Goal: Answer question/provide support: Share knowledge or assist other users

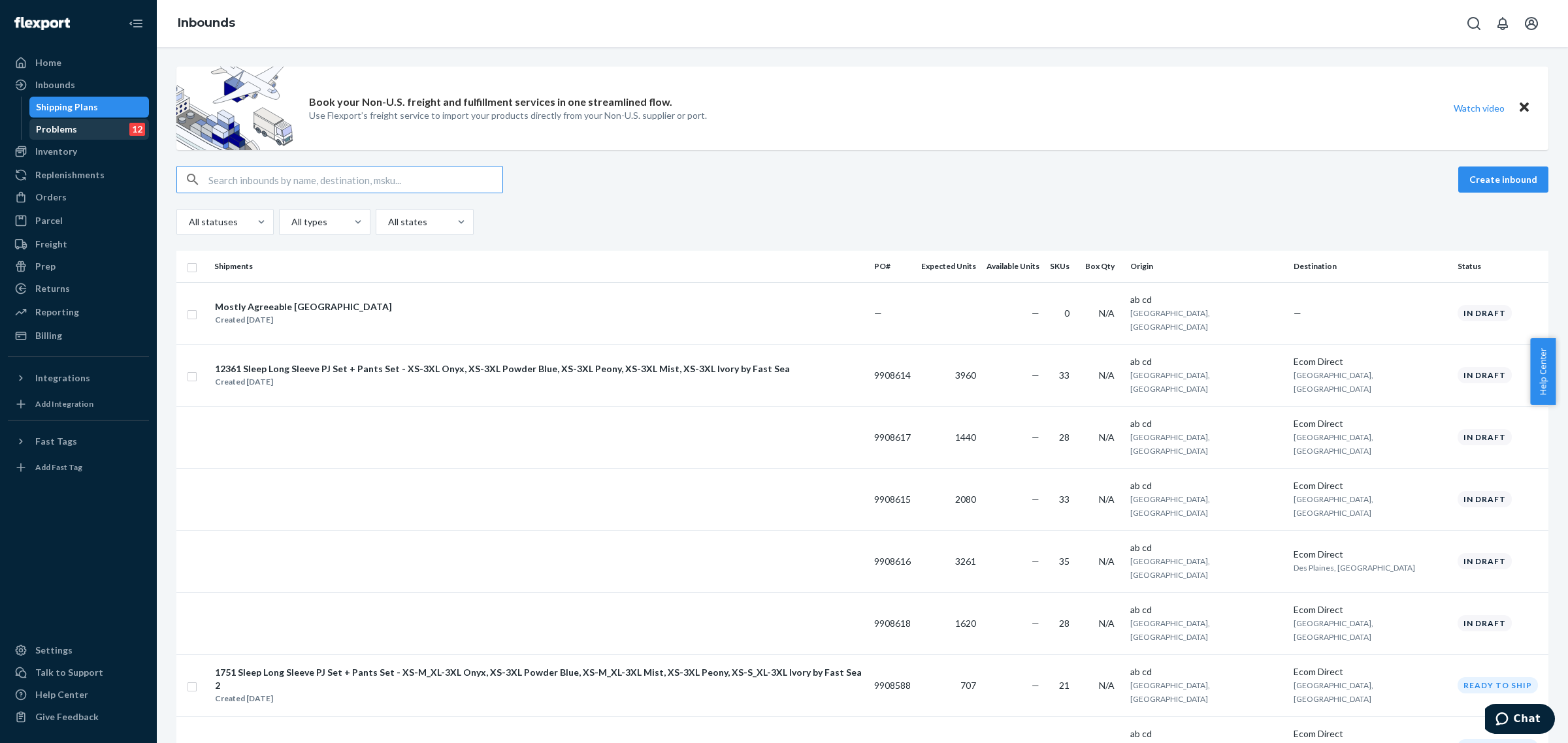
click at [89, 131] on div "Problems 12" at bounding box center [89, 129] width 118 height 18
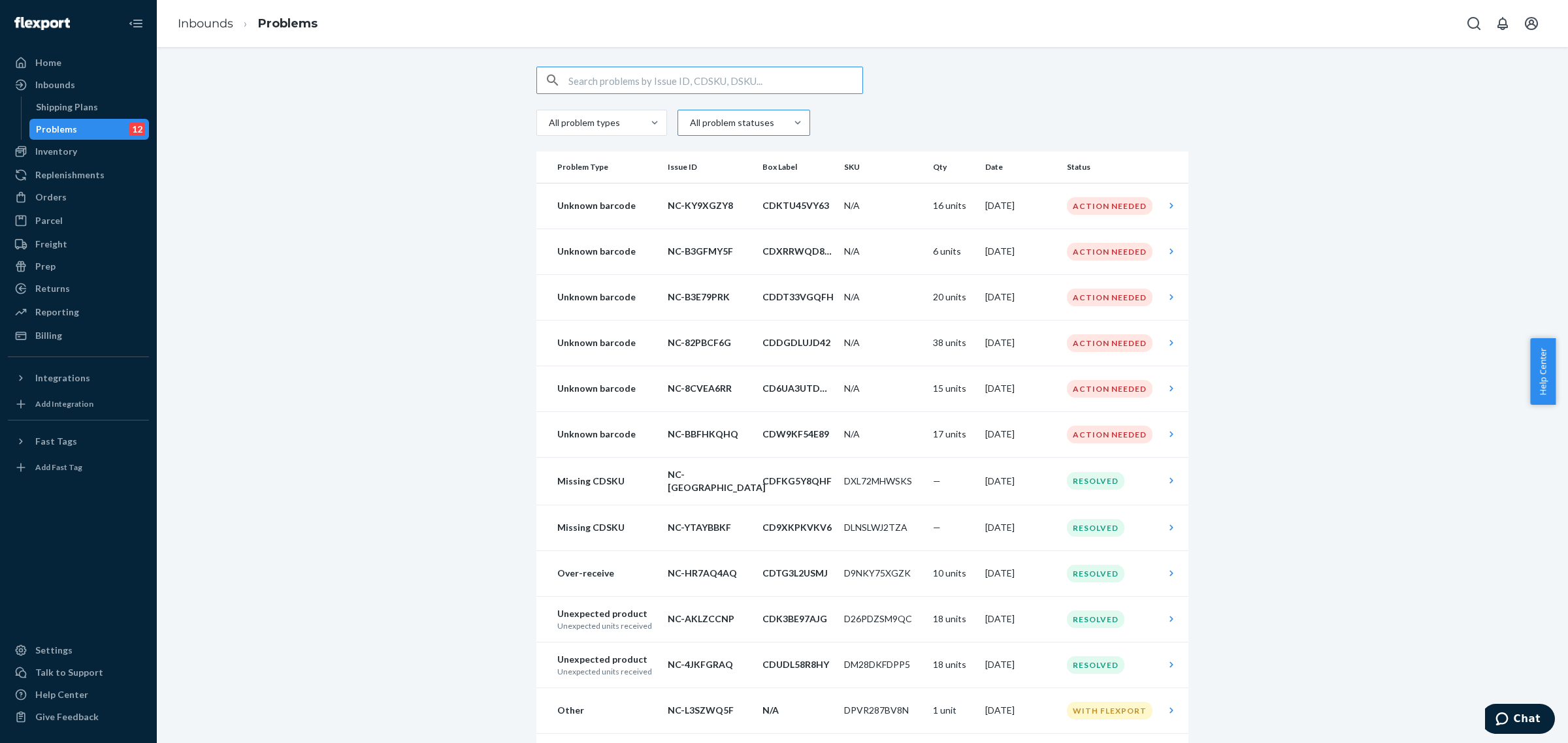
click at [745, 122] on div at bounding box center [742, 122] width 108 height 15
click at [690, 122] on input "All problem statuses" at bounding box center [689, 123] width 1 height 13
click at [688, 158] on label "All problem statuses" at bounding box center [743, 154] width 112 height 13
checkbox input "false"
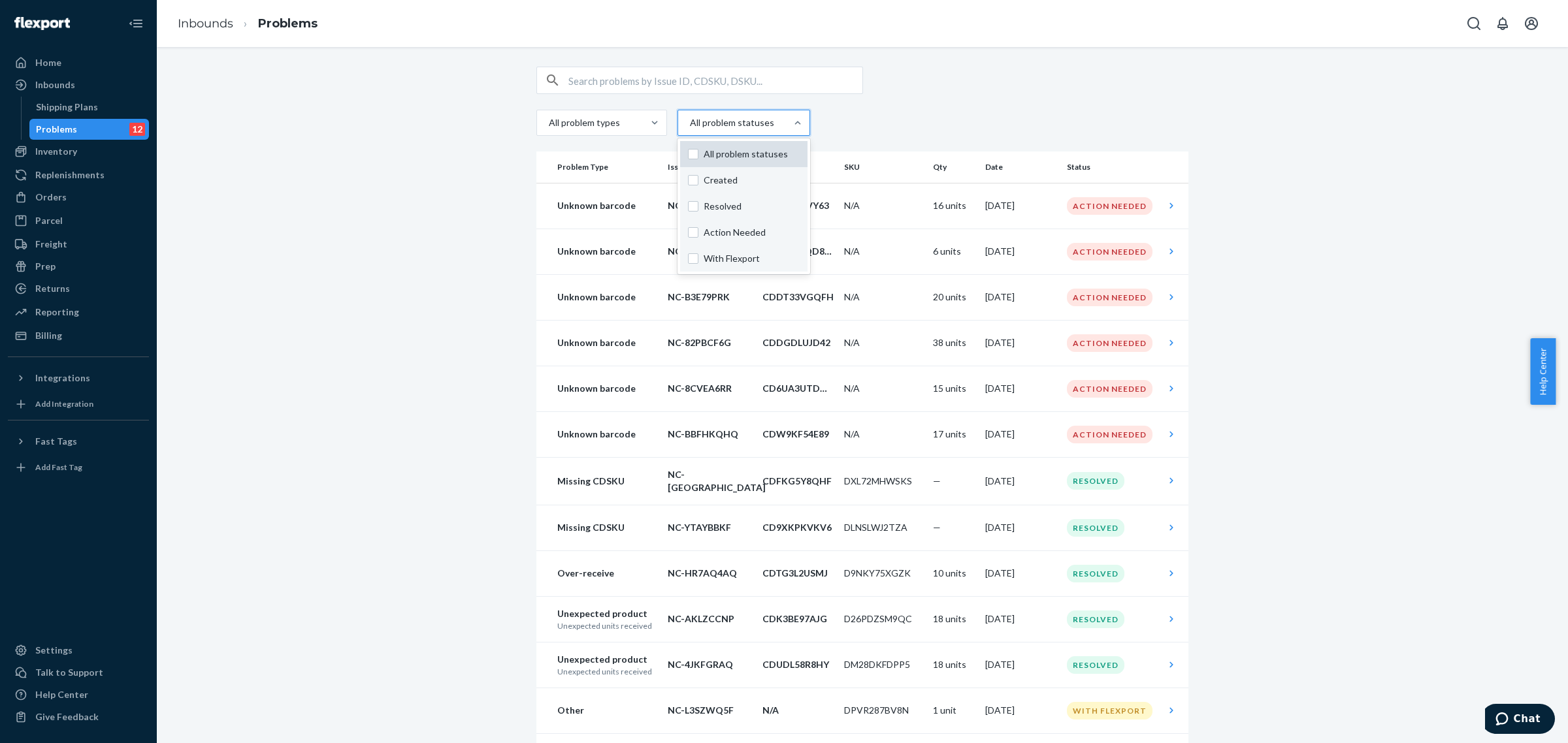
checkbox input "false"
click at [688, 230] on label "Action Needed" at bounding box center [743, 233] width 110 height 13
checkbox input "true"
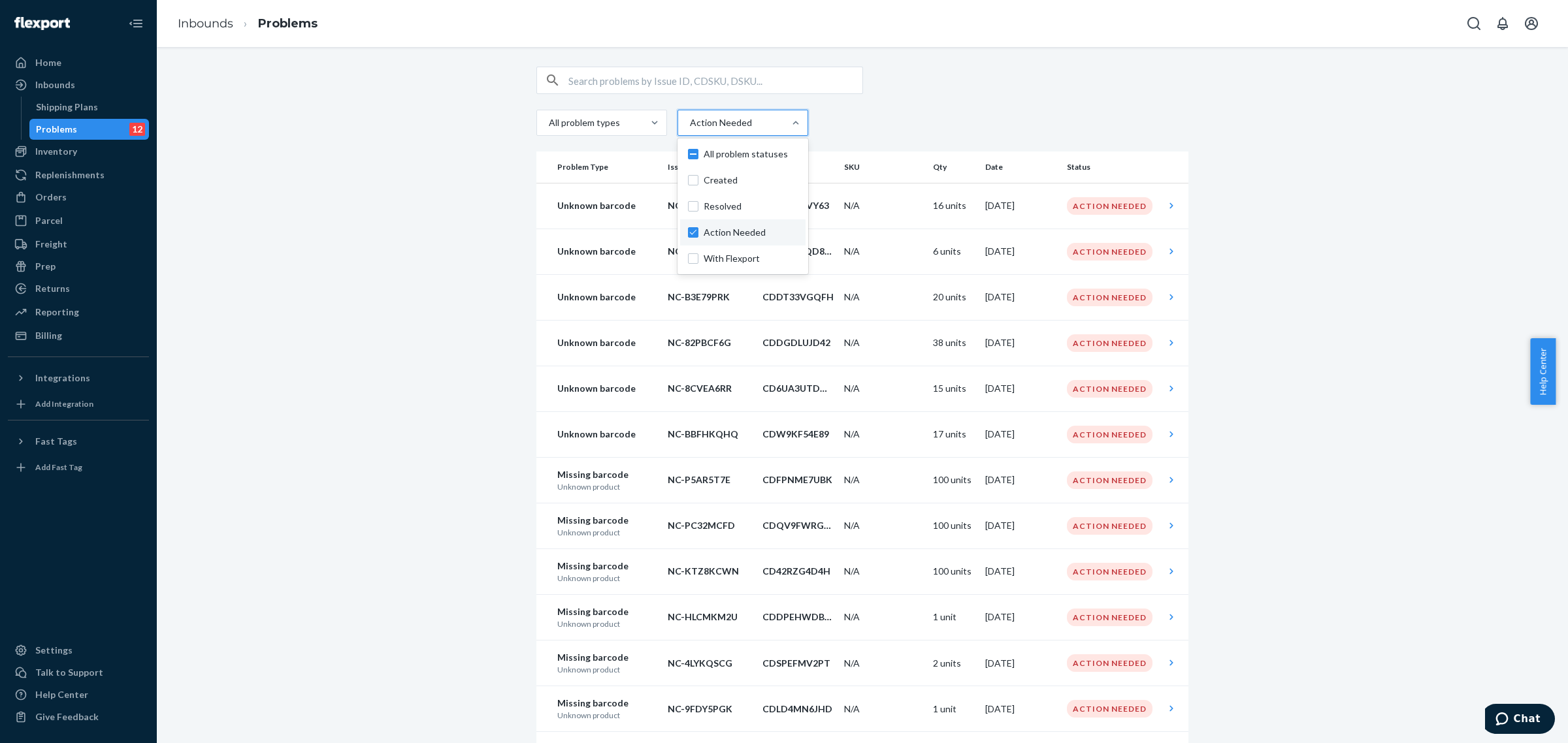
click at [1257, 291] on div "All problem types option Action Needed, selected. option Action Needed focused,…" at bounding box center [862, 451] width 1392 height 769
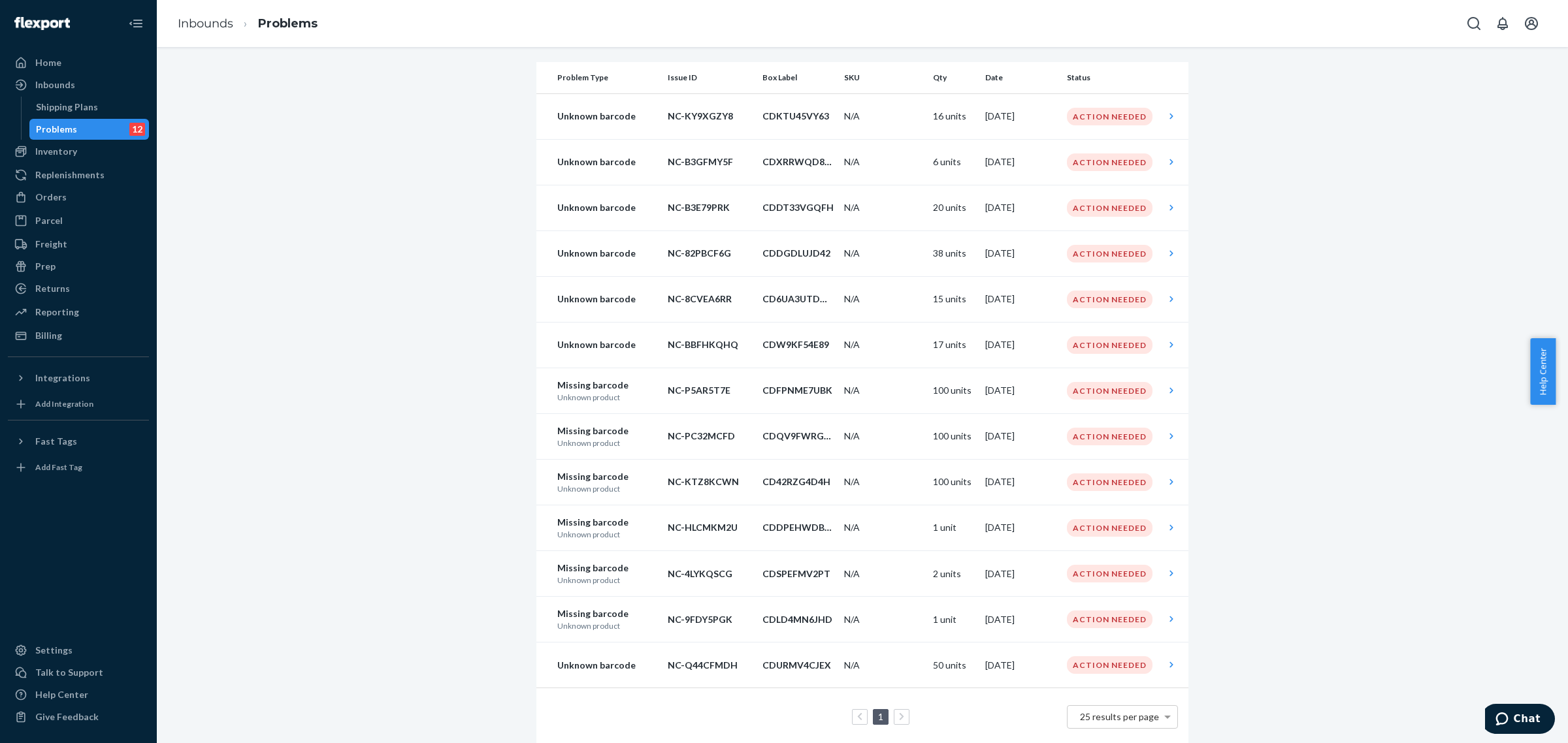
scroll to position [93, 0]
click at [634, 471] on p "Missing barcode" at bounding box center [608, 475] width 100 height 13
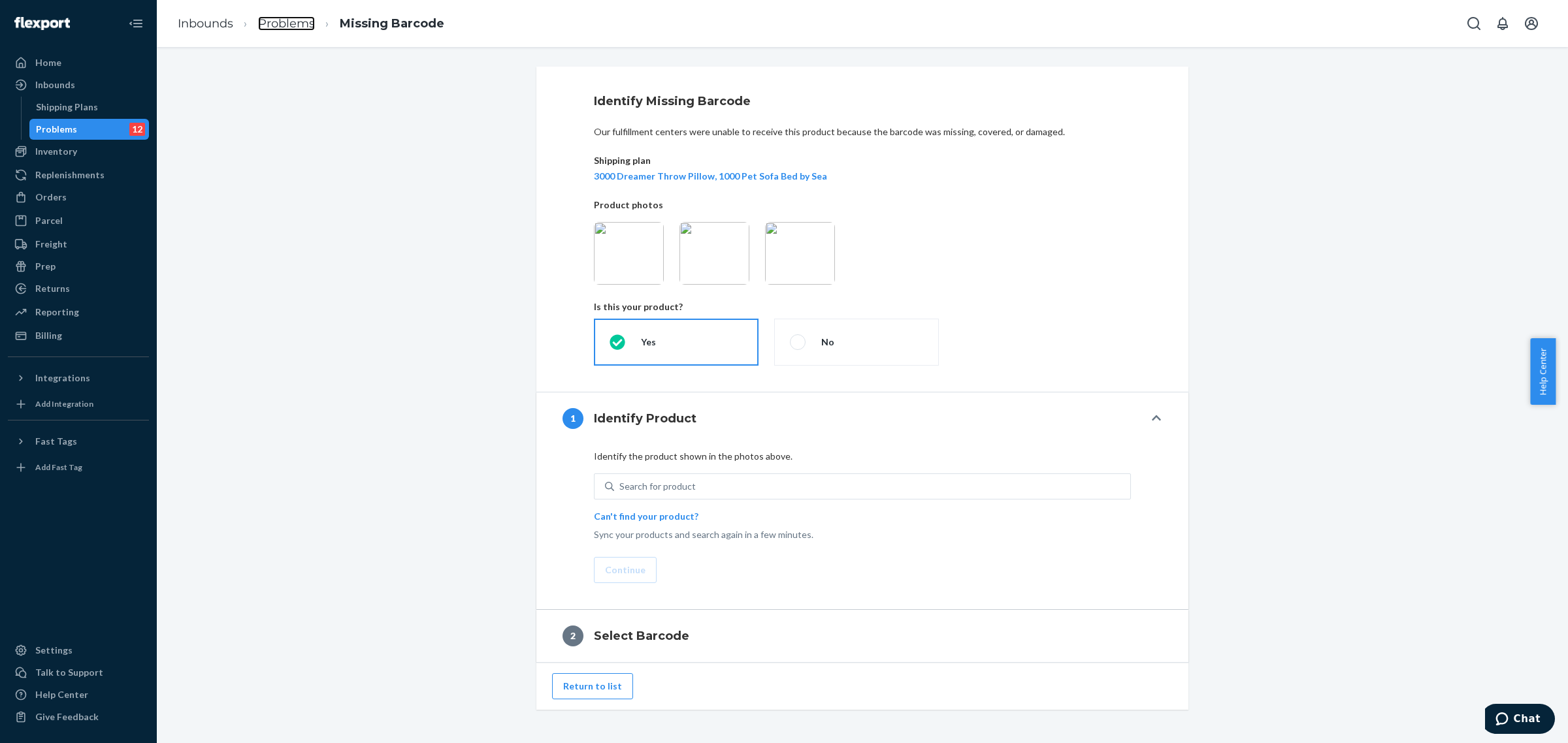
drag, startPoint x: 302, startPoint y: 26, endPoint x: 489, endPoint y: 121, distance: 209.7
click at [302, 26] on link "Problems" at bounding box center [286, 23] width 57 height 15
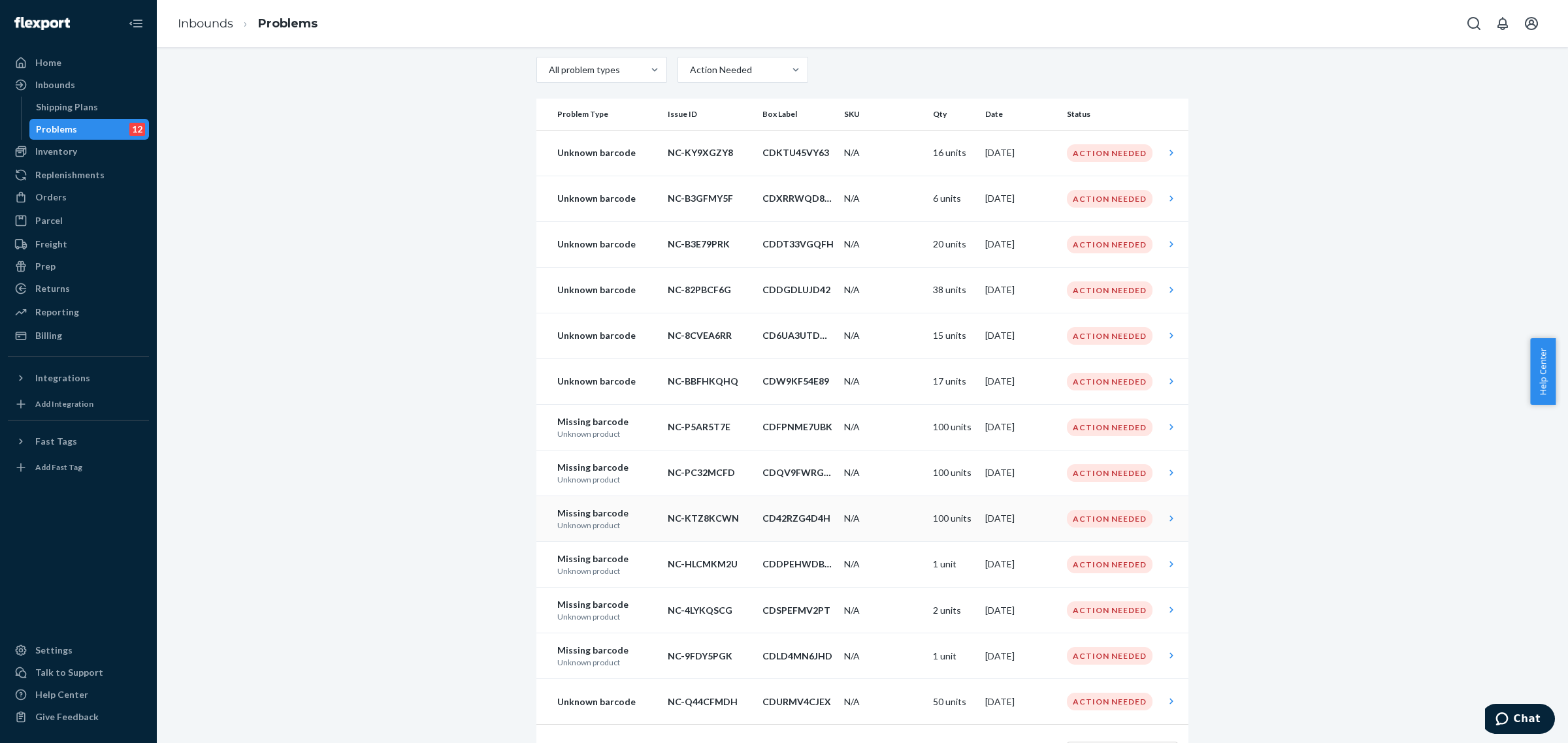
scroll to position [81, 0]
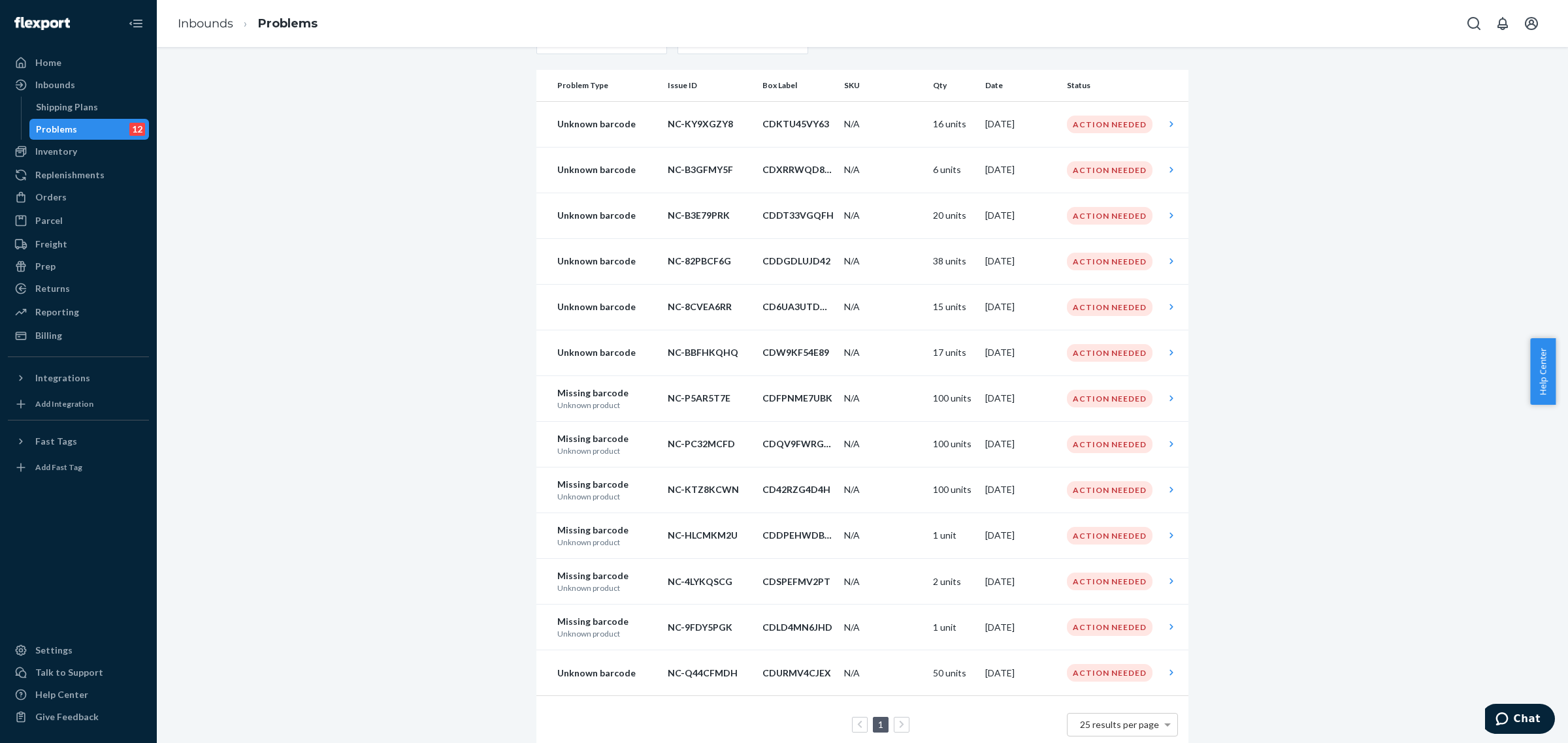
click at [813, 481] on td "CD42RZG4D4H" at bounding box center [798, 490] width 81 height 45
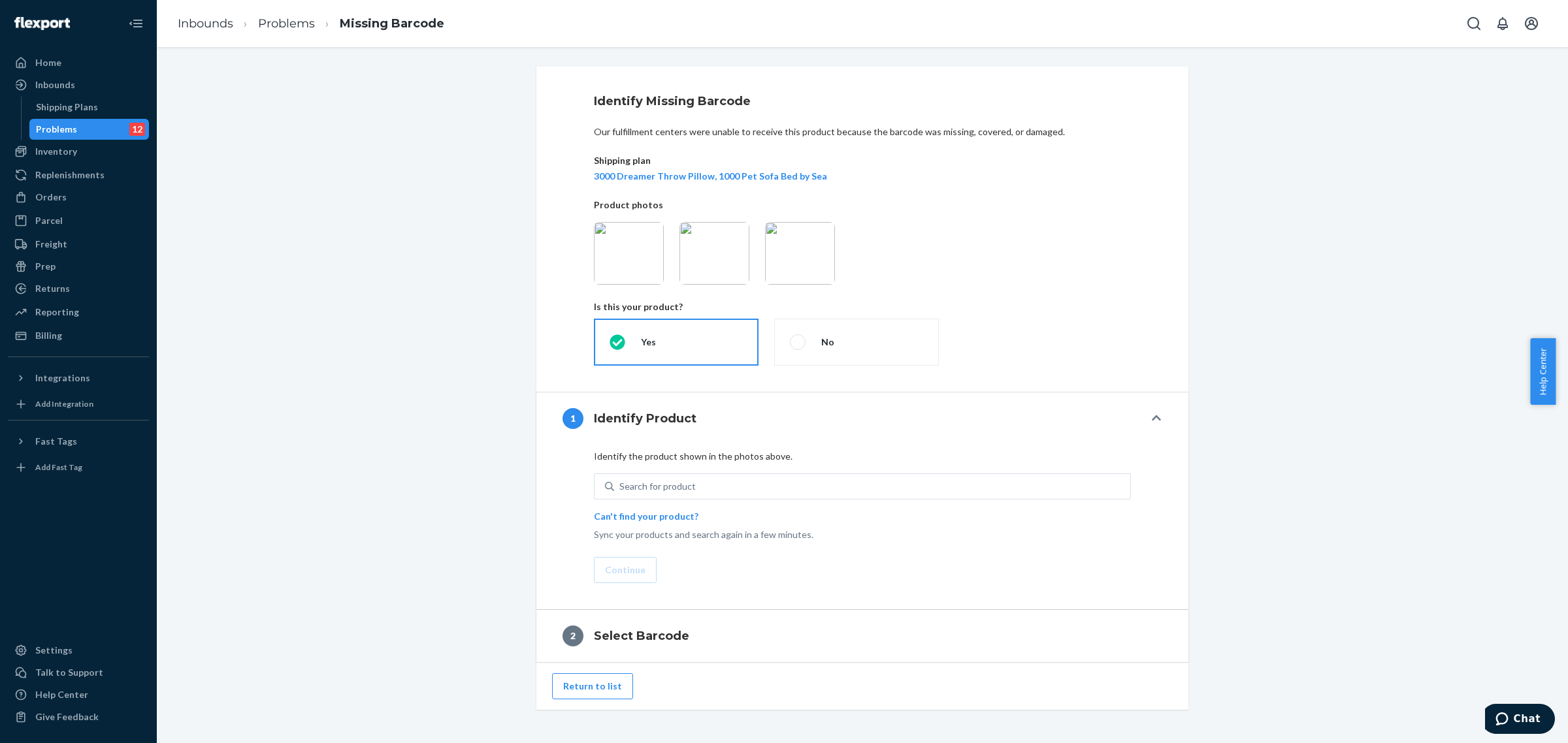
click at [626, 246] on img at bounding box center [628, 254] width 70 height 63
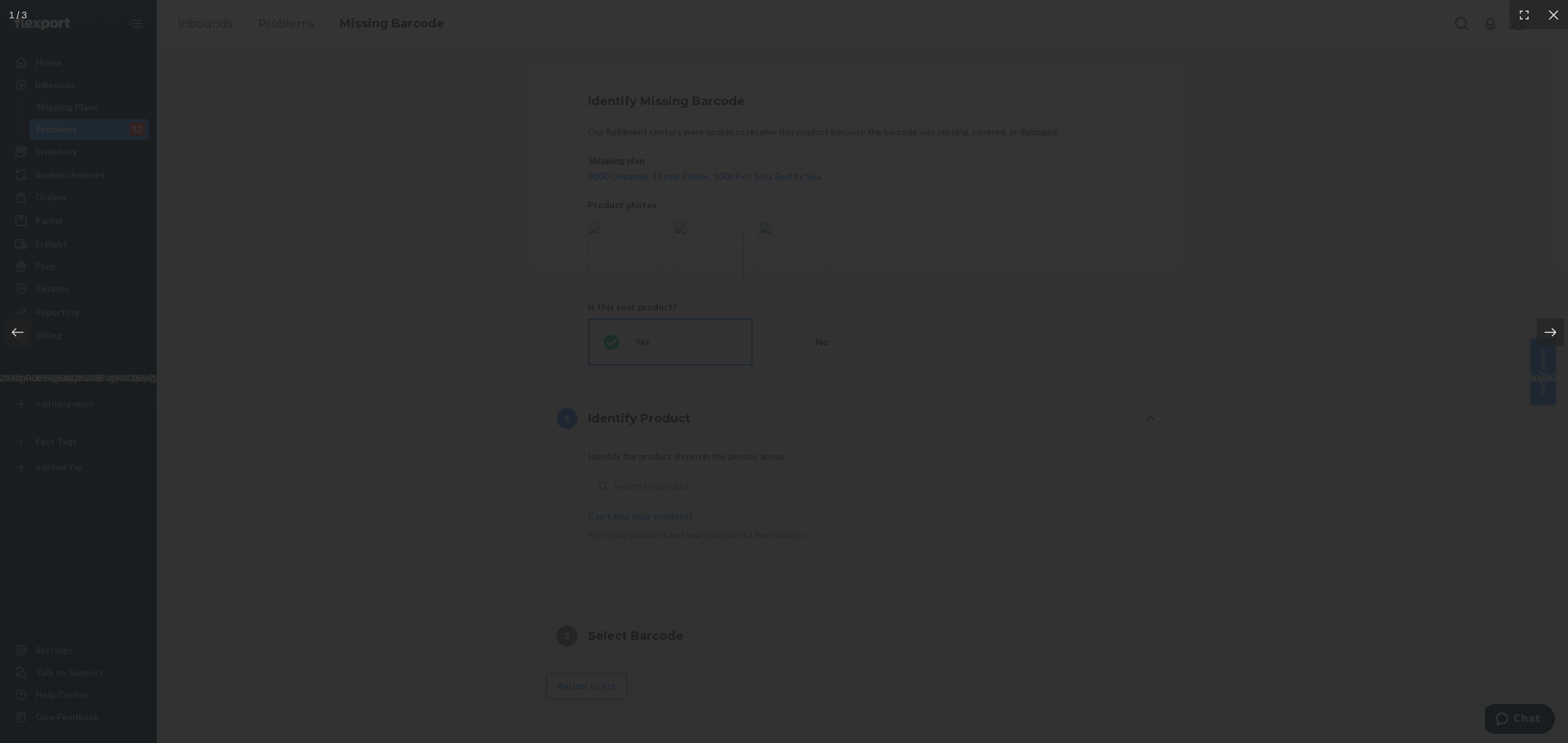
click at [1552, 335] on icon at bounding box center [1551, 332] width 13 height 13
click at [1382, 407] on div at bounding box center [784, 371] width 1568 height 743
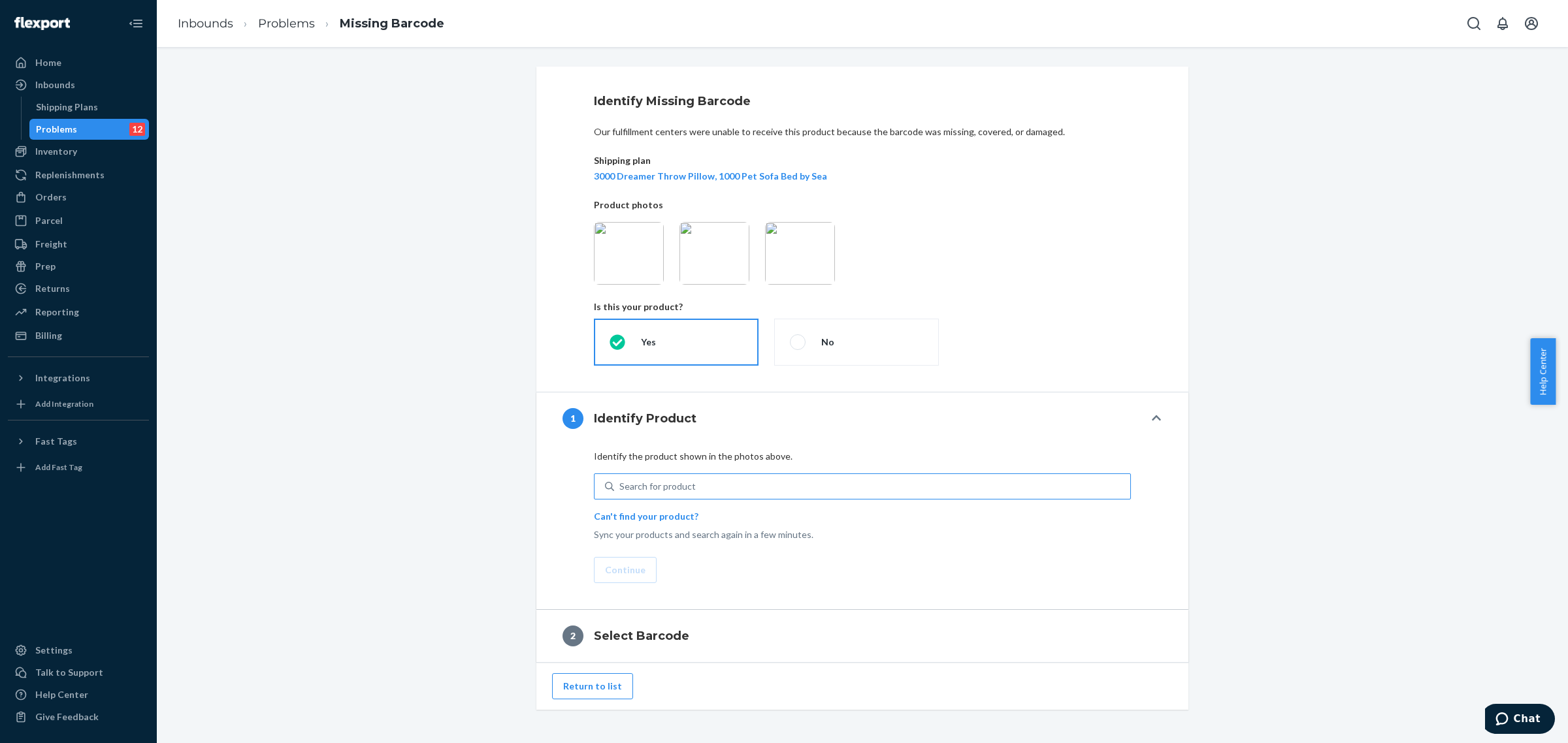
drag, startPoint x: 612, startPoint y: 477, endPoint x: 634, endPoint y: 478, distance: 22.0
click at [614, 478] on div "Search for product" at bounding box center [872, 486] width 516 height 23
click at [620, 480] on input "Search for product" at bounding box center [620, 487] width 1 height 13
type input "dreamer throw pillow thunder"
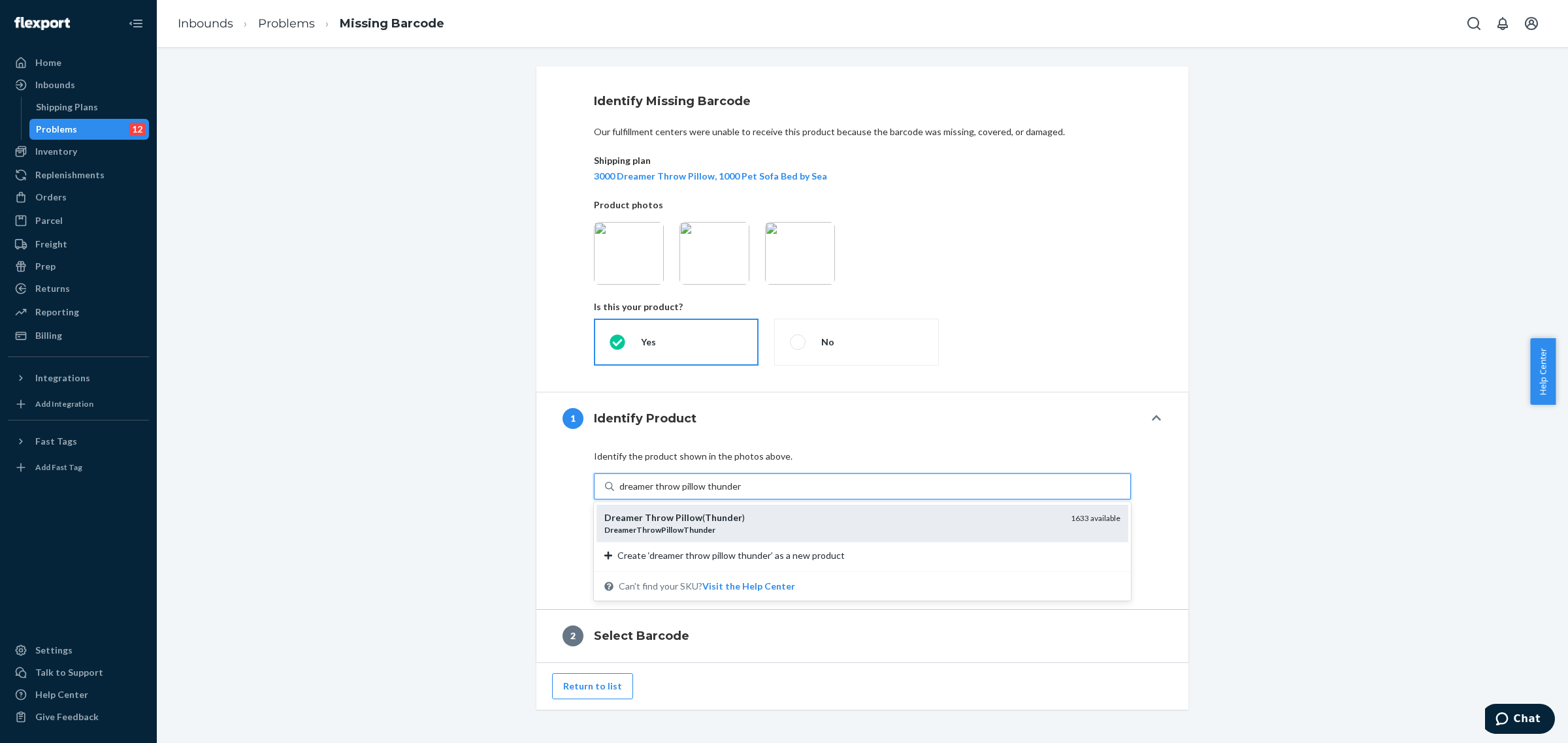
click at [770, 507] on div "Dreamer Throw Pillow ( Thunder ) DreamerThrowPillowThunder 1633 available" at bounding box center [862, 523] width 532 height 37
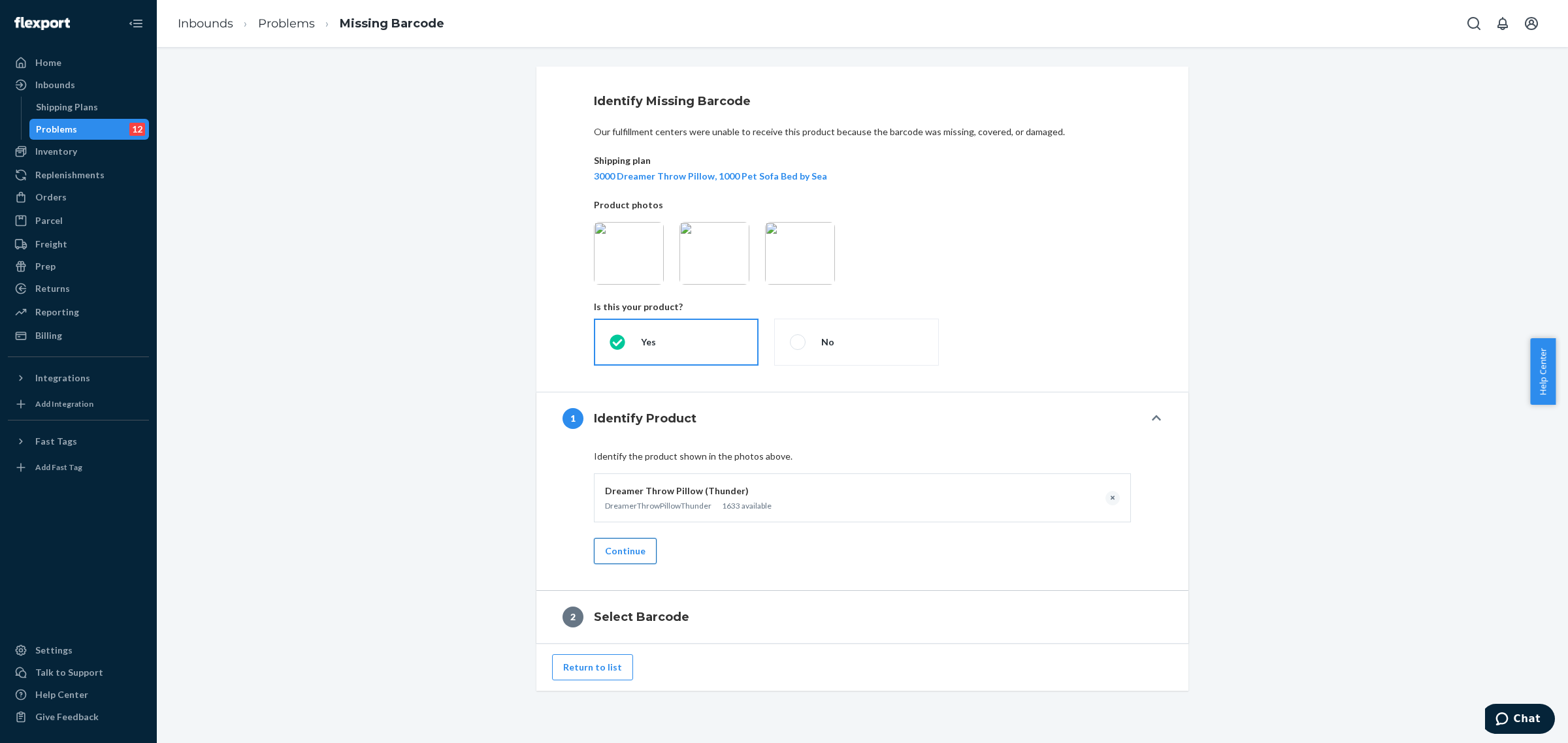
click at [618, 559] on button "Continue" at bounding box center [625, 551] width 63 height 26
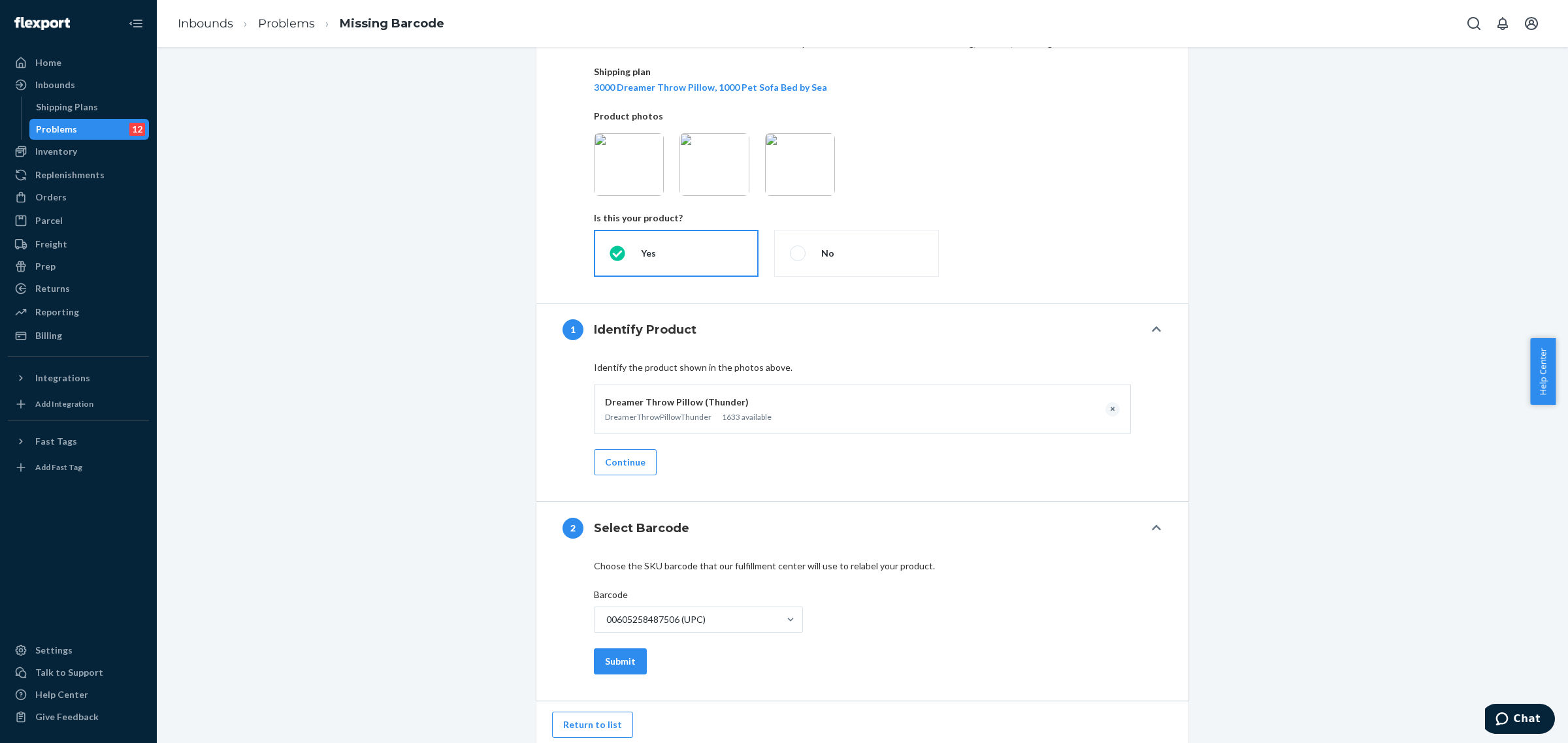
scroll to position [95, 0]
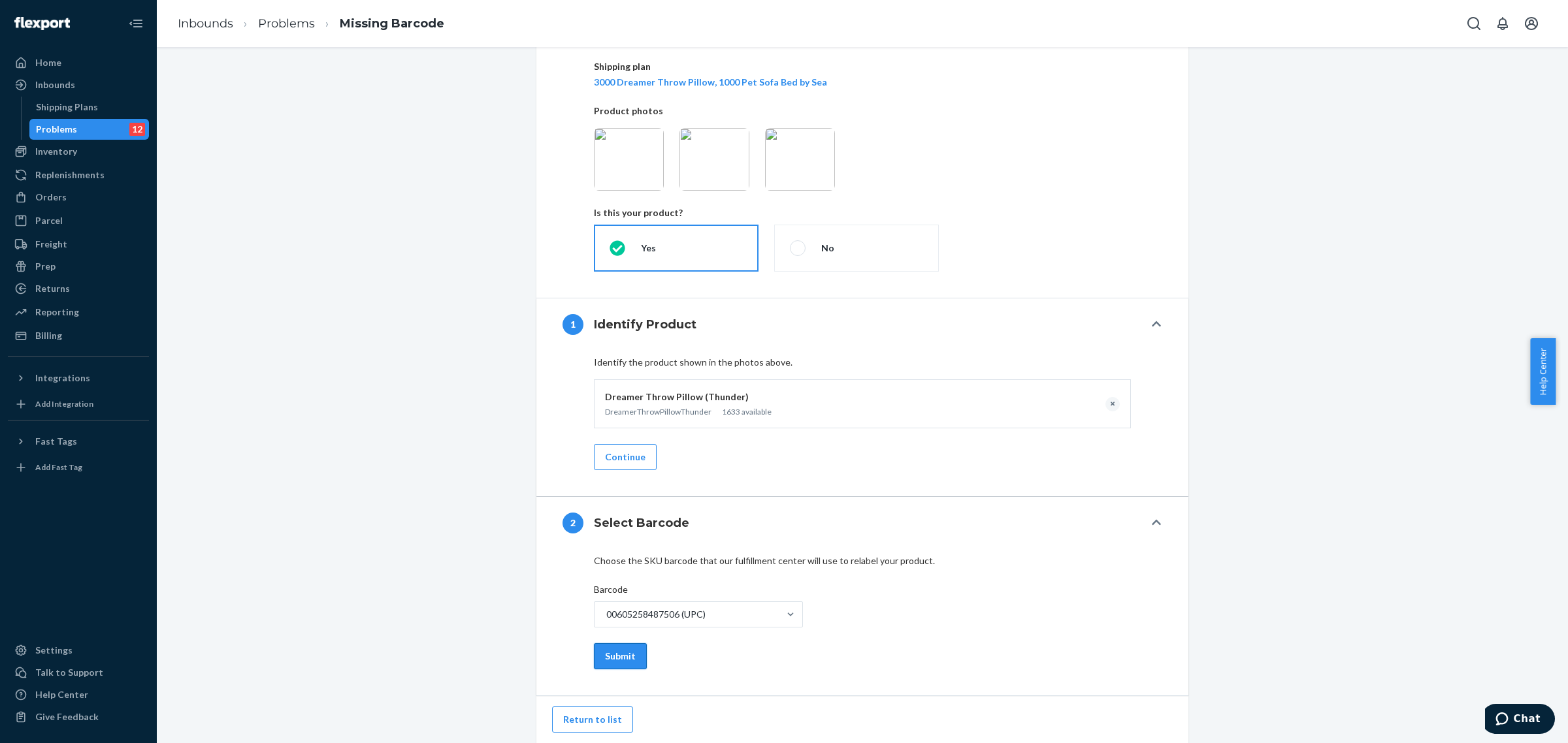
click at [622, 660] on button "Submit" at bounding box center [620, 656] width 53 height 26
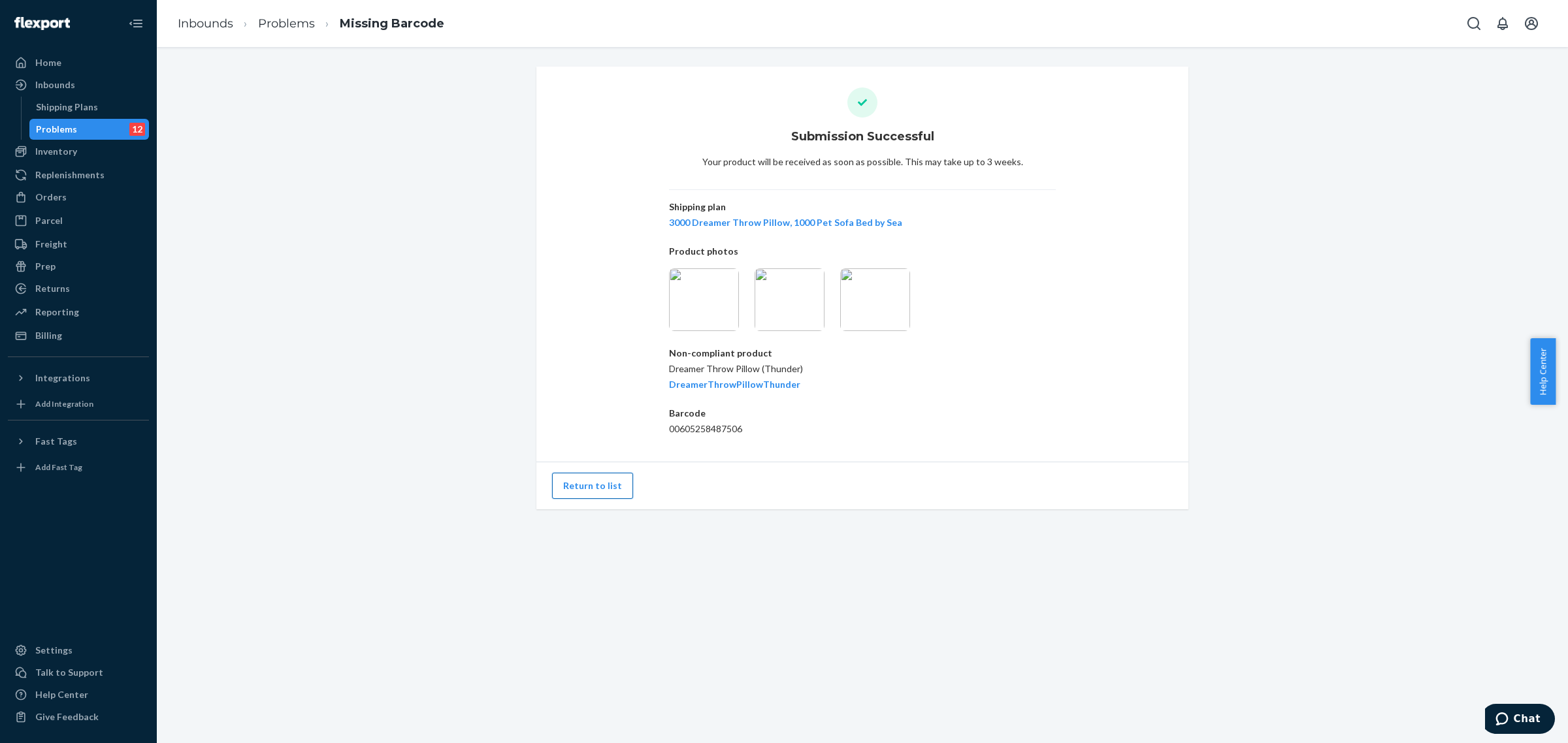
click at [566, 487] on button "Return to list" at bounding box center [592, 485] width 81 height 26
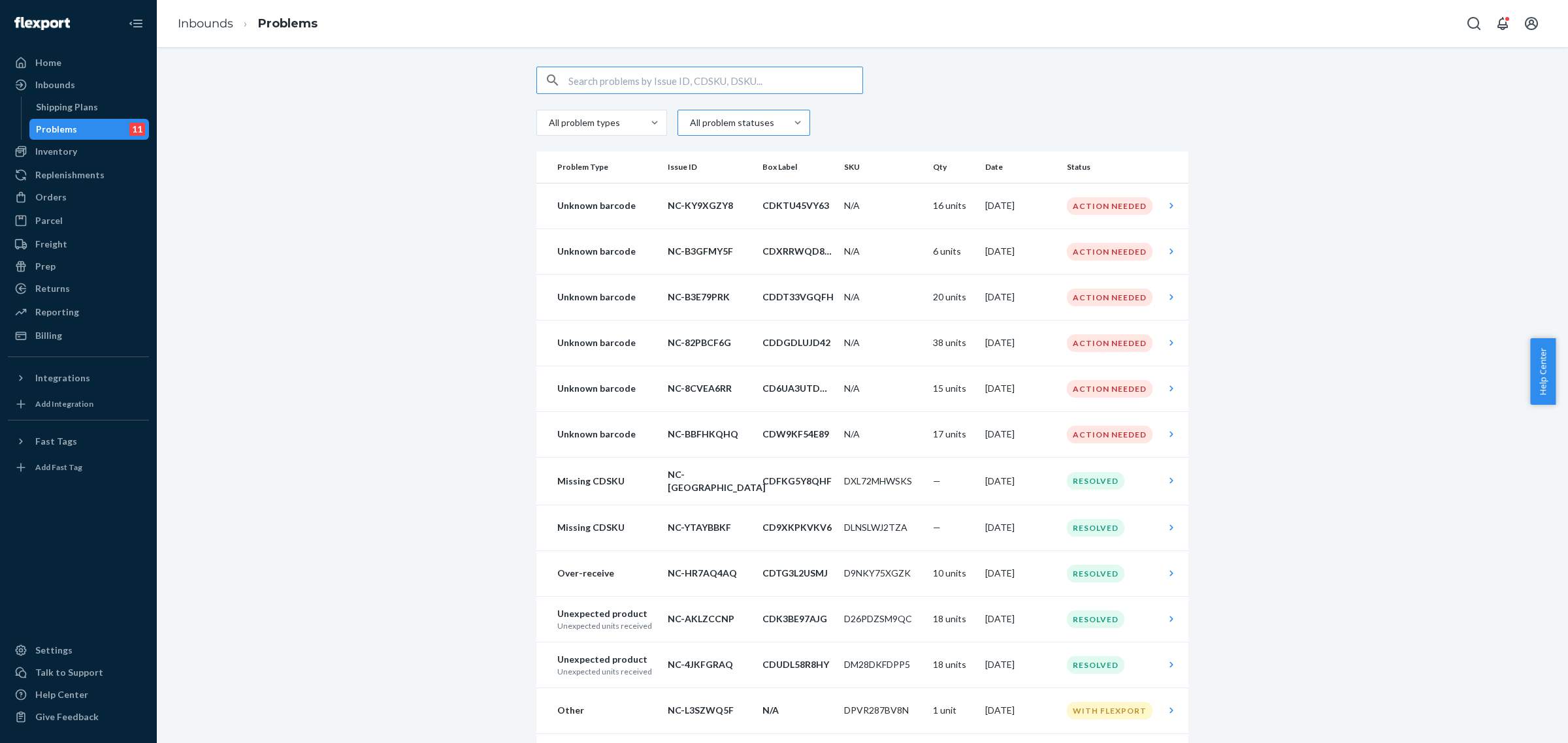
click at [760, 128] on div at bounding box center [742, 122] width 108 height 15
click at [690, 128] on input "All problem statuses" at bounding box center [689, 123] width 1 height 13
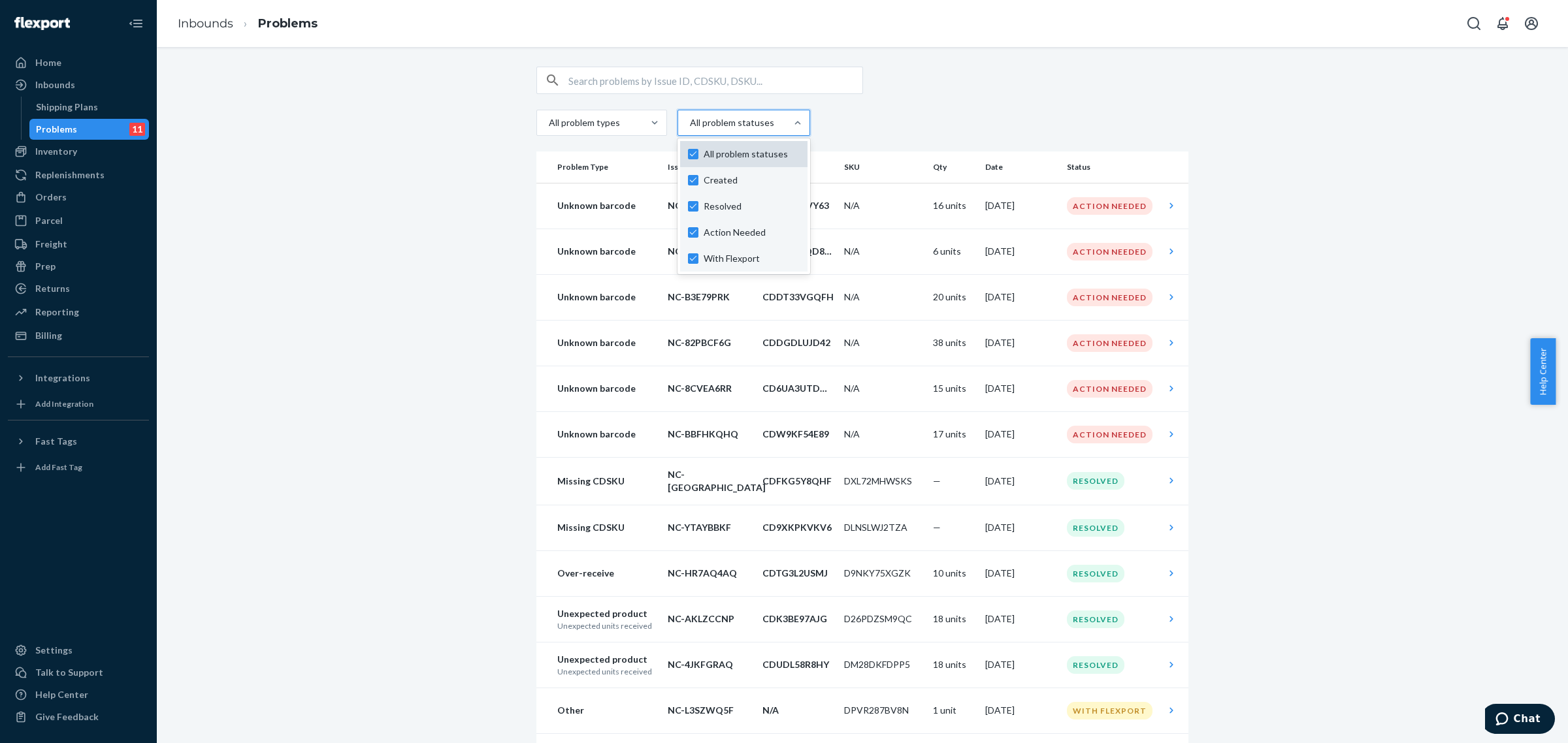
click at [688, 154] on label "All problem statuses" at bounding box center [743, 154] width 112 height 13
checkbox input "false"
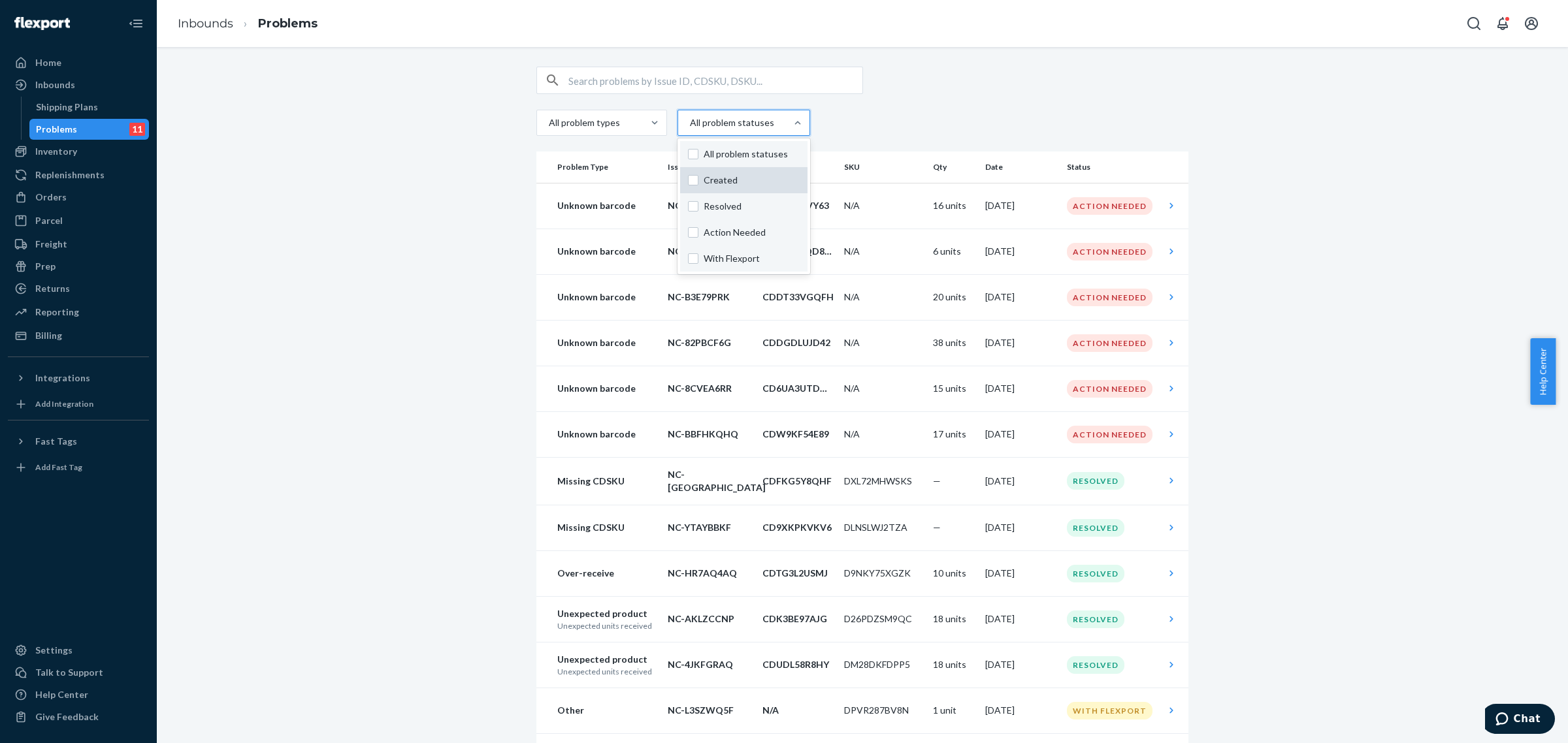
checkbox input "false"
click at [691, 232] on label "Action Needed" at bounding box center [743, 233] width 110 height 13
checkbox input "true"
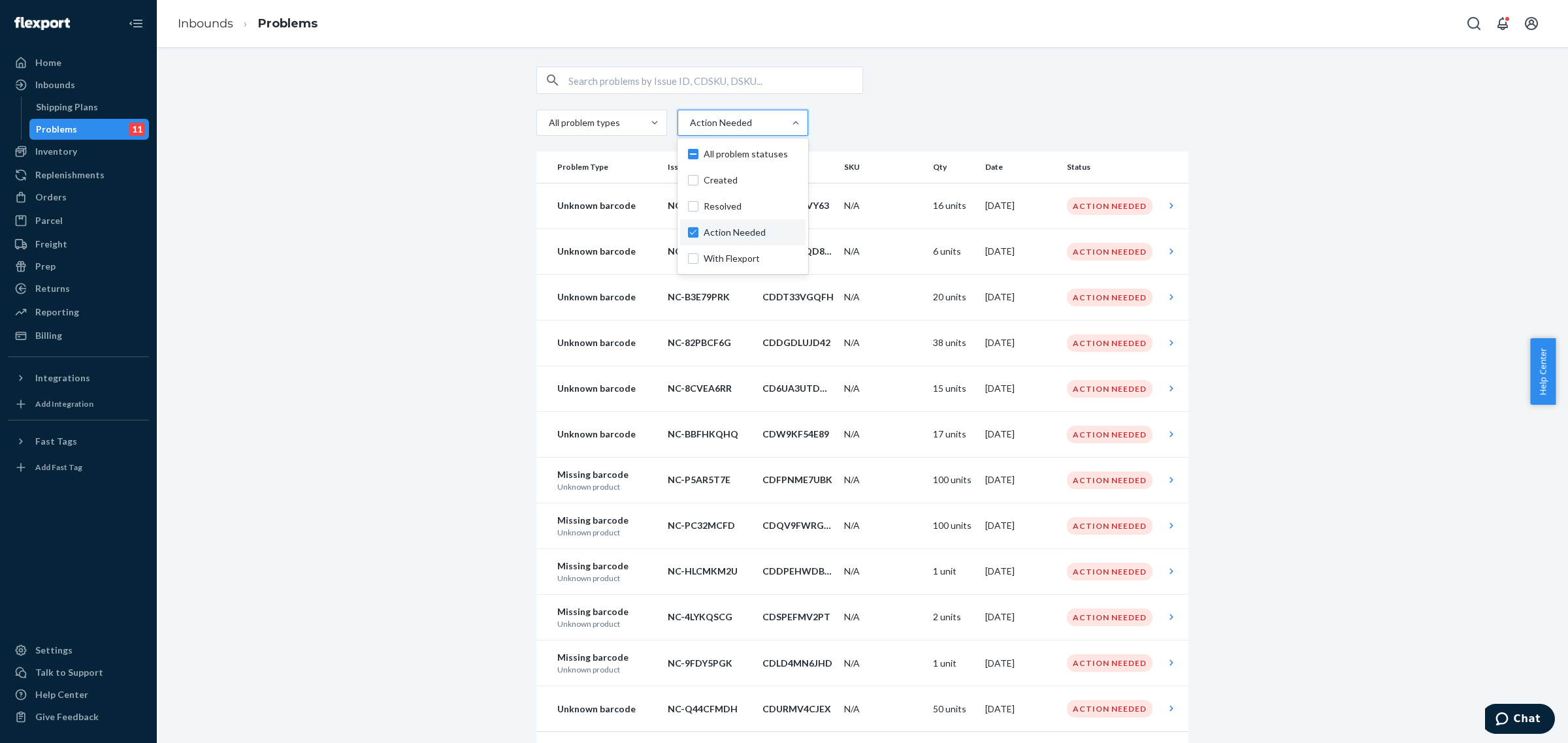
click at [1239, 253] on div "All problem types option Action Needed, selected. option Action Needed focused,…" at bounding box center [862, 428] width 1392 height 723
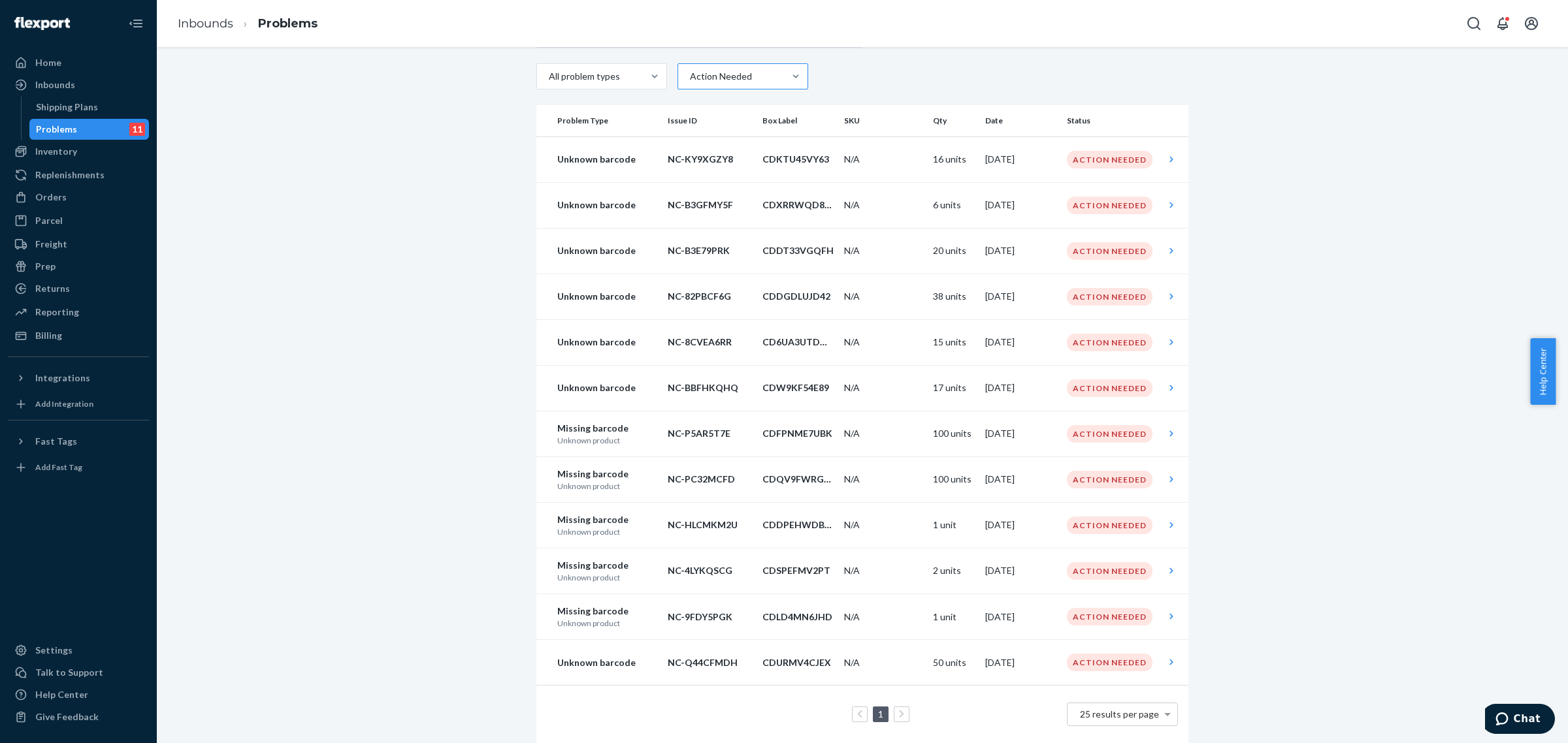
click at [736, 79] on div at bounding box center [741, 76] width 106 height 15
click at [690, 79] on input "Action Needed" at bounding box center [689, 77] width 1 height 13
click at [1304, 312] on div "All problem types option Action Needed, selected. option With Flexport focused,…" at bounding box center [862, 381] width 1392 height 723
click at [809, 665] on p "CDURMV4CJEX" at bounding box center [798, 663] width 71 height 13
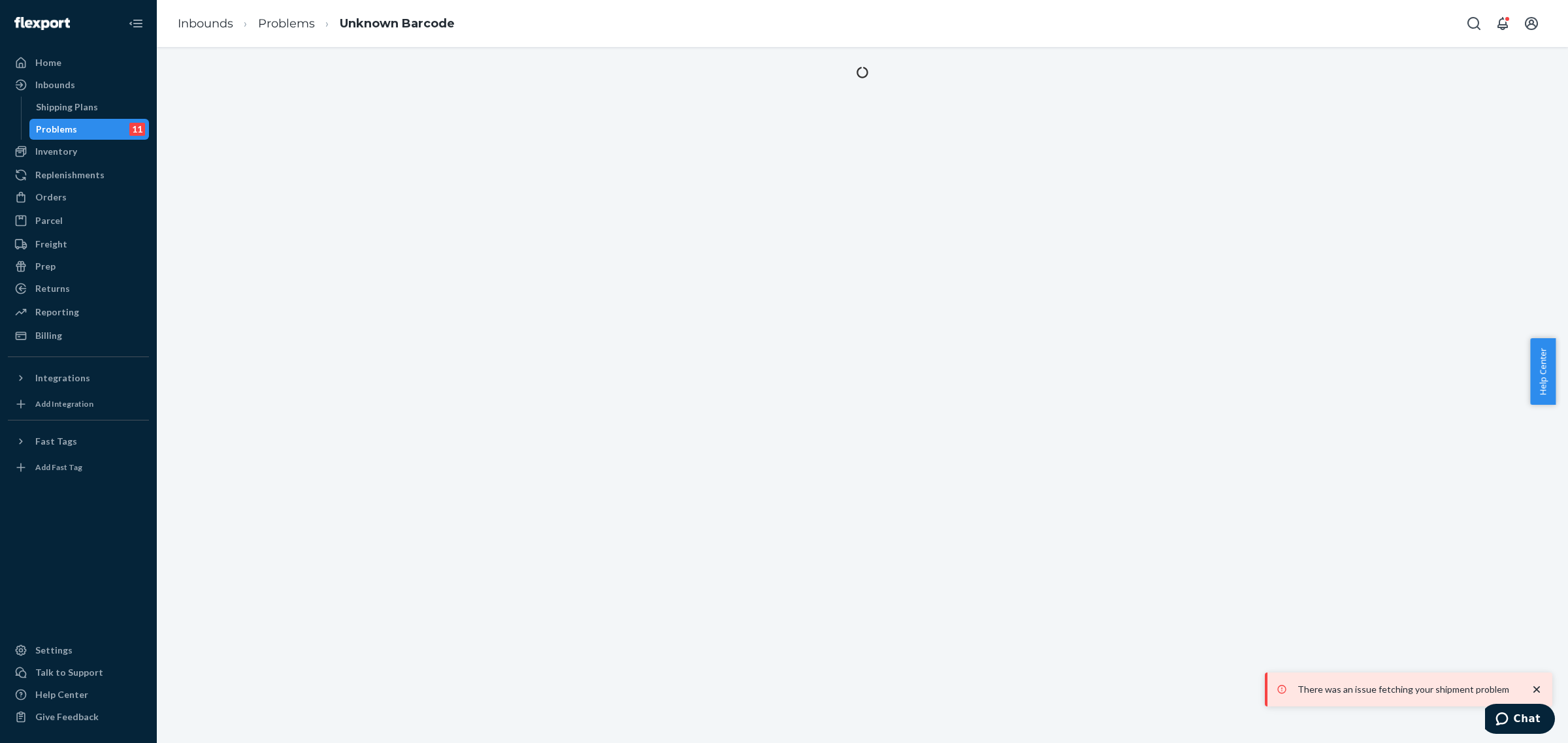
click at [288, 14] on ol "Inbounds Problems Unknown Barcode" at bounding box center [316, 24] width 298 height 39
click at [288, 27] on link "Problems" at bounding box center [286, 23] width 57 height 15
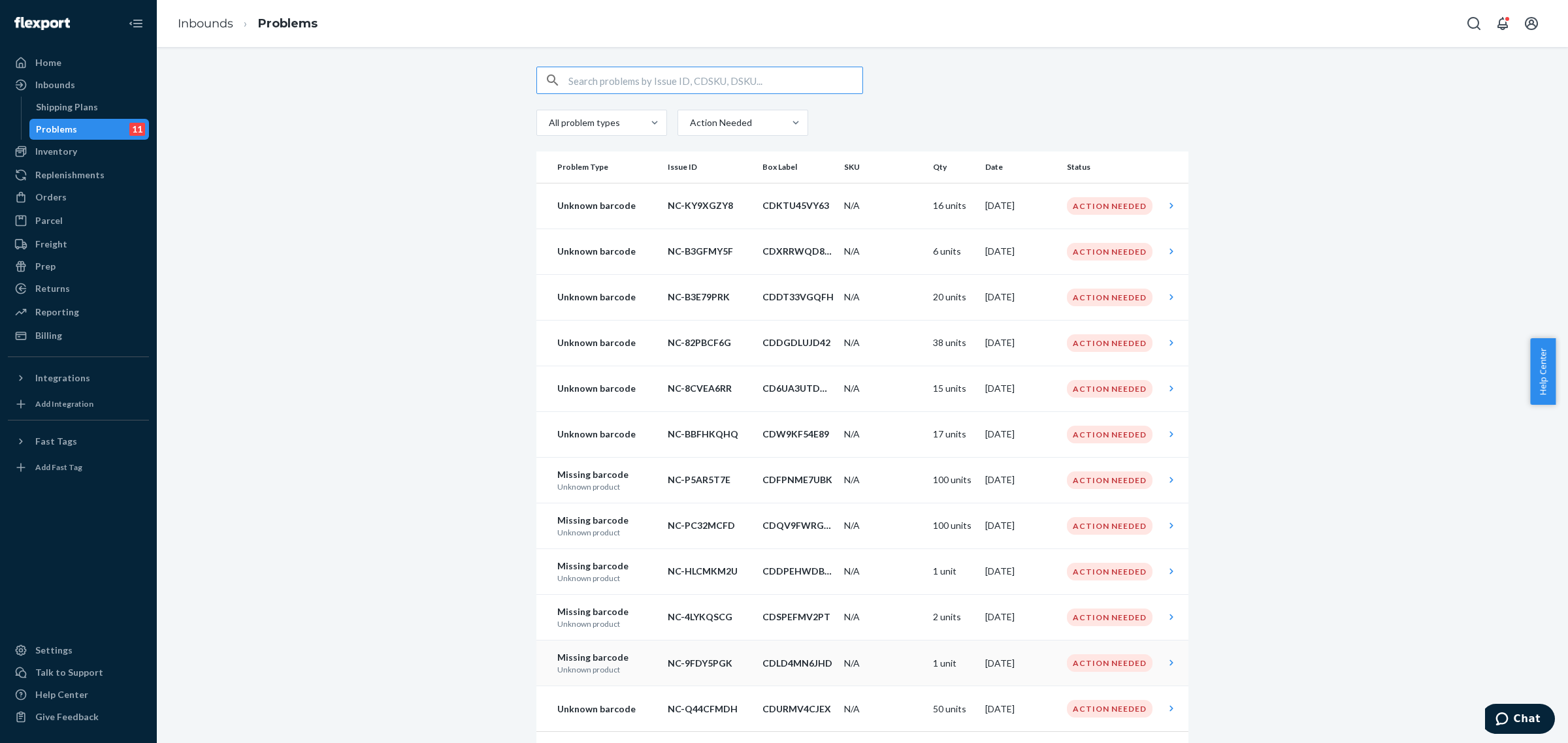
click at [603, 653] on p "Missing barcode" at bounding box center [608, 658] width 100 height 13
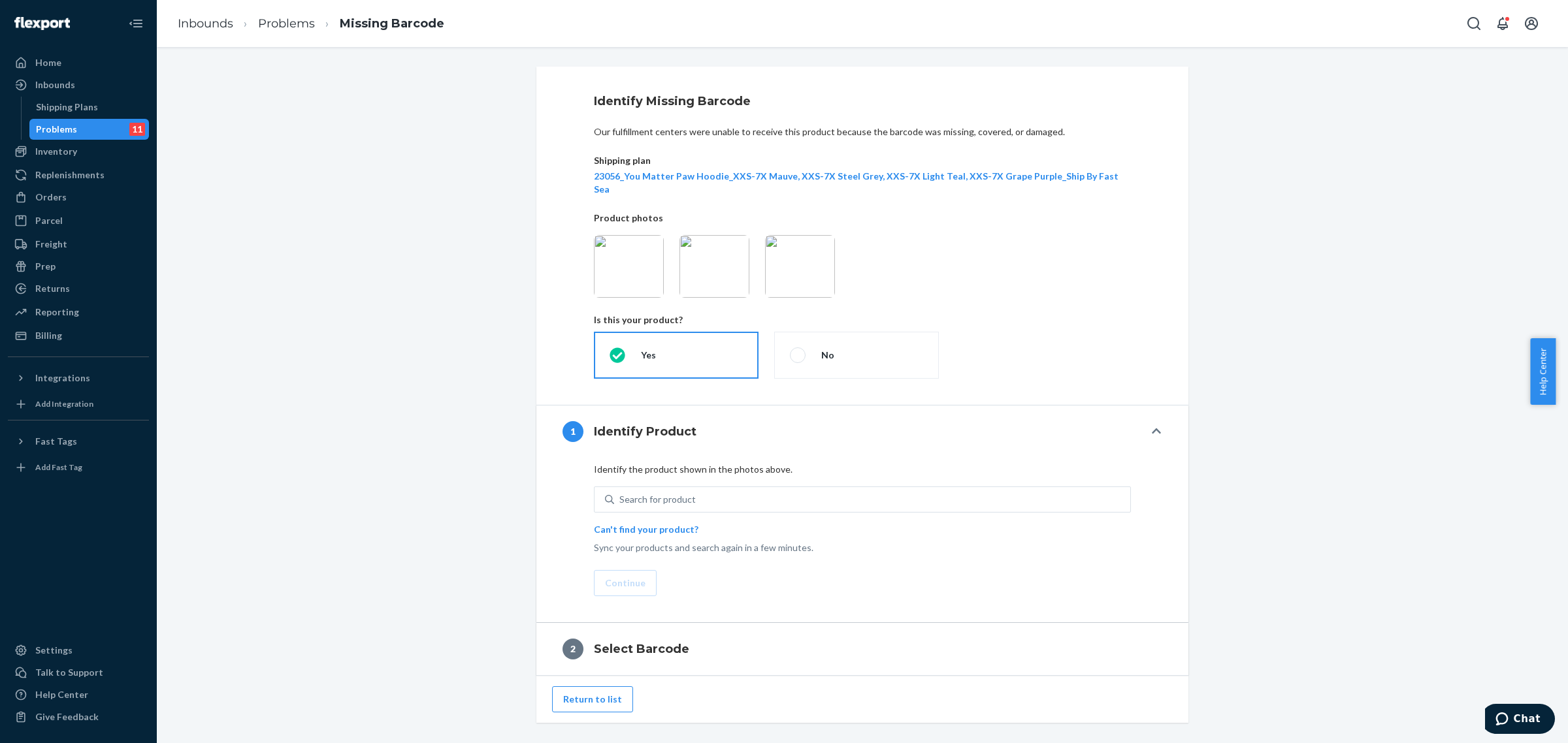
click at [631, 249] on img at bounding box center [628, 266] width 70 height 63
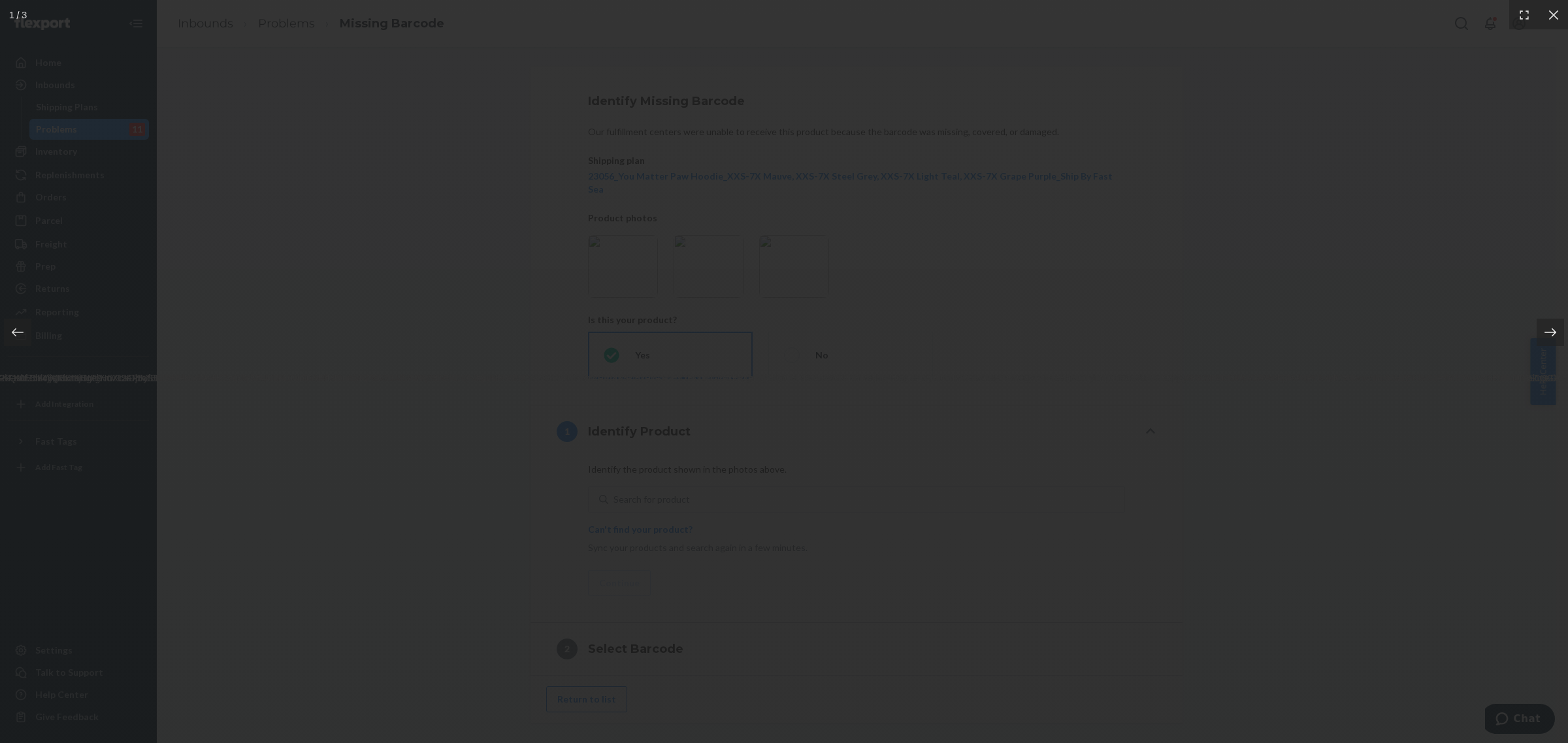
click at [1550, 334] on icon at bounding box center [1551, 332] width 13 height 13
click at [1436, 517] on div at bounding box center [784, 371] width 1568 height 743
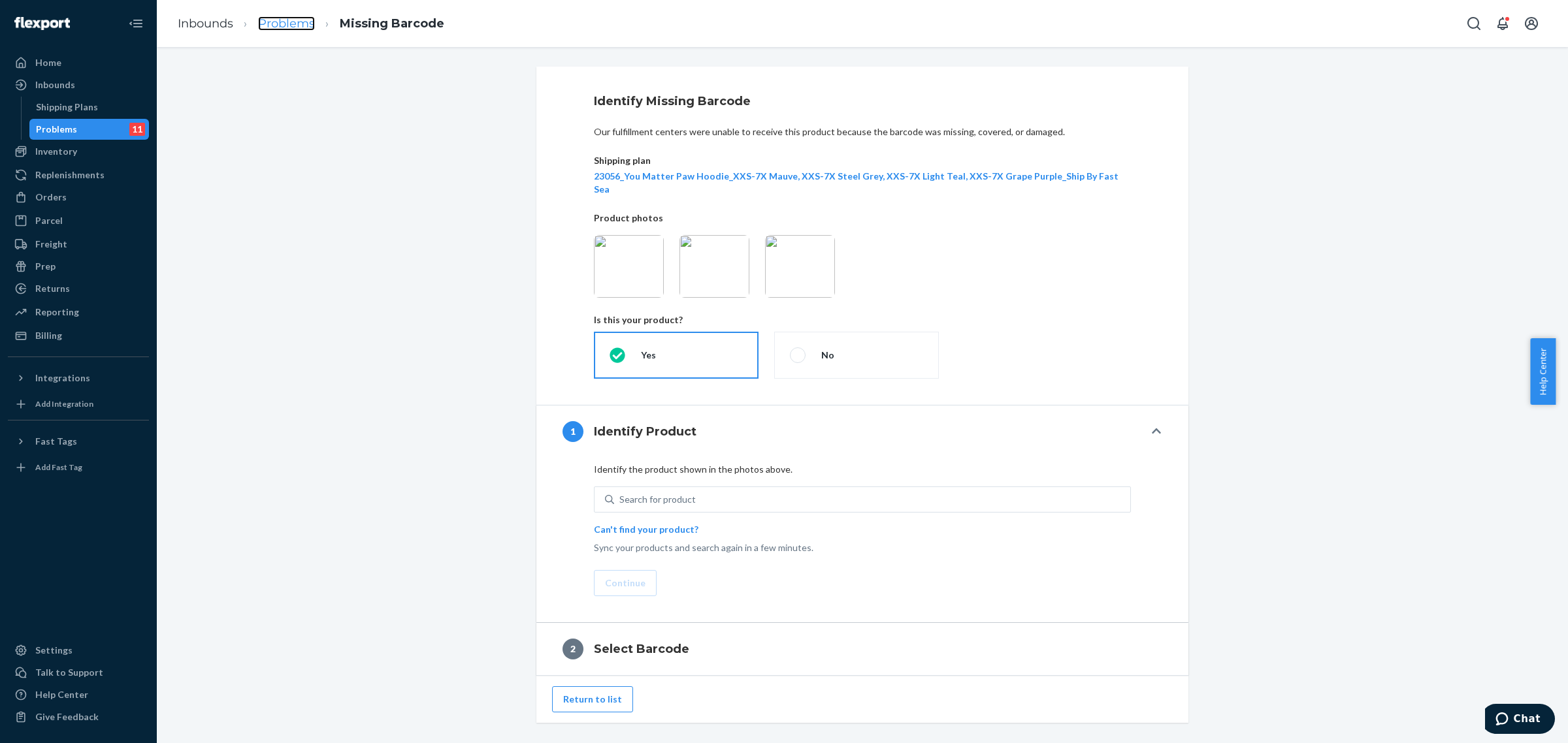
click at [284, 28] on link "Problems" at bounding box center [286, 23] width 57 height 15
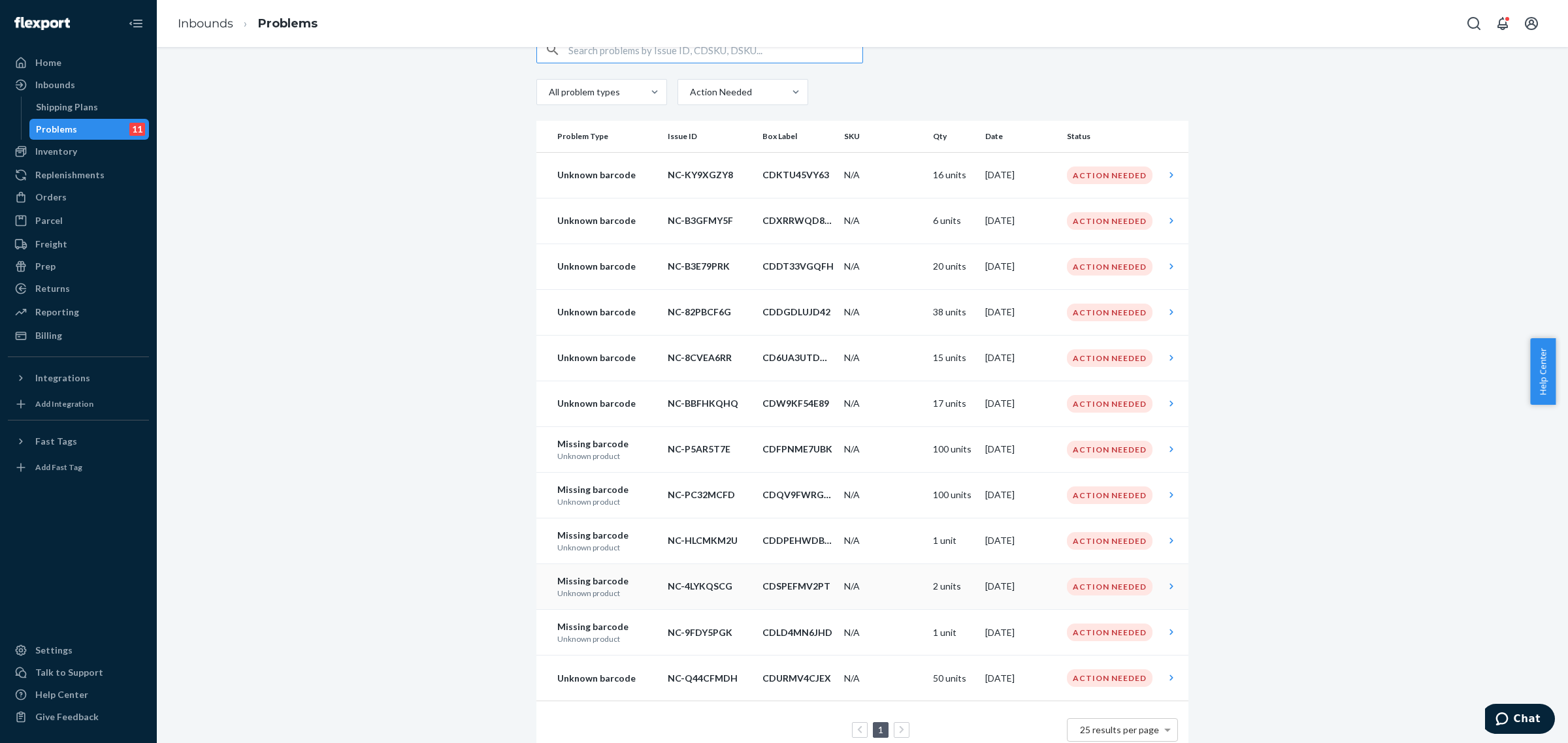
scroll to position [47, 0]
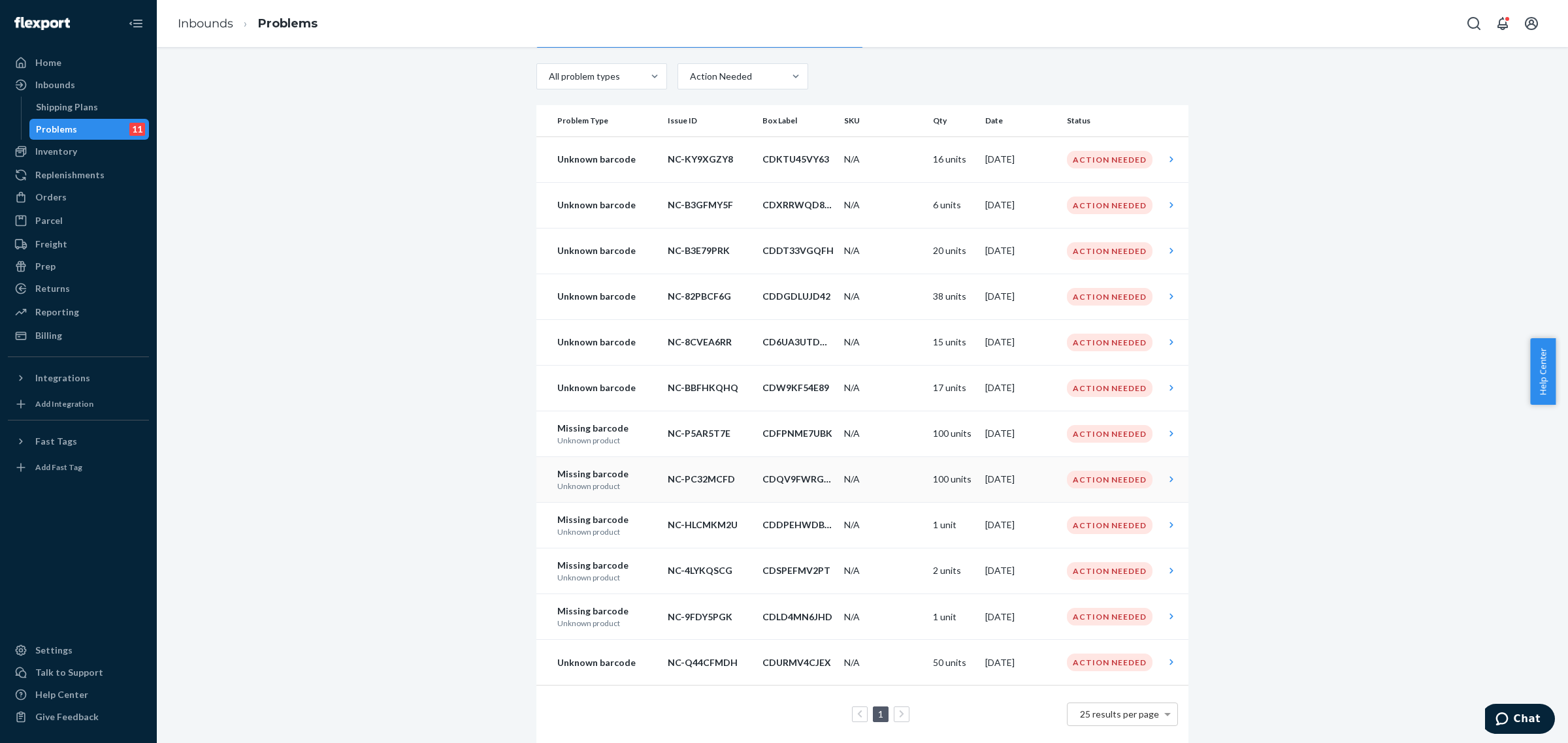
click at [626, 484] on p "Unknown product" at bounding box center [608, 486] width 100 height 11
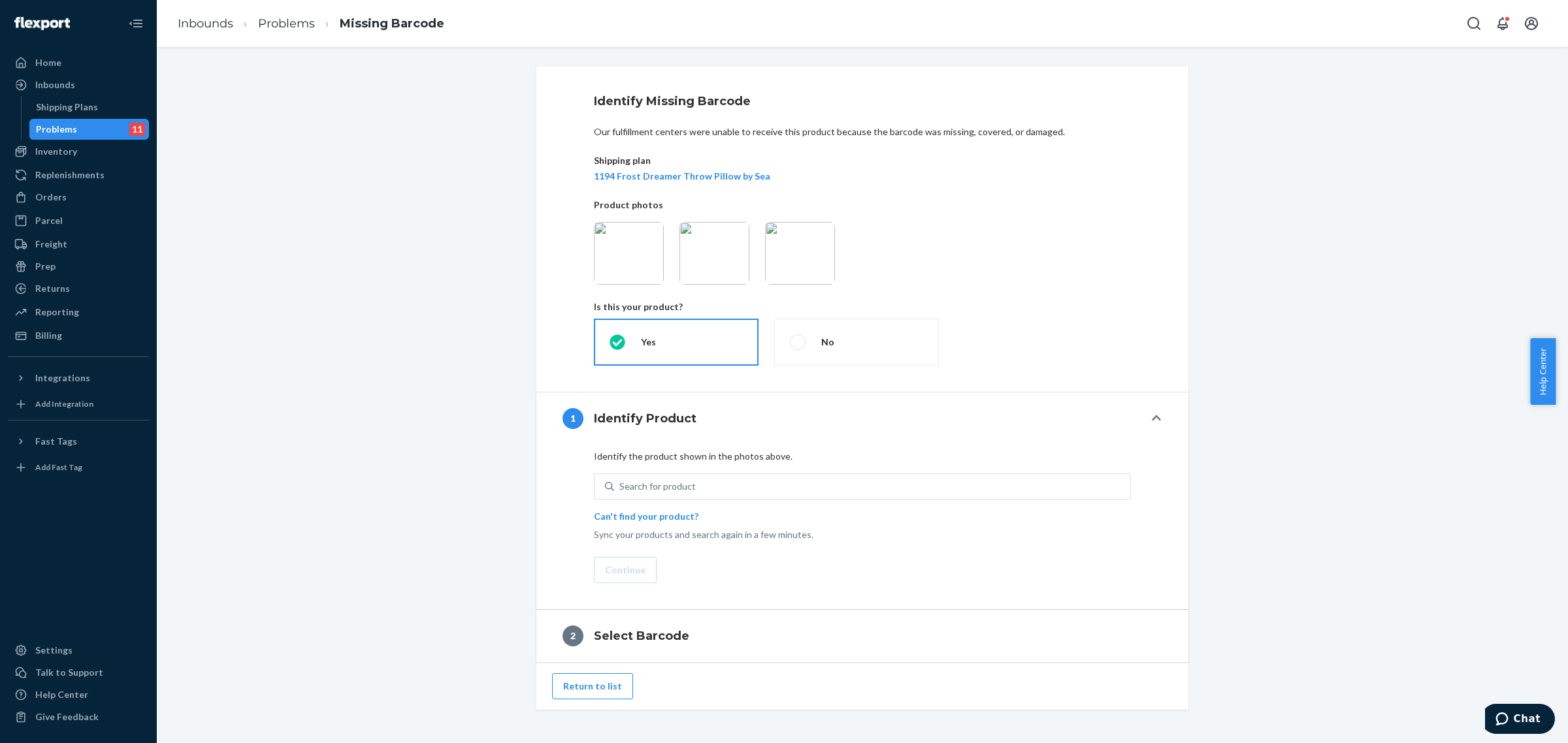
click at [632, 248] on img at bounding box center [628, 254] width 70 height 63
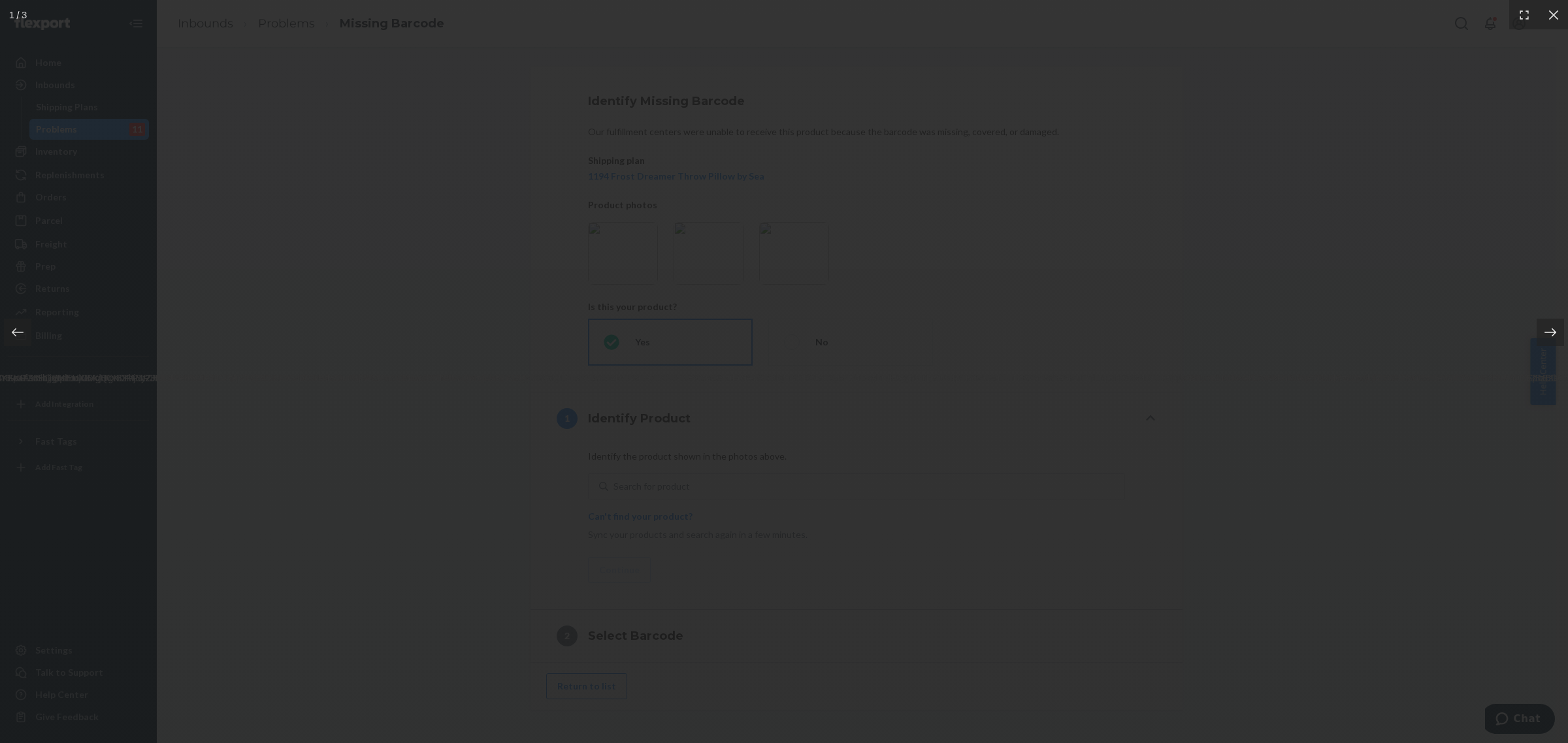
click at [1547, 331] on icon at bounding box center [1551, 332] width 13 height 13
click at [1467, 248] on div at bounding box center [784, 371] width 1568 height 743
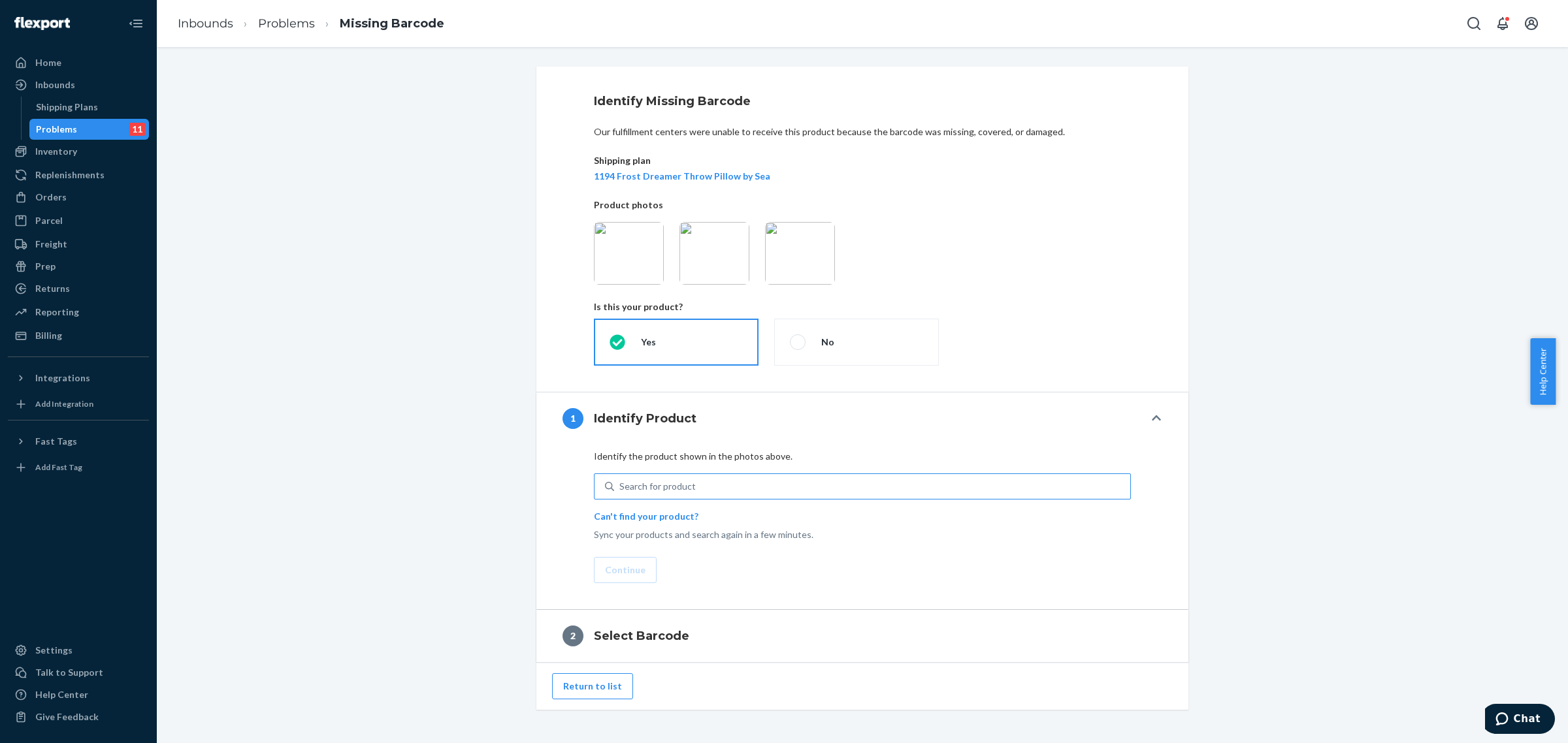
click at [666, 489] on div "Search for product" at bounding box center [658, 487] width 76 height 13
click at [620, 489] on input "Search for product" at bounding box center [620, 487] width 1 height 13
type input "dreamer throw pillow frost"
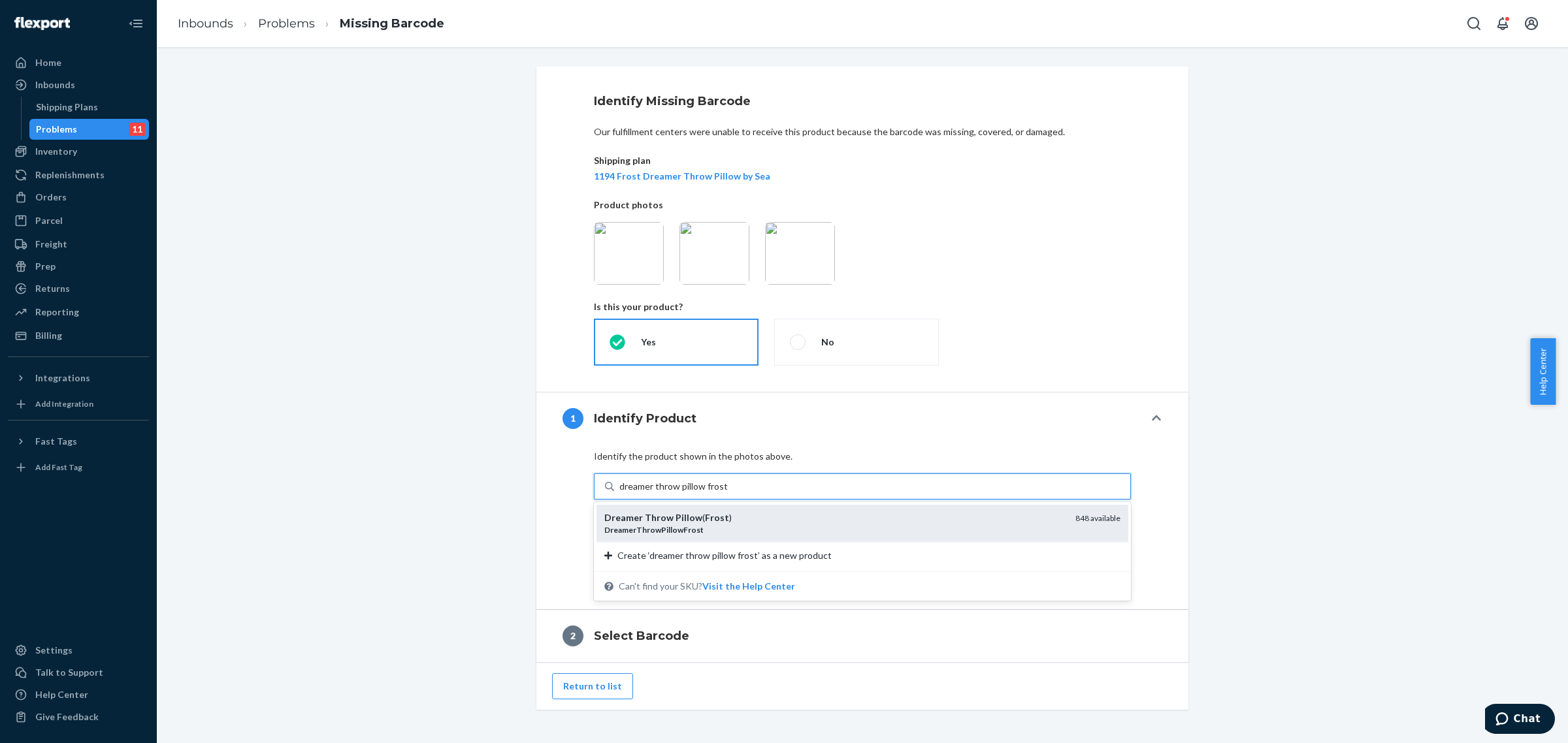
click at [676, 517] on em "Pillow" at bounding box center [689, 517] width 27 height 11
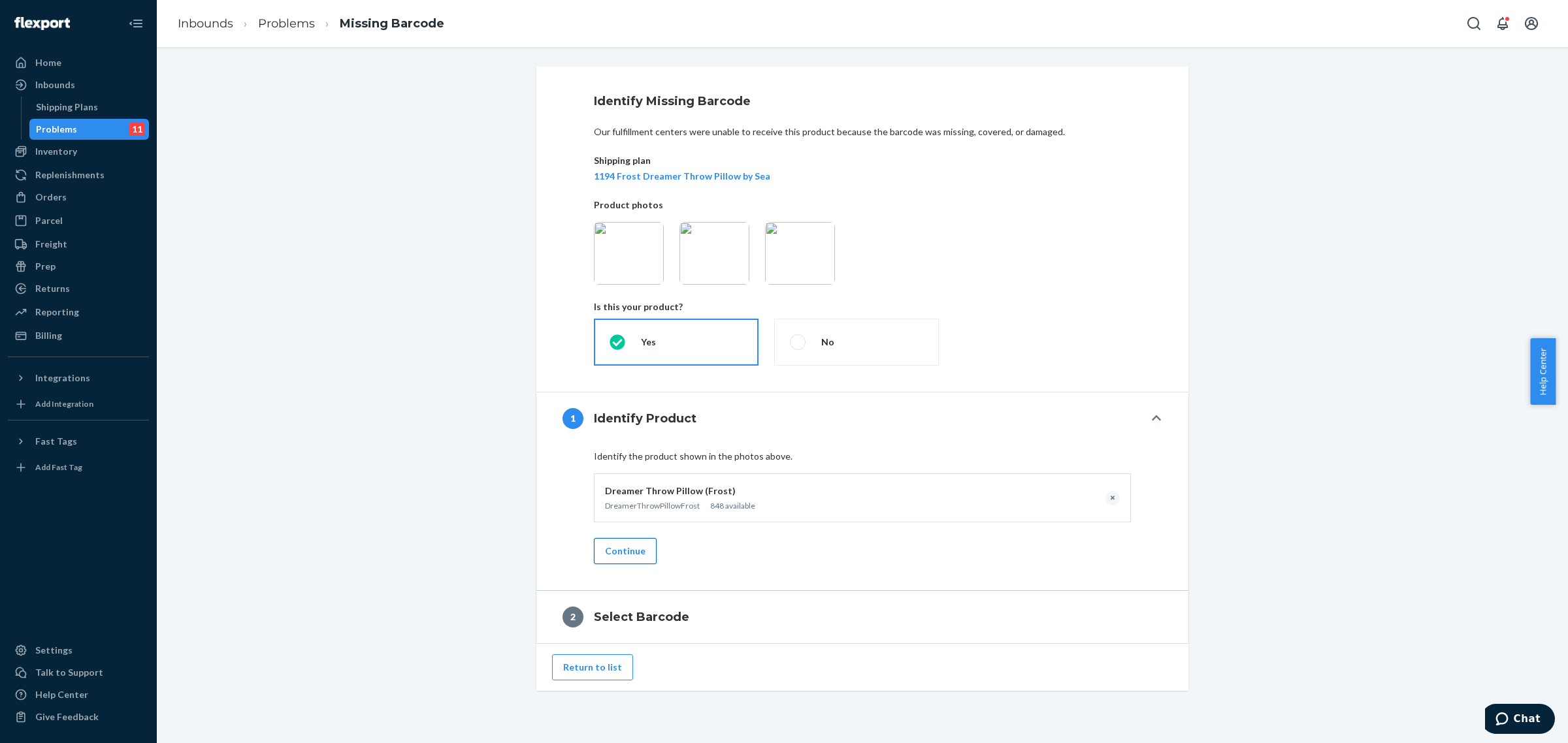
click at [621, 543] on button "Continue" at bounding box center [625, 551] width 63 height 26
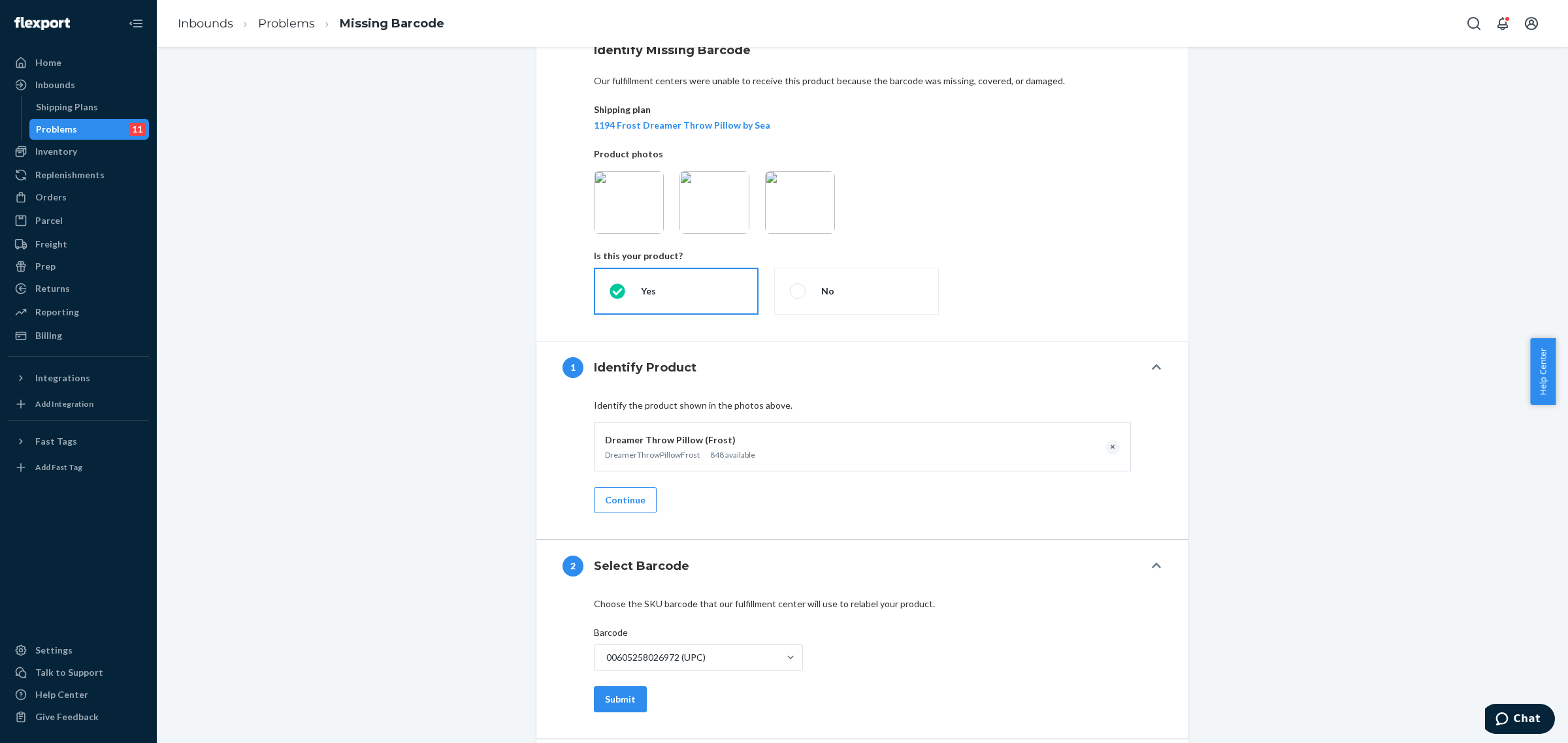
scroll to position [95, 0]
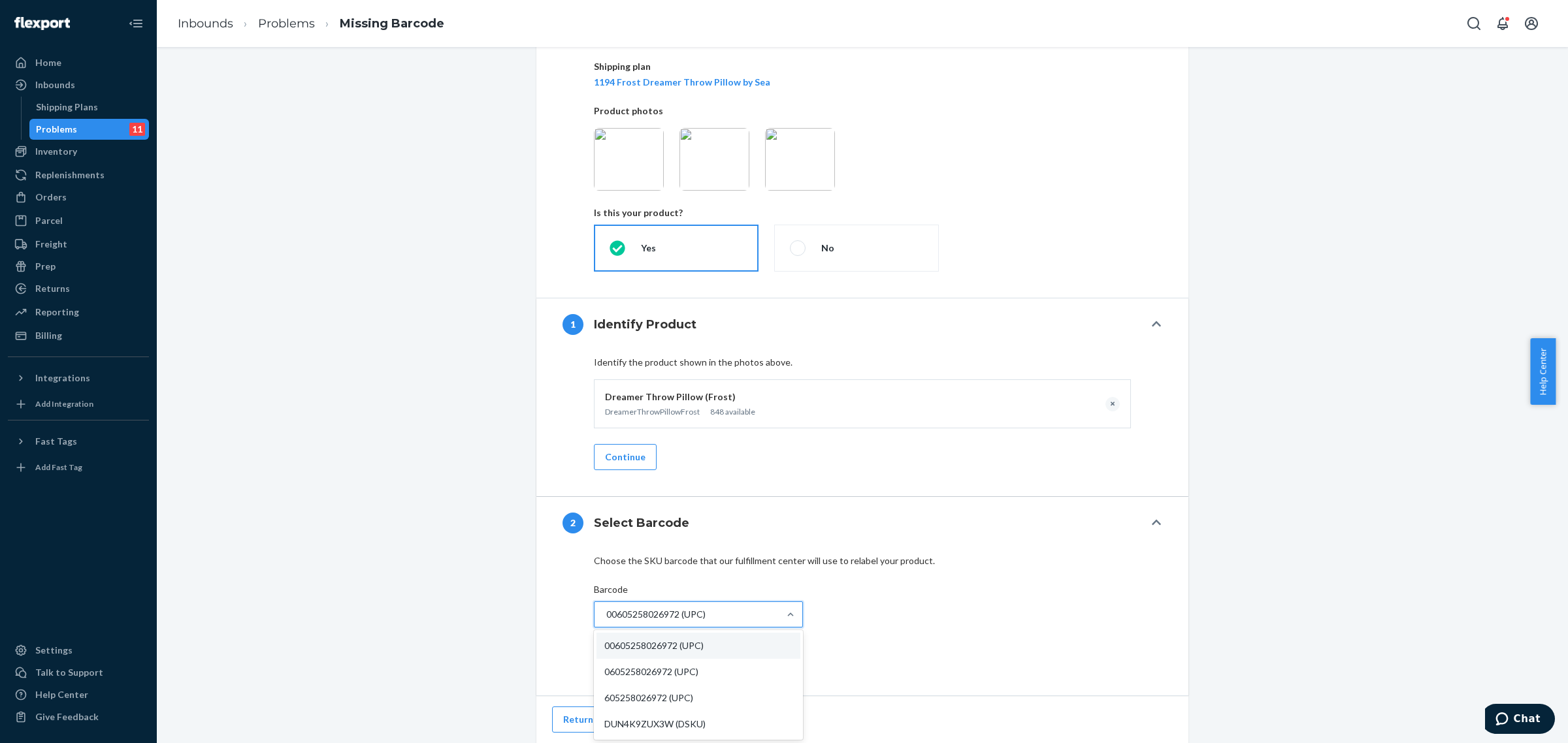
click at [719, 616] on div "00605258026972 (UPC)" at bounding box center [687, 614] width 184 height 23
click at [540, 615] on input "option 00605258026972 (UPC) focused, 1 of 4. 4 results available. Use Up and Do…" at bounding box center [540, 615] width 0 height 0
click at [853, 596] on div "Choose the SKU barcode that our fulfillment center will use to relabel your pro…" at bounding box center [862, 591] width 537 height 73
click at [618, 662] on button "Submit" at bounding box center [620, 656] width 53 height 26
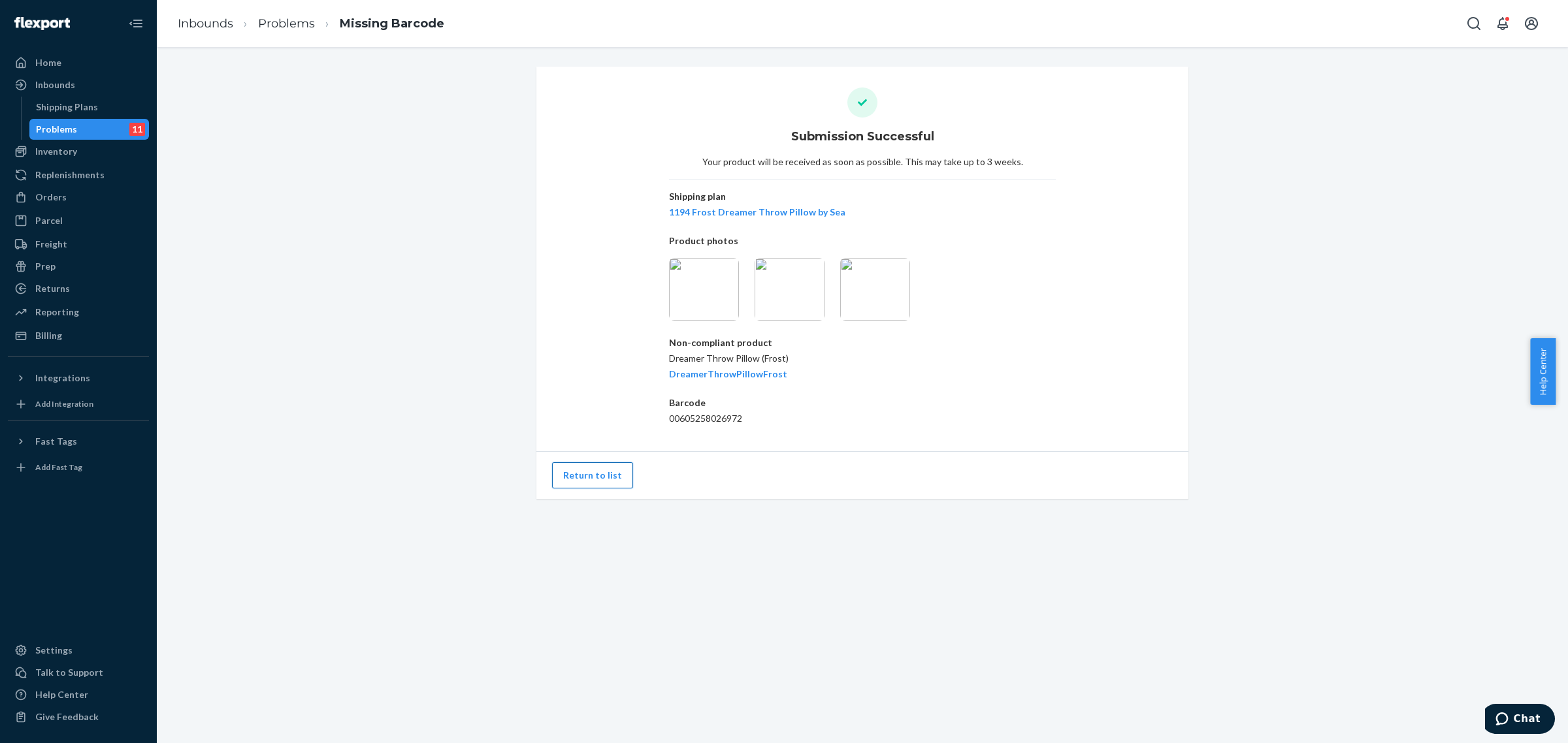
click at [601, 477] on button "Return to list" at bounding box center [592, 475] width 81 height 26
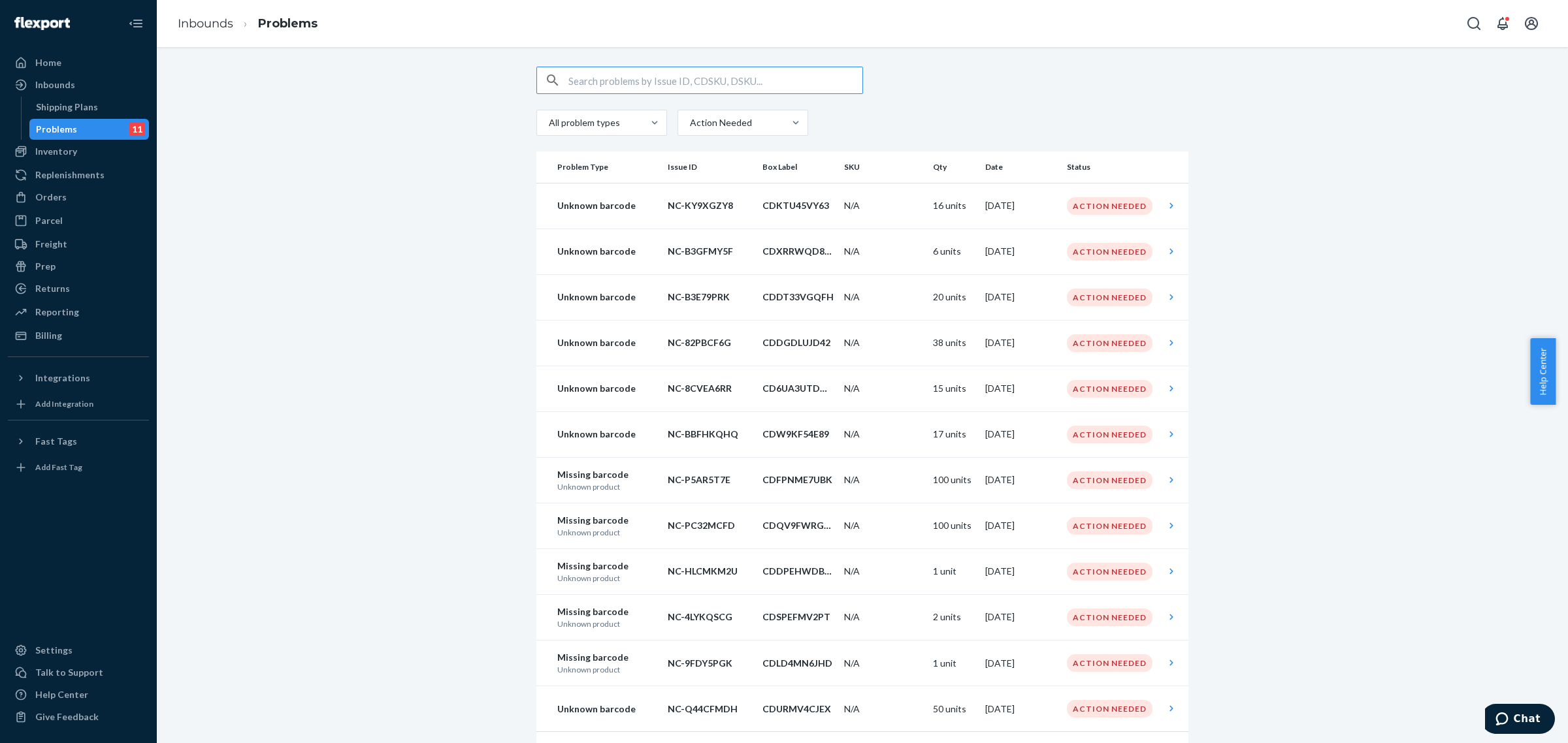
drag, startPoint x: 584, startPoint y: 475, endPoint x: 610, endPoint y: 475, distance: 26.0
click at [585, 475] on p "Missing barcode" at bounding box center [608, 475] width 100 height 13
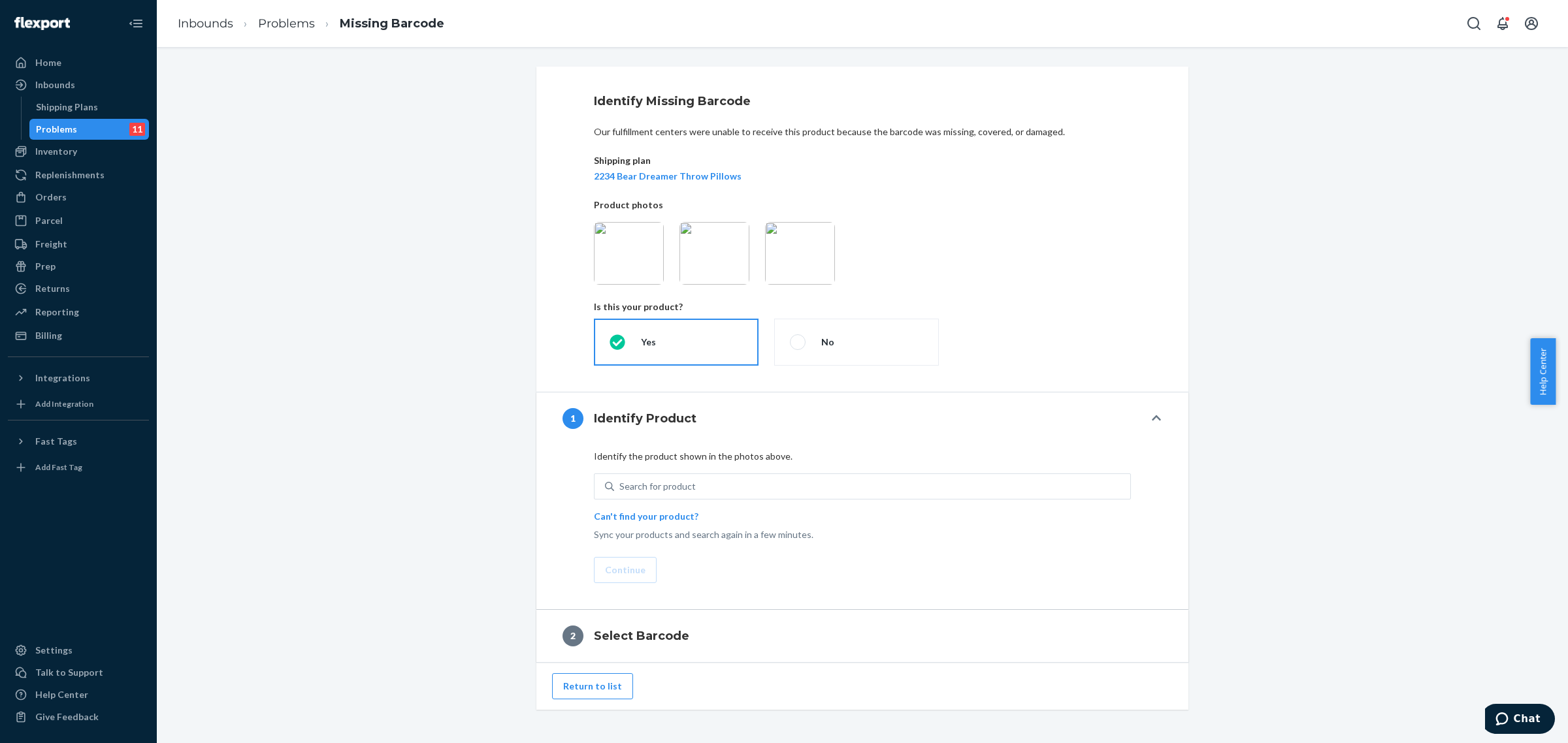
click at [620, 250] on img at bounding box center [628, 254] width 70 height 63
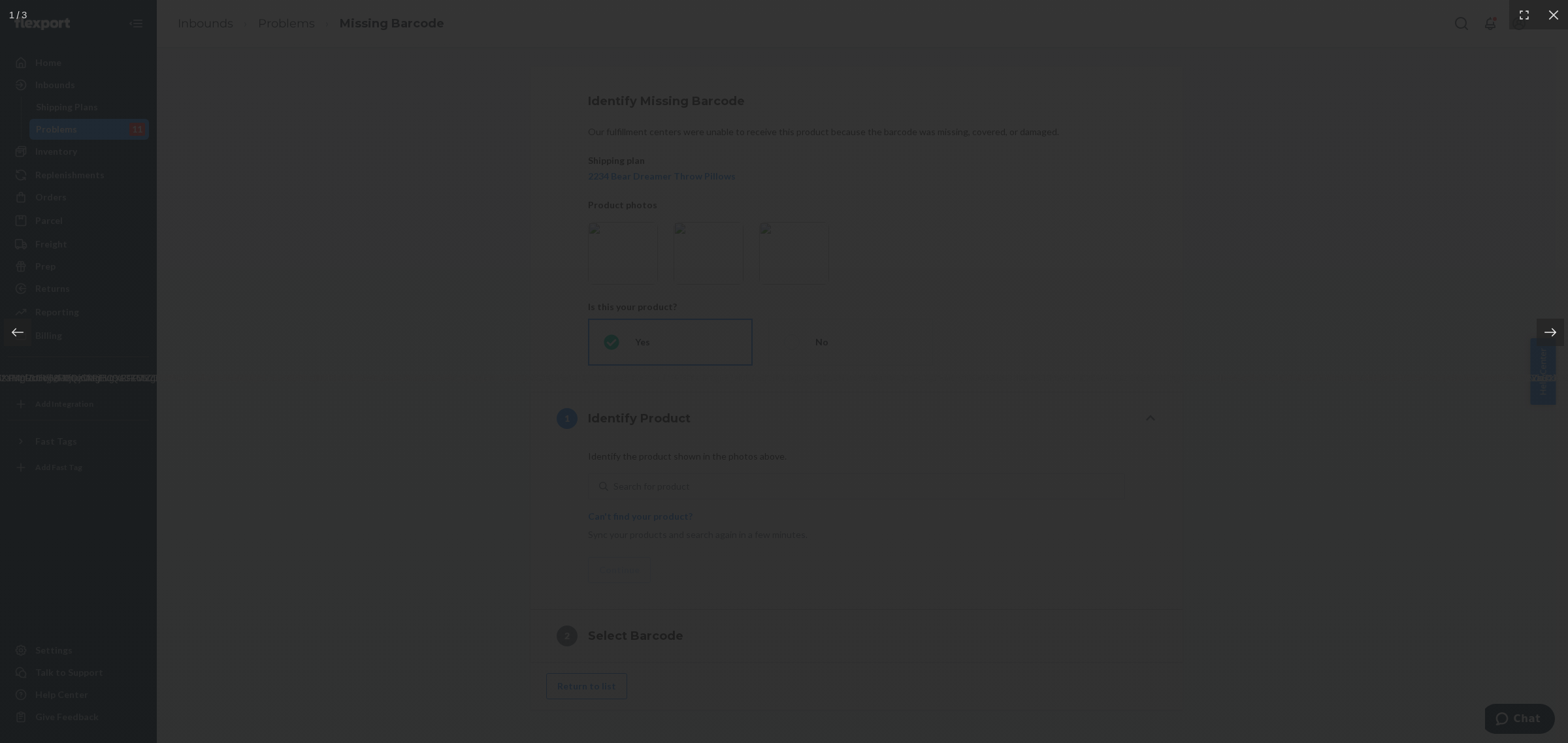
click at [1555, 330] on icon at bounding box center [1551, 332] width 13 height 13
click at [1468, 328] on div at bounding box center [784, 371] width 1568 height 743
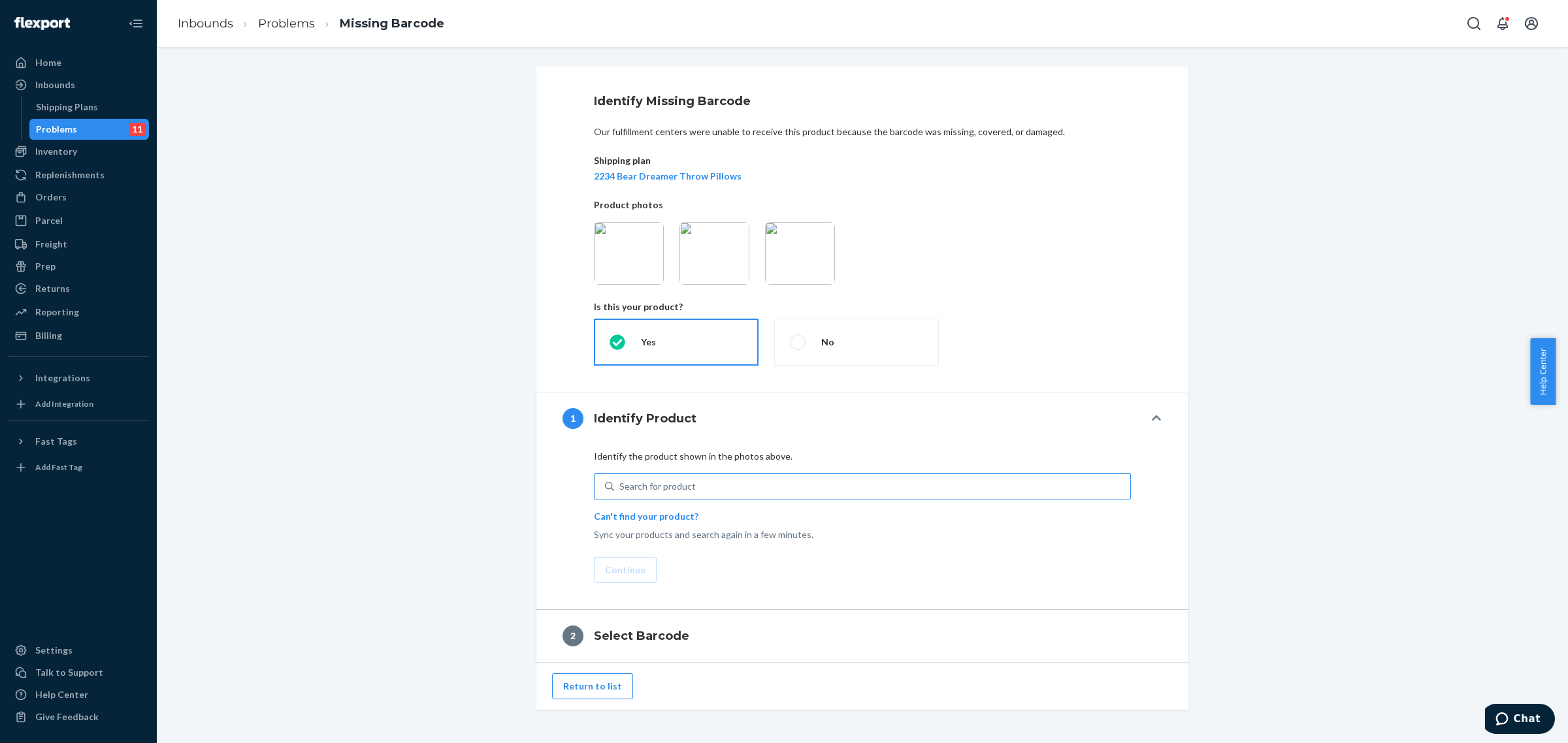
click at [674, 489] on div "Search for product" at bounding box center [658, 487] width 76 height 13
click at [620, 489] on input "Search for product" at bounding box center [620, 487] width 1 height 13
type input "dreamer throw pillow bear"
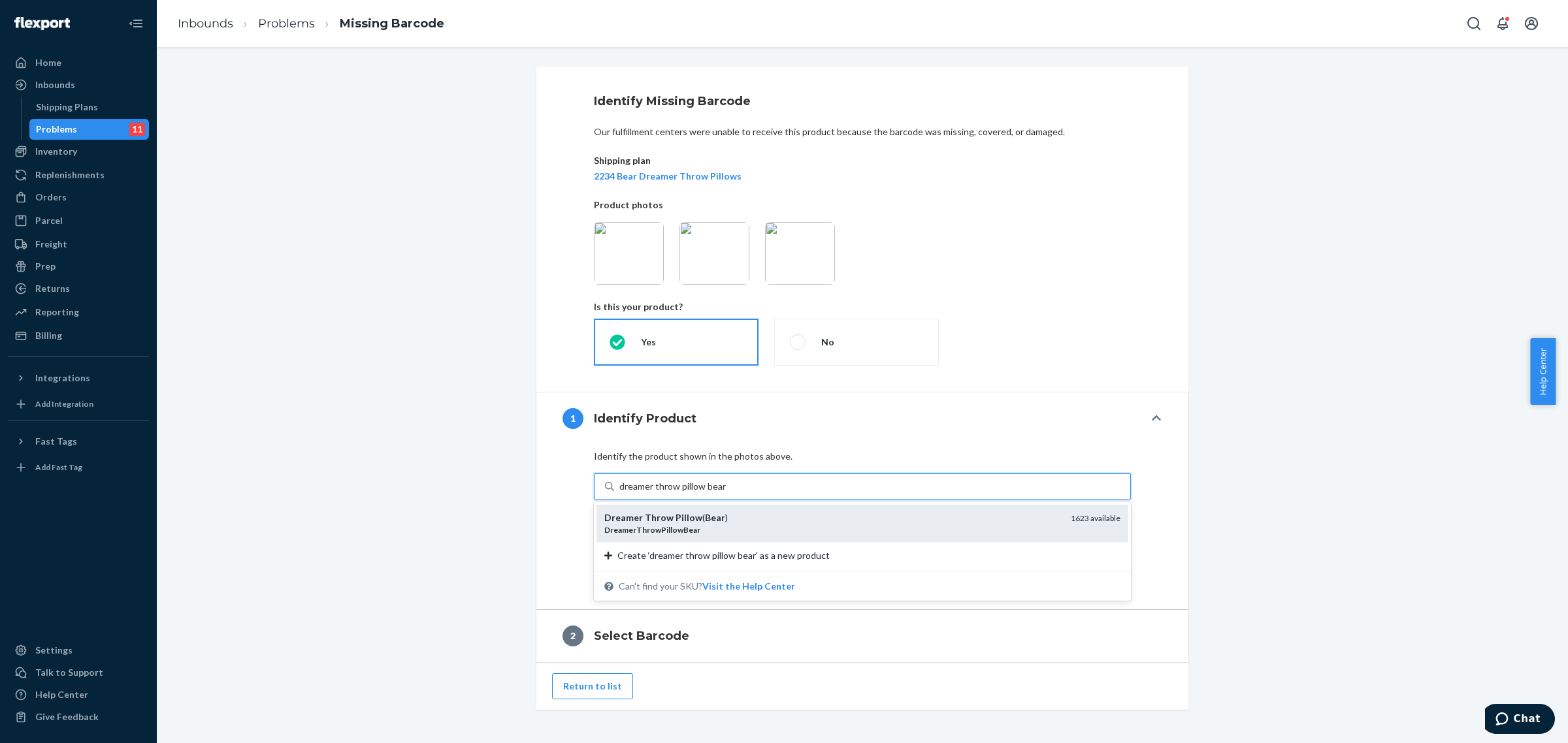
click at [707, 524] on div "Dreamer Throw Pillow ( Bear )" at bounding box center [832, 518] width 456 height 13
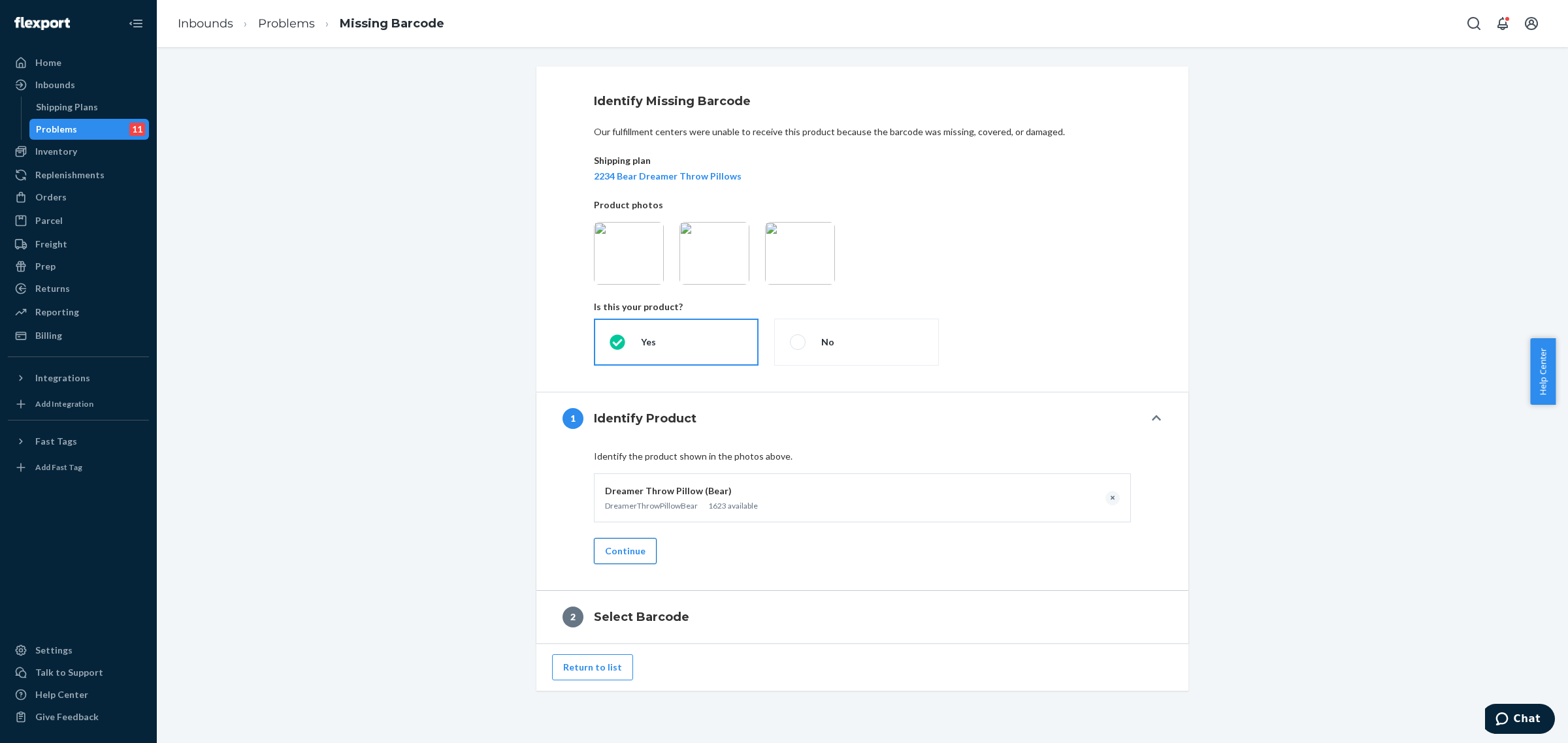
click at [622, 559] on button "Continue" at bounding box center [625, 551] width 63 height 26
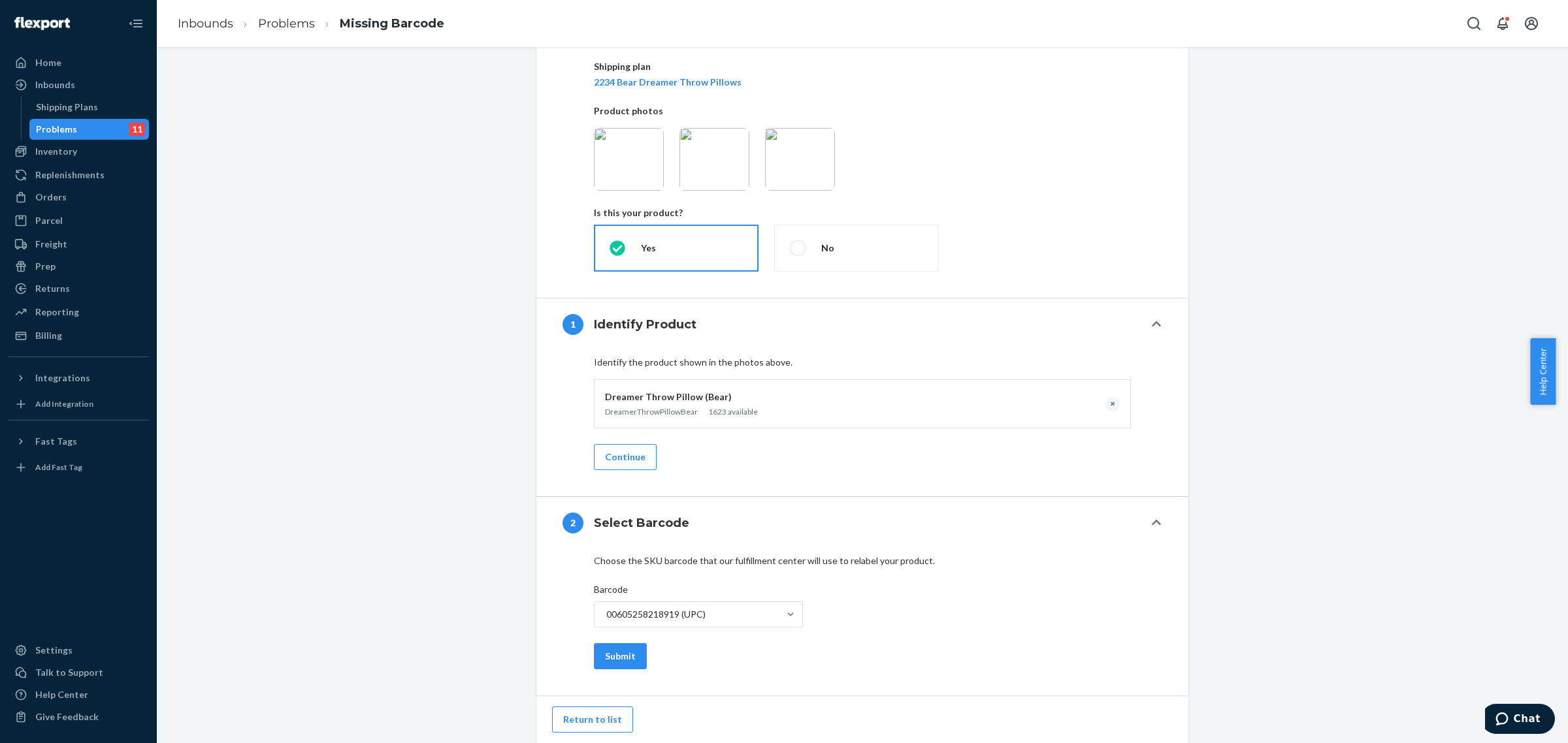
scroll to position [95, 0]
drag, startPoint x: 602, startPoint y: 650, endPoint x: 681, endPoint y: 631, distance: 81.3
click at [602, 650] on button "Submit" at bounding box center [620, 656] width 53 height 26
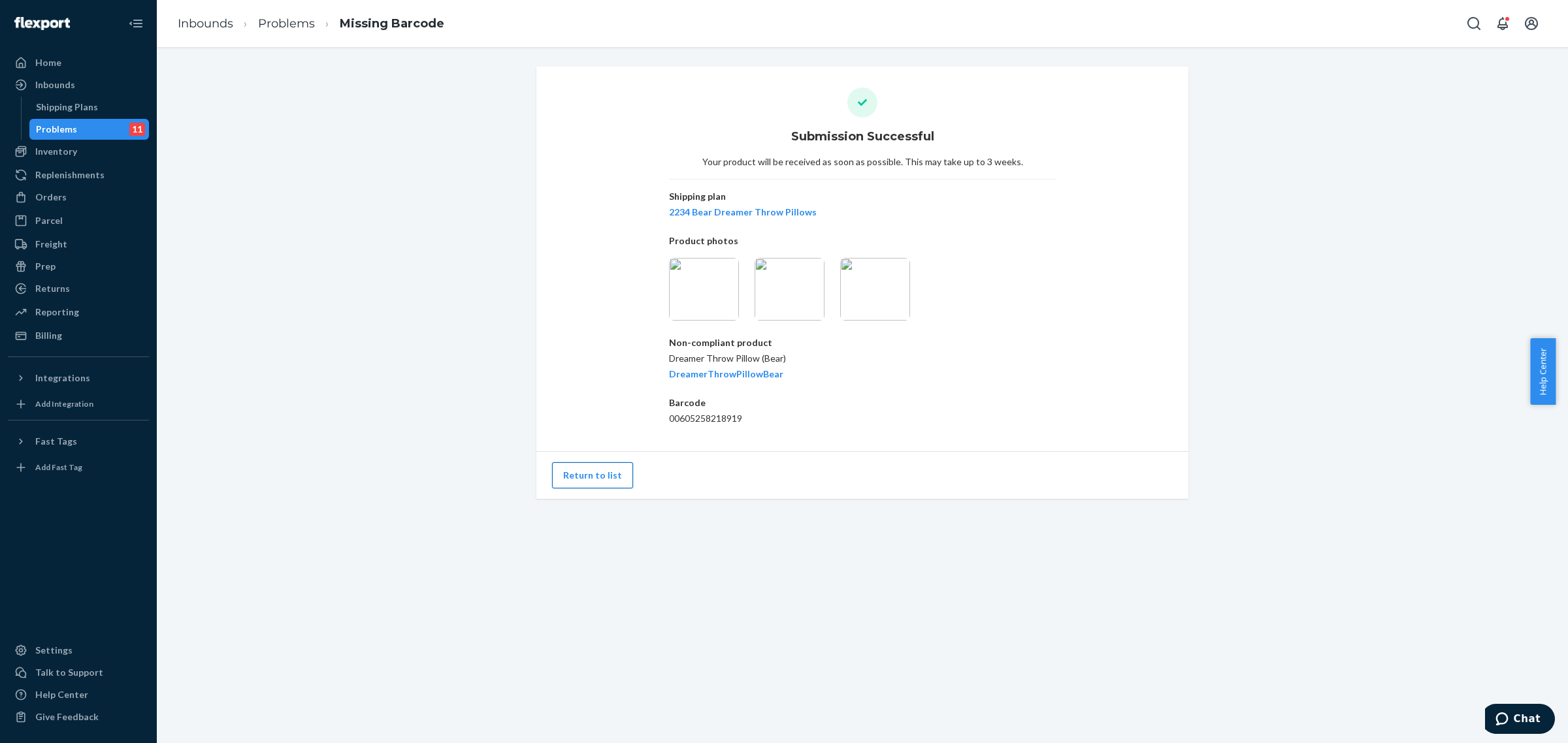
click at [602, 478] on button "Return to list" at bounding box center [592, 475] width 81 height 26
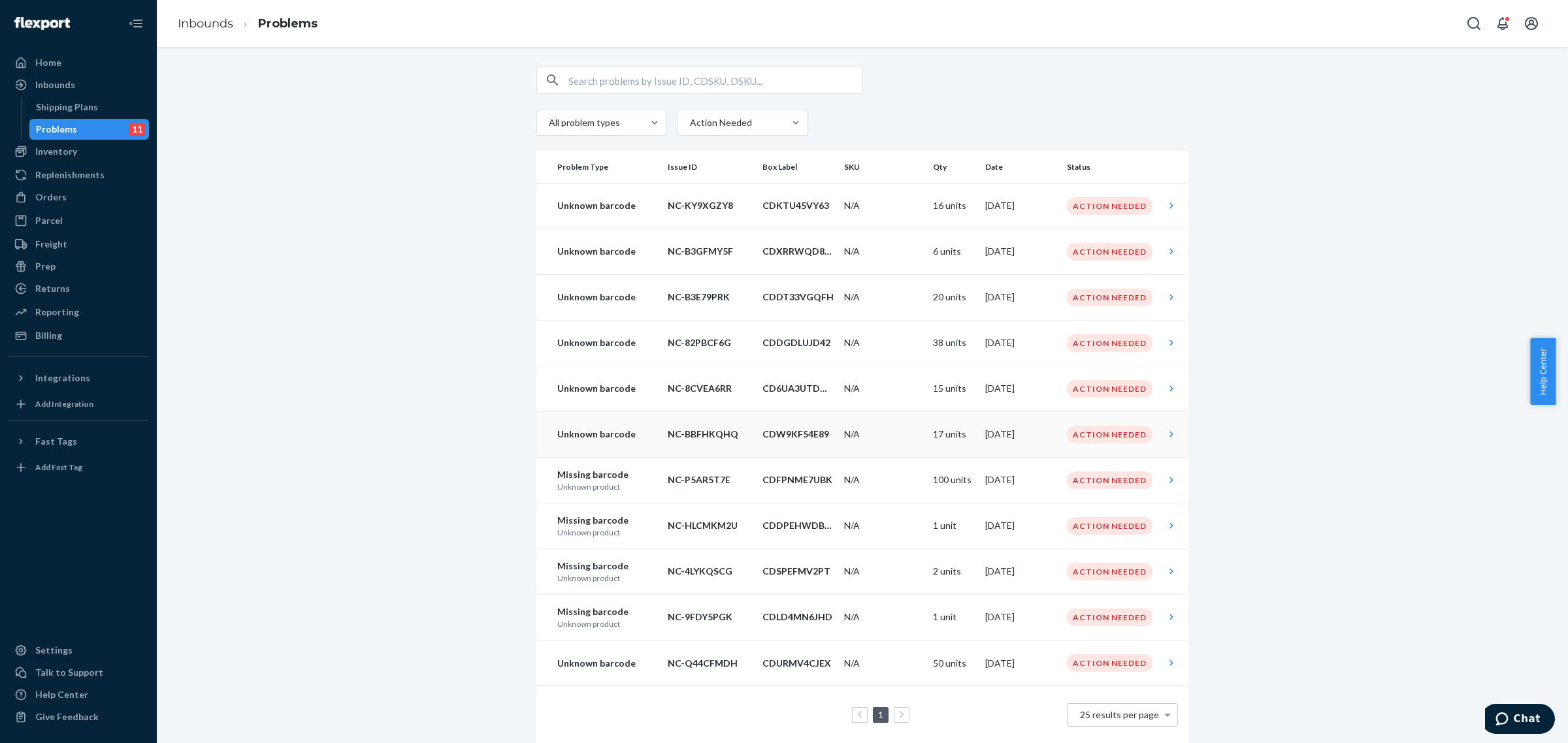
click at [610, 427] on td "Unknown barcode" at bounding box center [599, 434] width 126 height 45
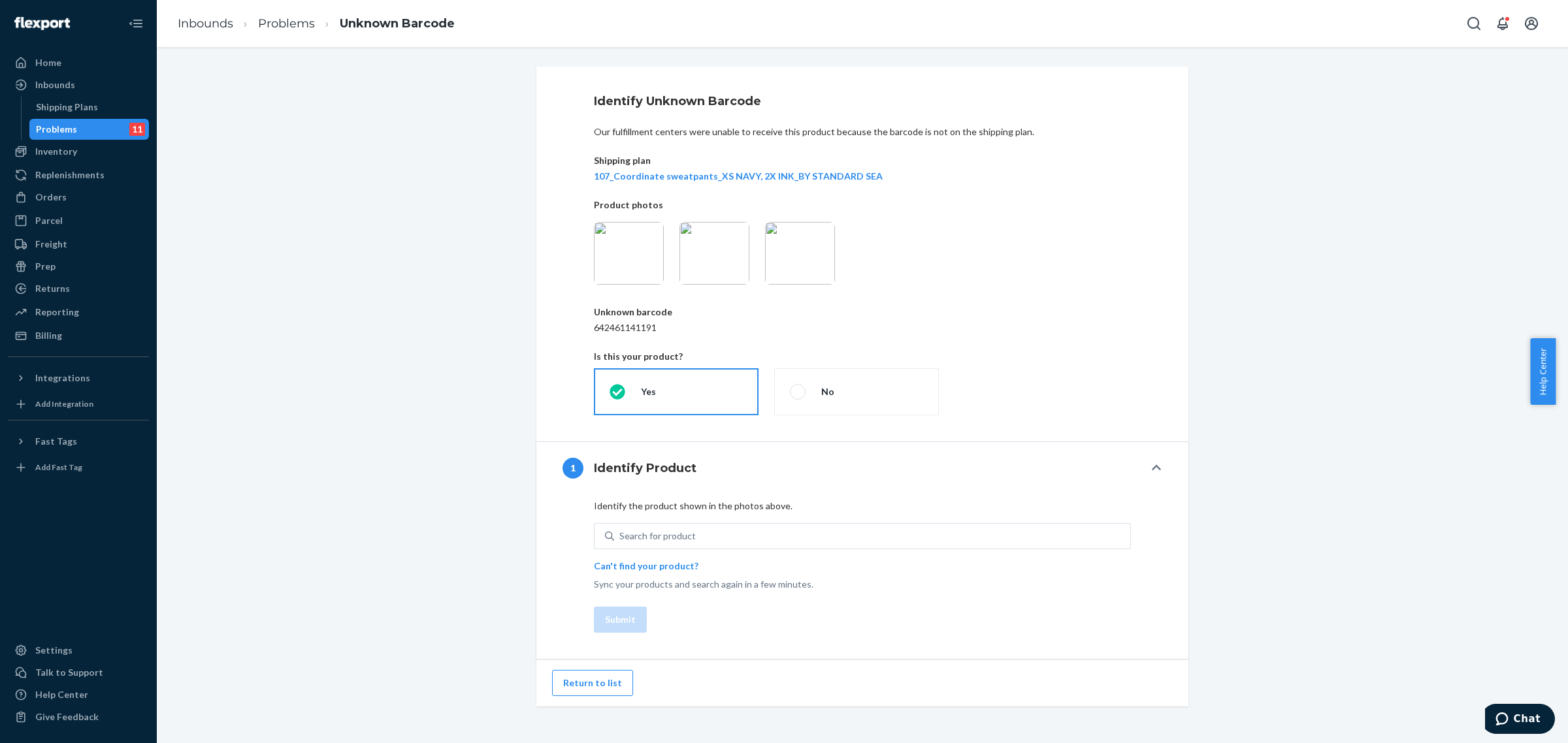
click at [627, 264] on img at bounding box center [628, 254] width 70 height 63
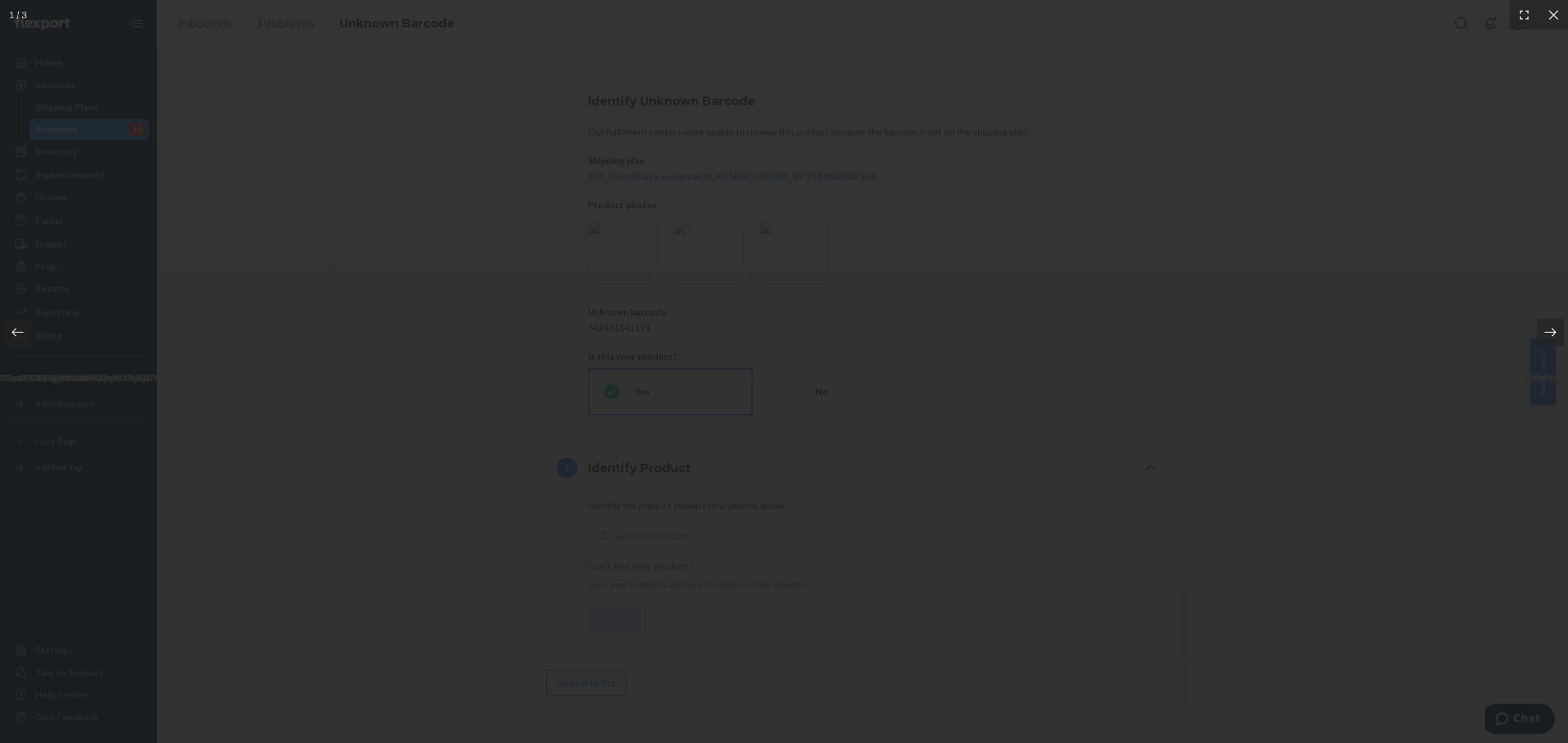
click at [1555, 333] on icon at bounding box center [1551, 332] width 12 height 9
click at [1347, 210] on div at bounding box center [784, 371] width 1568 height 743
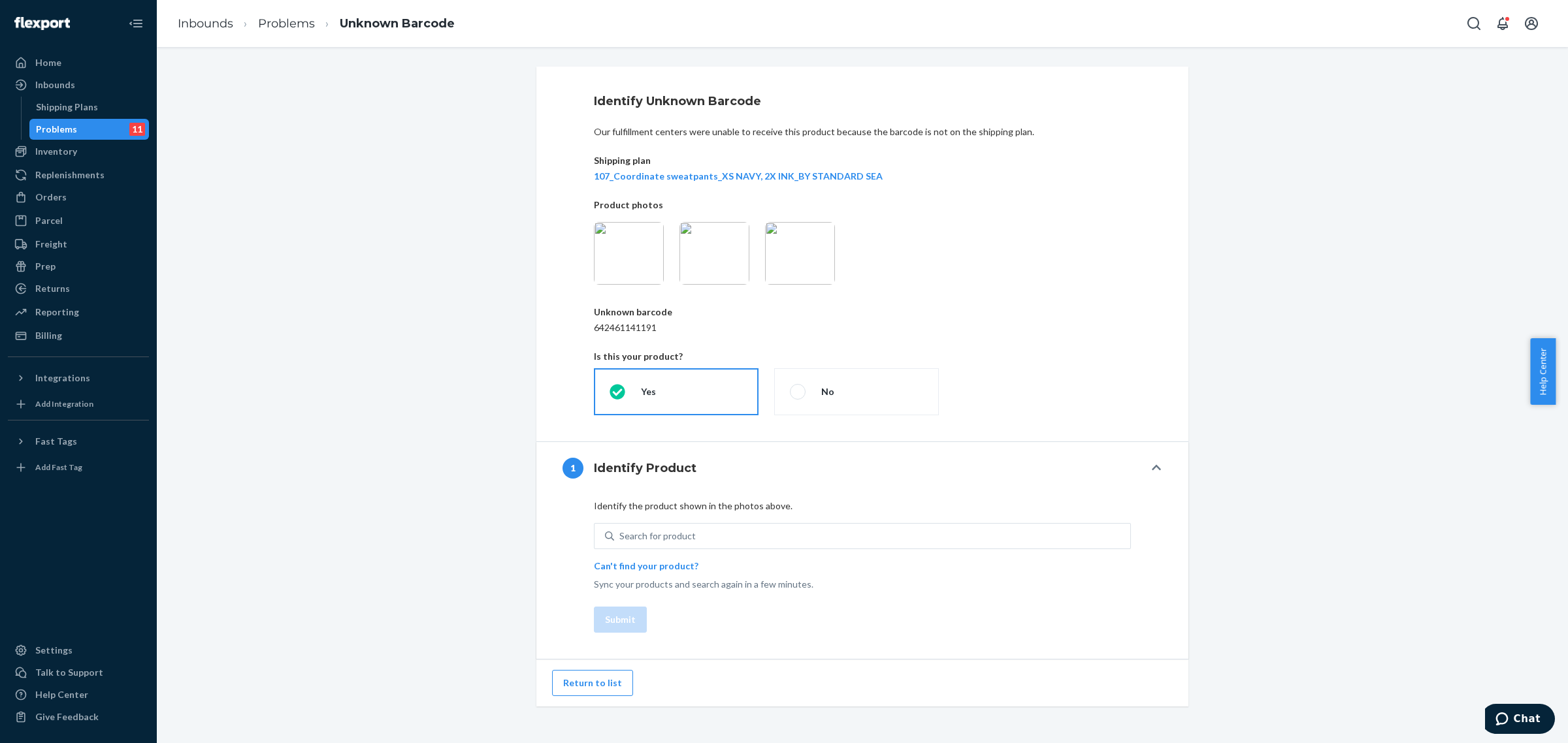
click at [647, 247] on img at bounding box center [628, 254] width 70 height 63
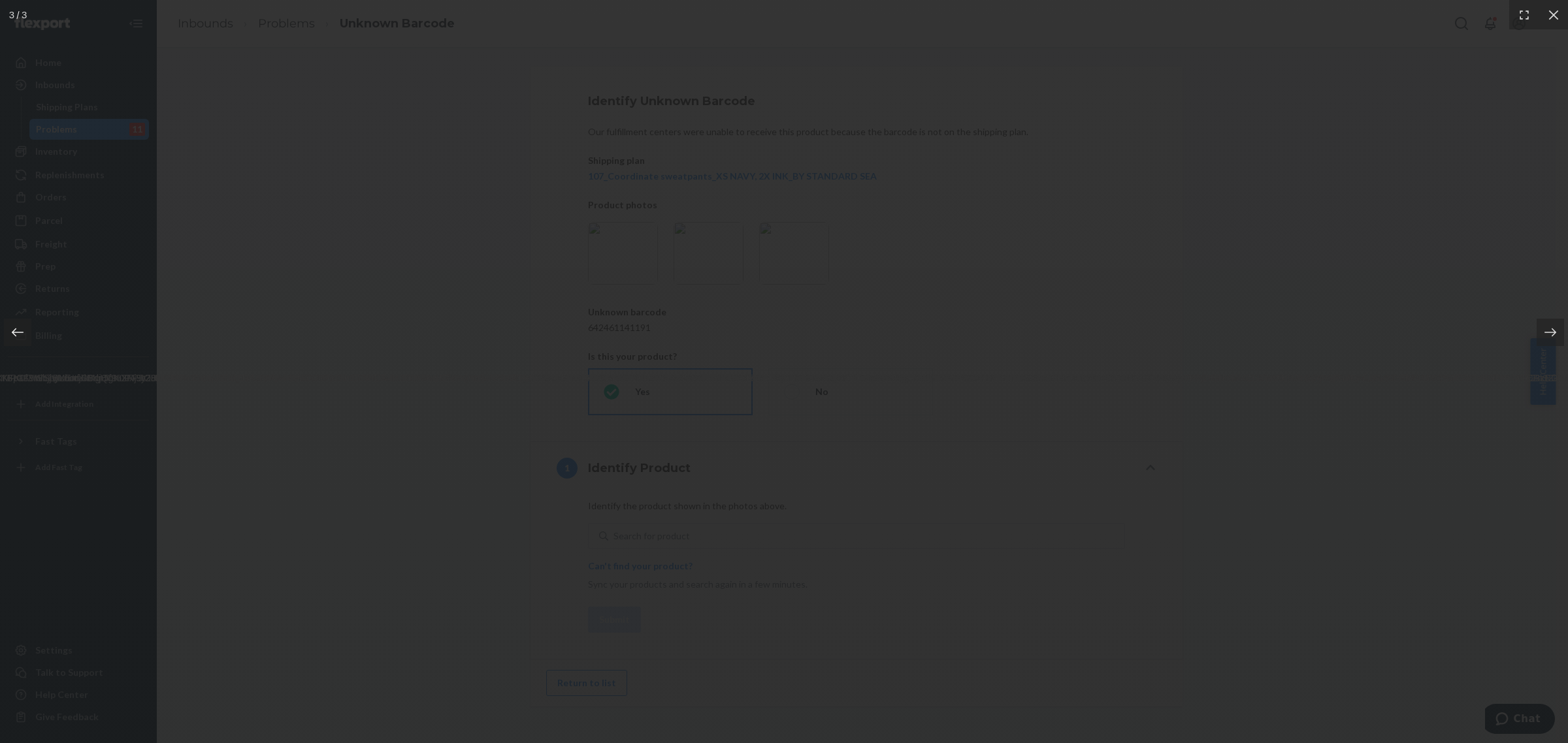
click at [21, 328] on icon at bounding box center [18, 332] width 13 height 13
click at [1228, 448] on div at bounding box center [784, 371] width 1568 height 743
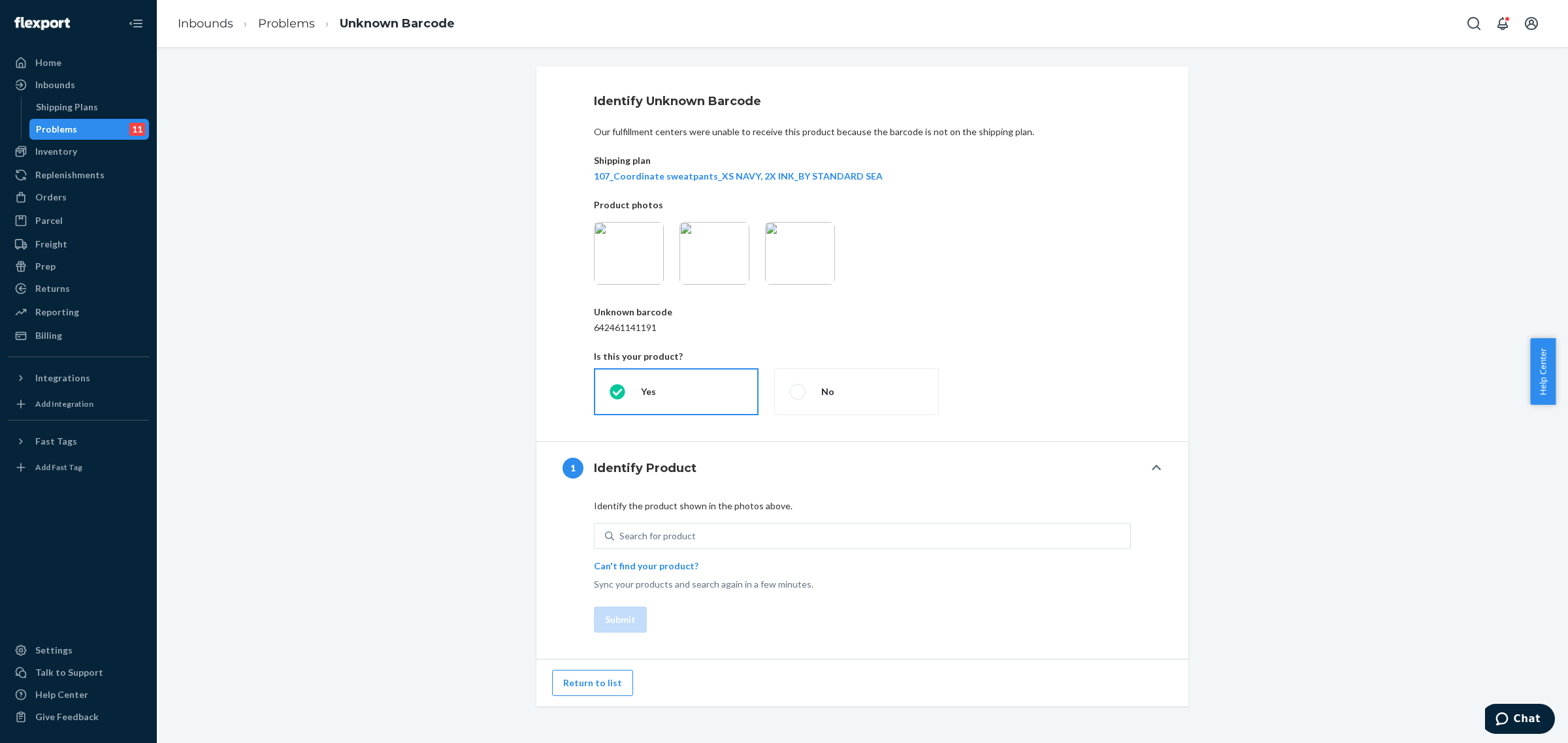
click at [616, 325] on p "642461141191" at bounding box center [862, 328] width 537 height 13
copy p "642461141191"
click at [883, 250] on div at bounding box center [863, 254] width 553 height 63
click at [639, 262] on img at bounding box center [628, 254] width 70 height 63
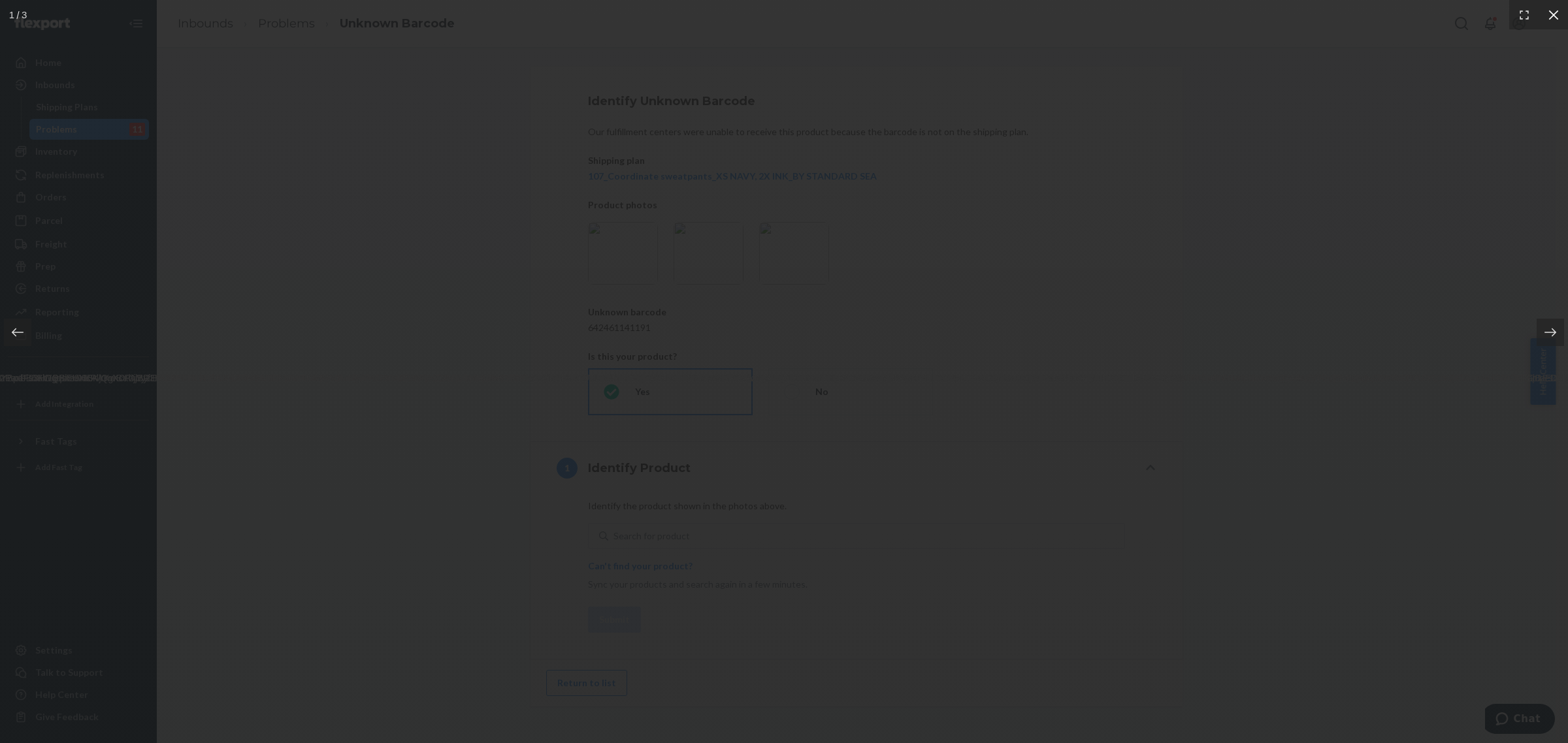
click at [1555, 10] on icon at bounding box center [1554, 15] width 13 height 13
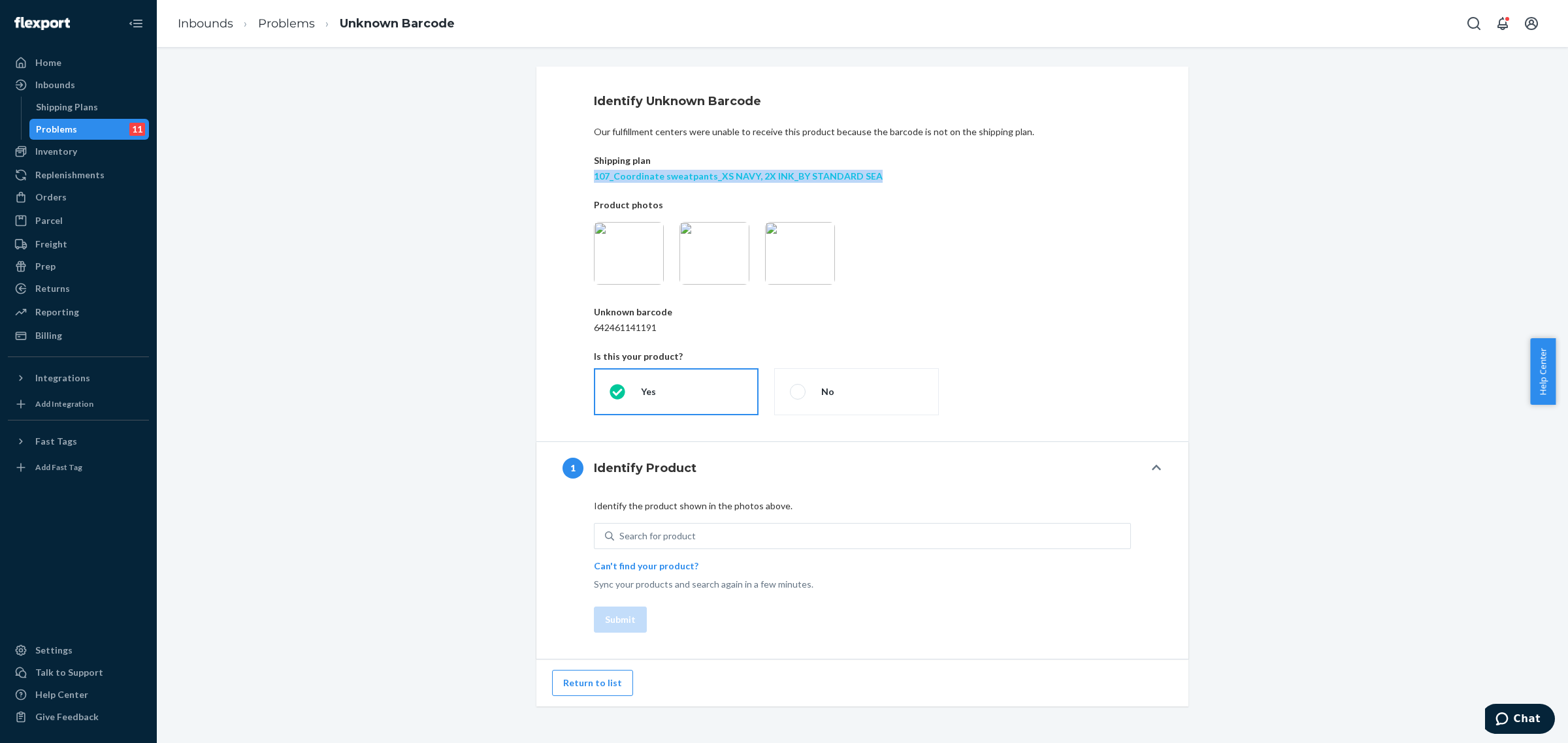
drag, startPoint x: 576, startPoint y: 174, endPoint x: 843, endPoint y: 180, distance: 267.1
click at [873, 180] on div "Identify Unknown Barcode Our fulfillment centers were unable to receive this pr…" at bounding box center [862, 254] width 652 height 375
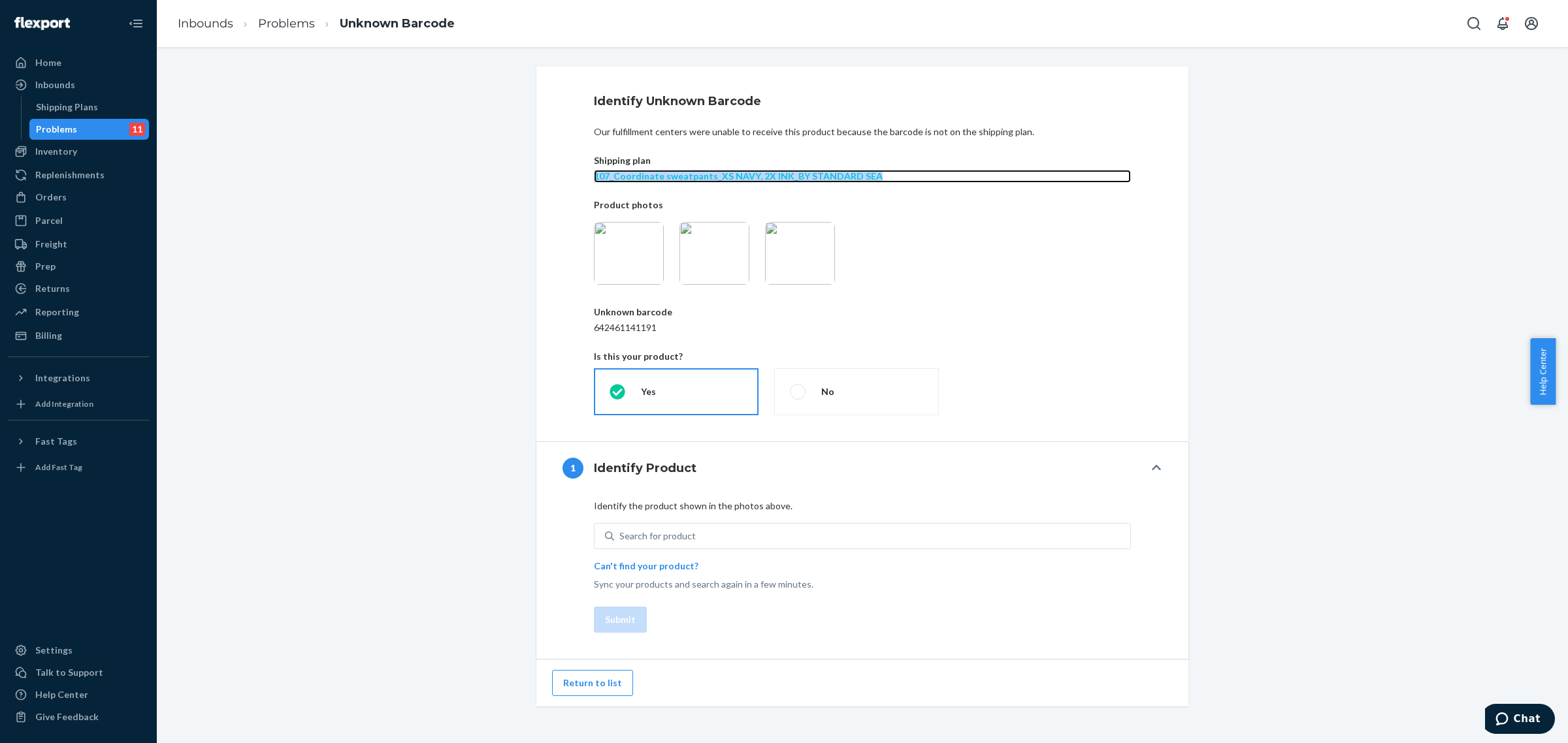
copy p "107_Coordinate sweatpants_XS NAVY, 2X INK_BY STANDARD SEA"
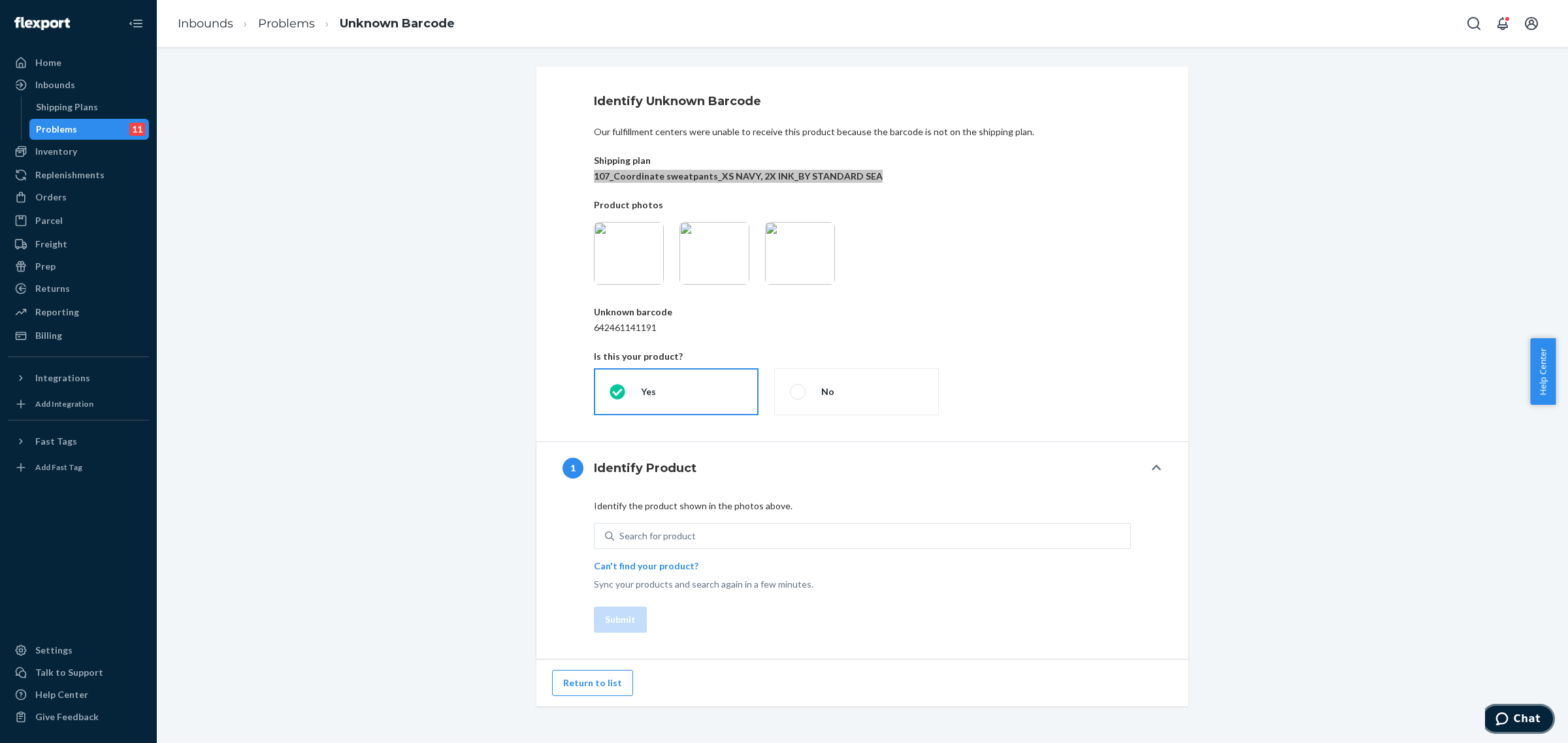
click at [1519, 726] on button "Chat" at bounding box center [1518, 719] width 74 height 30
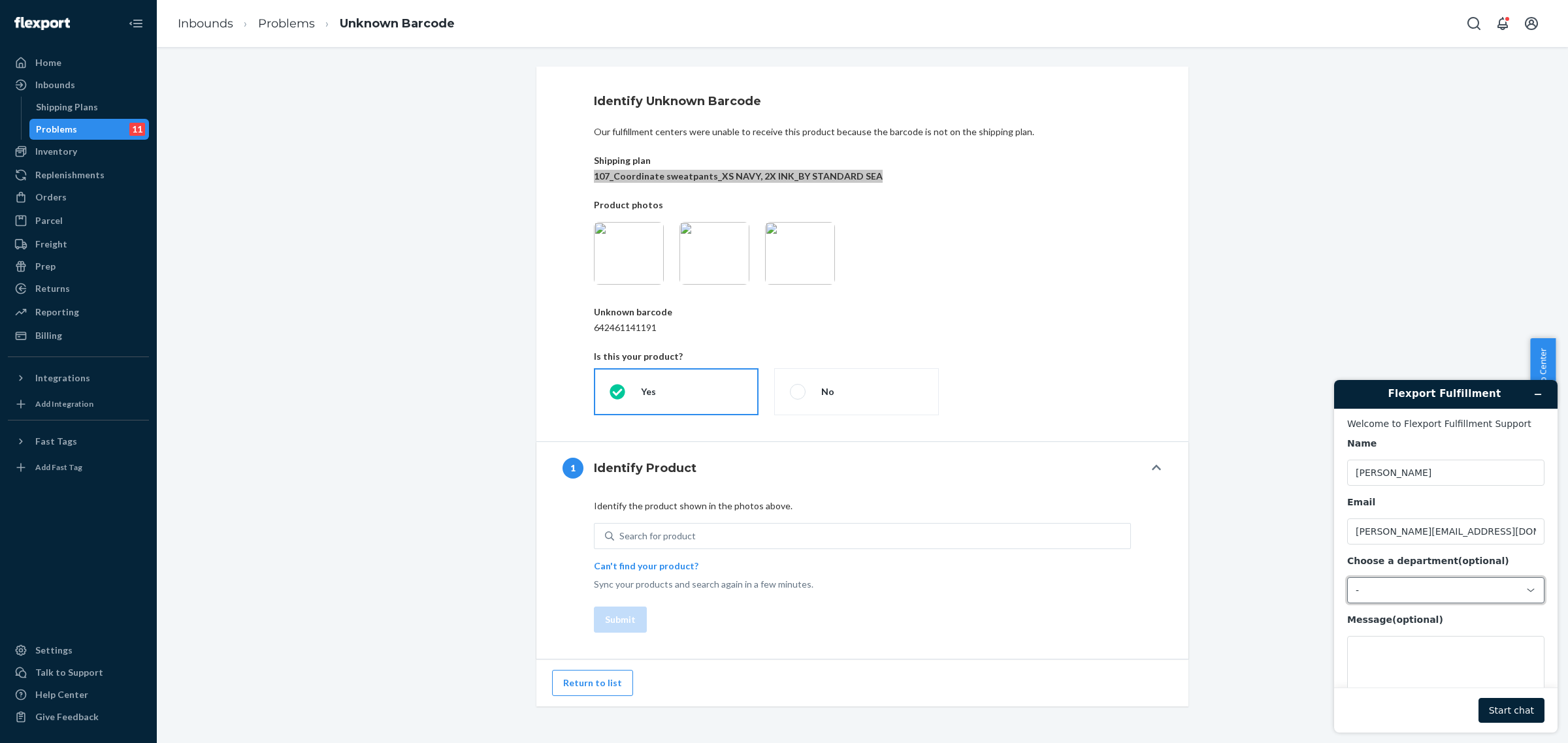
click at [1393, 586] on div "-" at bounding box center [1438, 591] width 165 height 12
click at [1399, 640] on li "Messaging (Chat Team)" at bounding box center [1444, 648] width 193 height 23
click at [1407, 666] on textarea "Message (optional)" at bounding box center [1445, 673] width 197 height 73
paste textarea "107_Coordinate sweatpants_XS NAVY, 2X INK_BY STANDARD SEA"
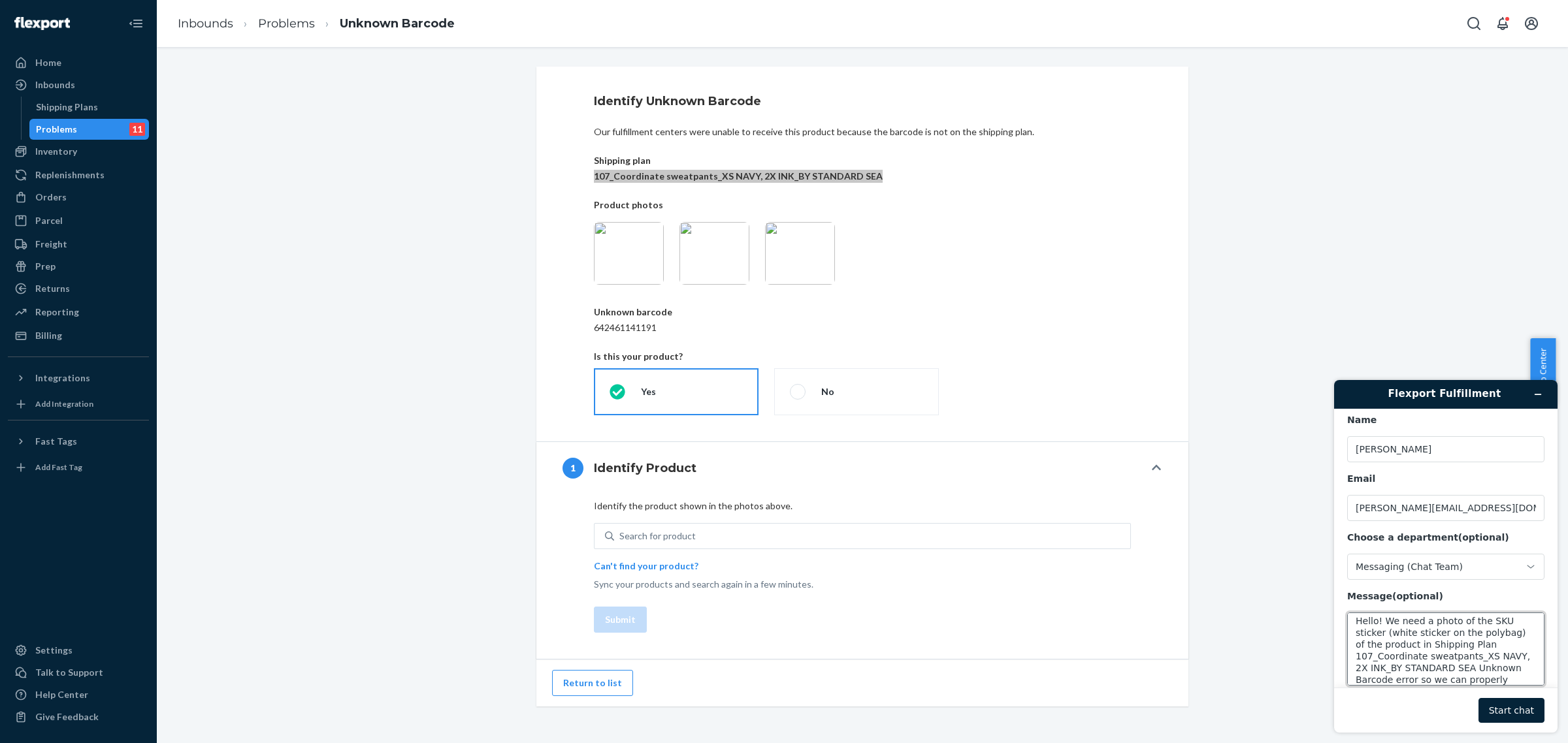
scroll to position [16, 0]
type textarea "Hello! We need a photo of the SKU sticker (white sticker on the polybag) of the…"
click at [1497, 715] on button "Start chat" at bounding box center [1511, 710] width 66 height 25
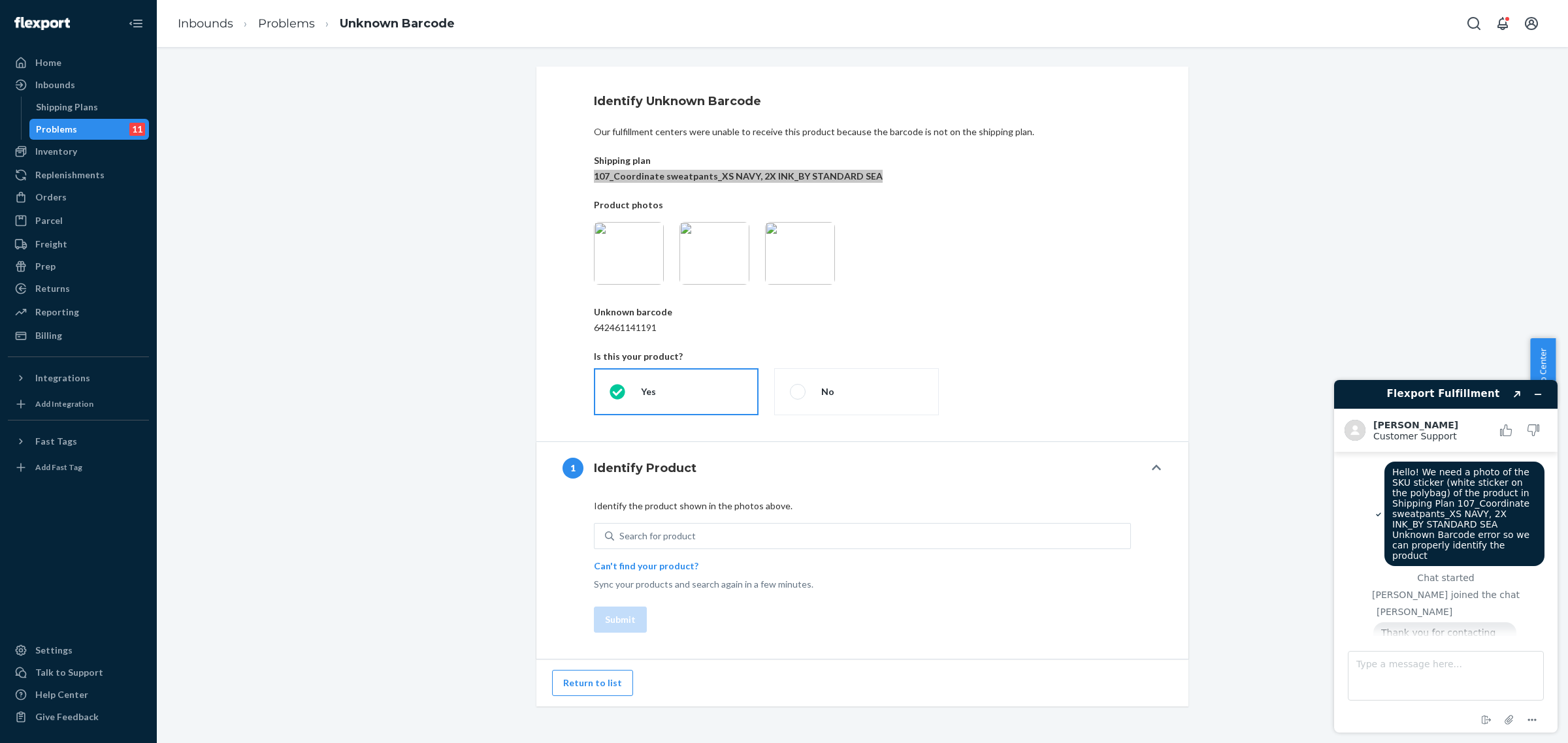
scroll to position [60, 0]
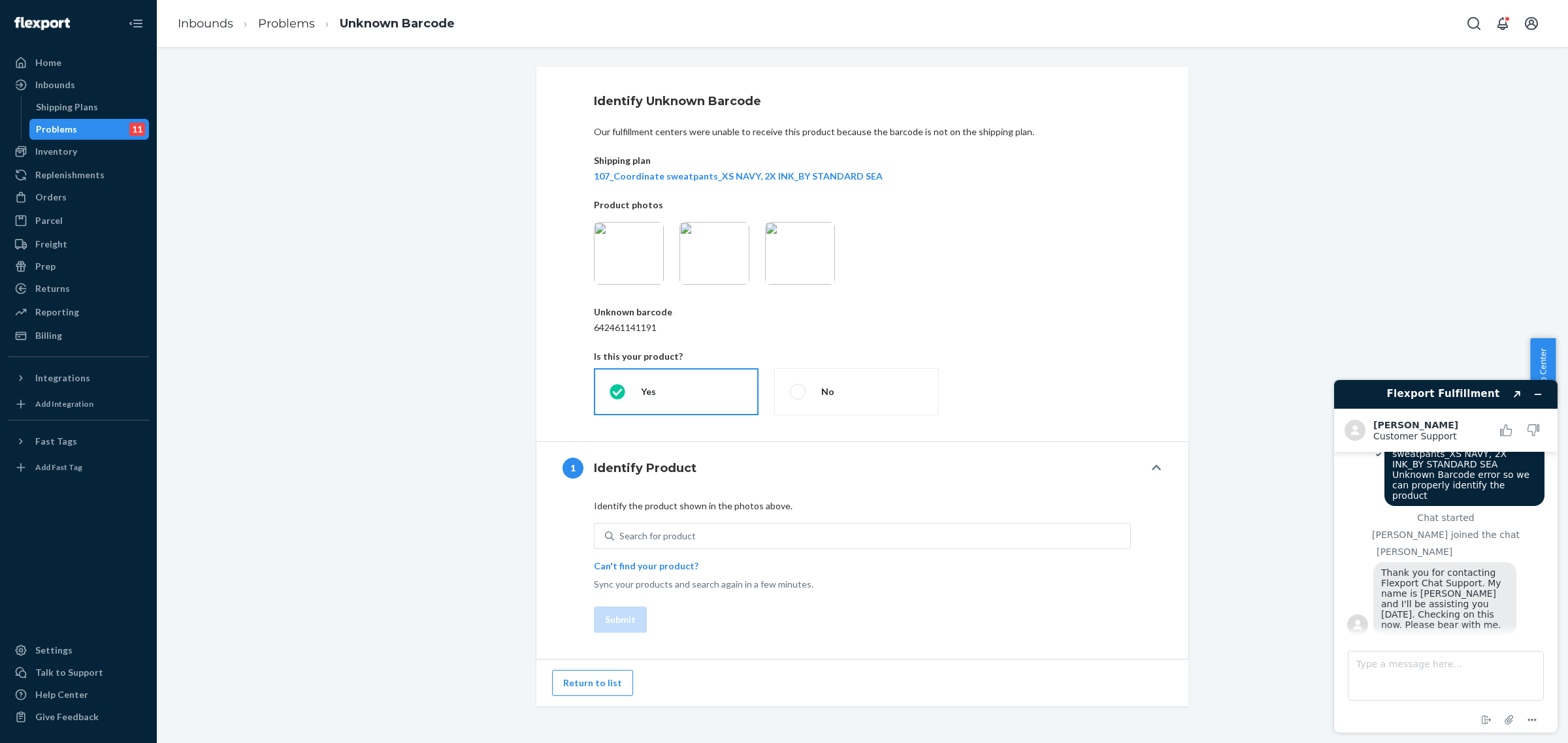
click at [1223, 191] on div "Identify Unknown Barcode Our fulfillment centers were unable to receive this pr…" at bounding box center [862, 387] width 1392 height 640
click at [627, 239] on img at bounding box center [628, 254] width 70 height 63
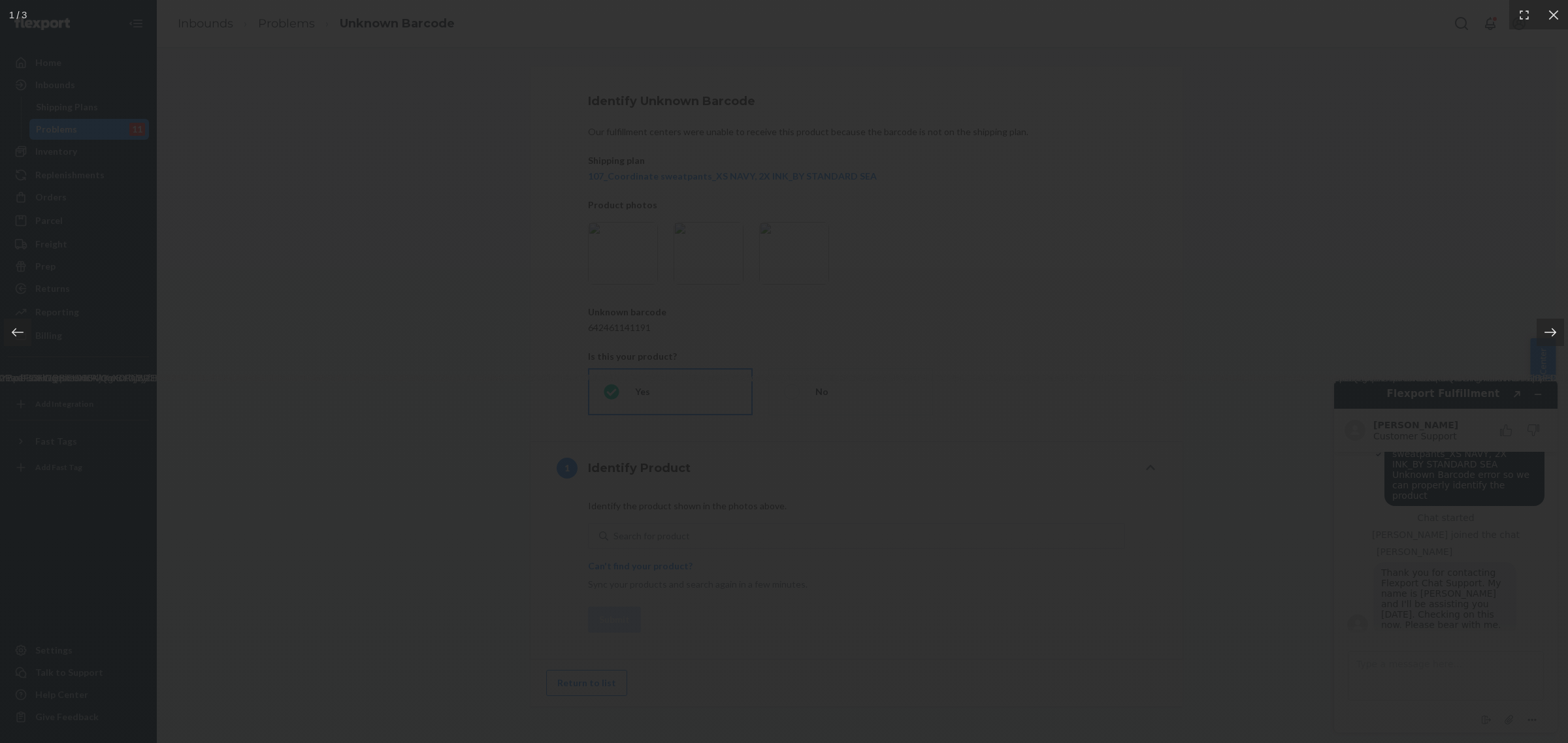
click at [1553, 331] on icon at bounding box center [1551, 332] width 13 height 13
click at [1374, 298] on div at bounding box center [784, 371] width 1568 height 743
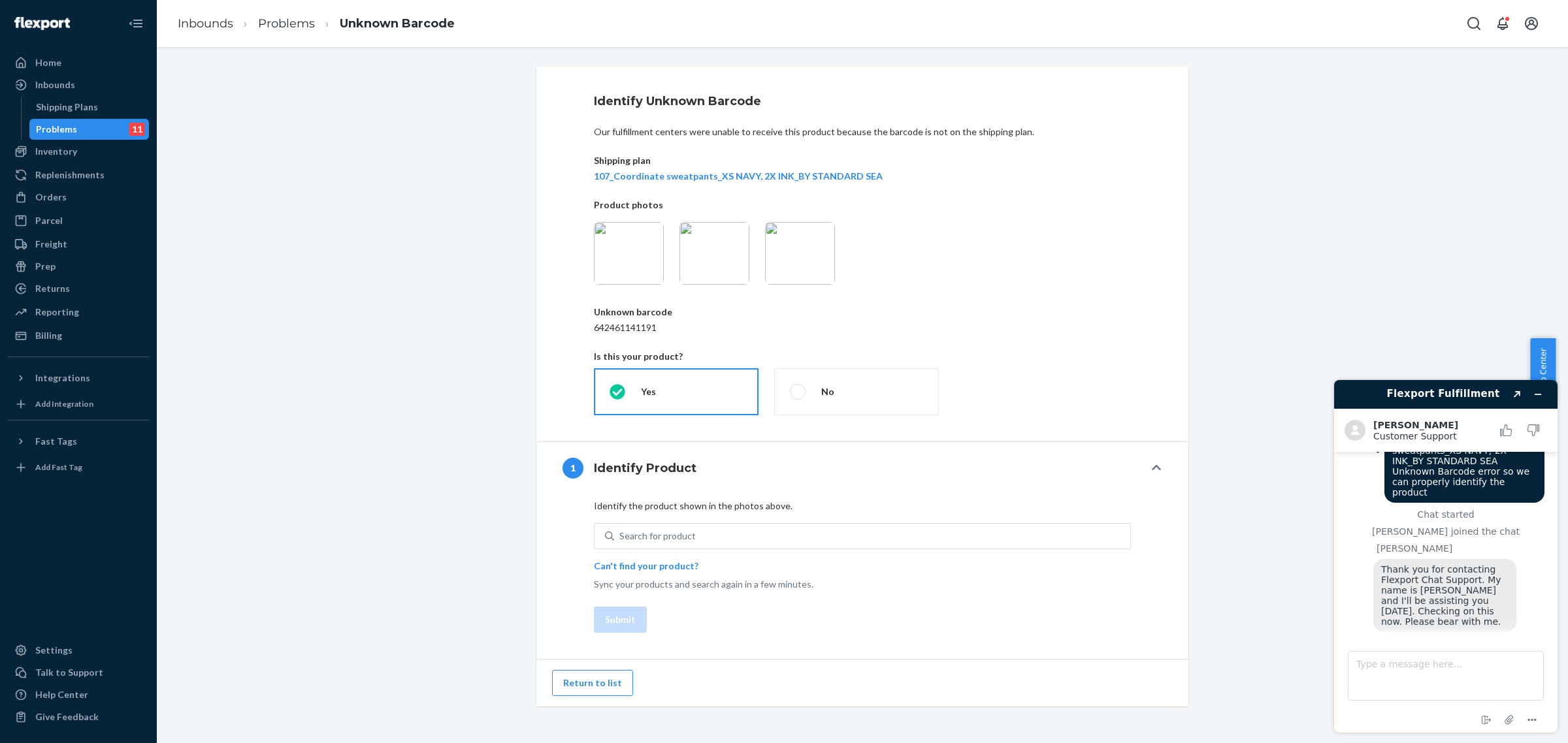
scroll to position [137, 0]
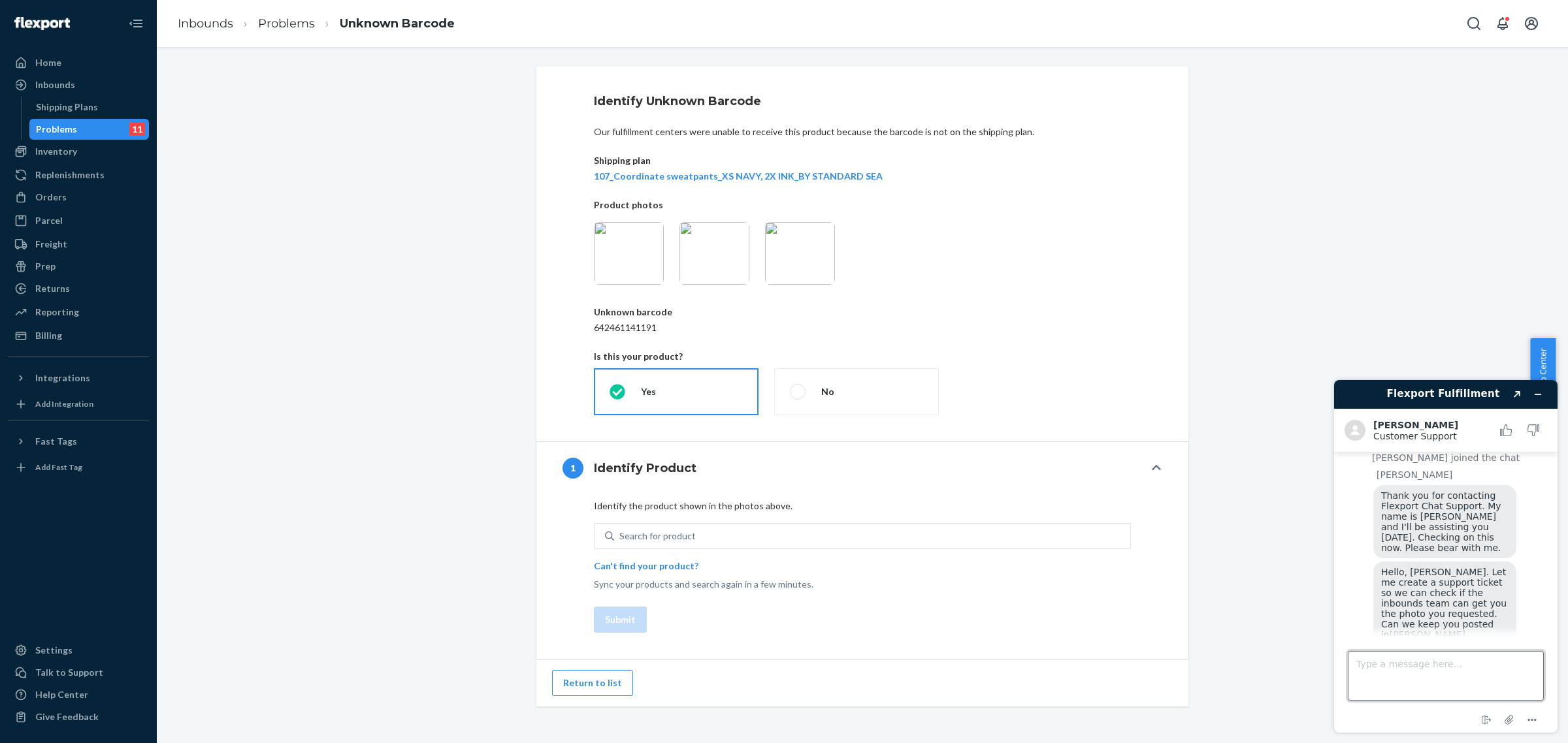
click at [1442, 673] on textarea "Type a message here..." at bounding box center [1446, 676] width 196 height 49
type textarea "Yes, thank you!"
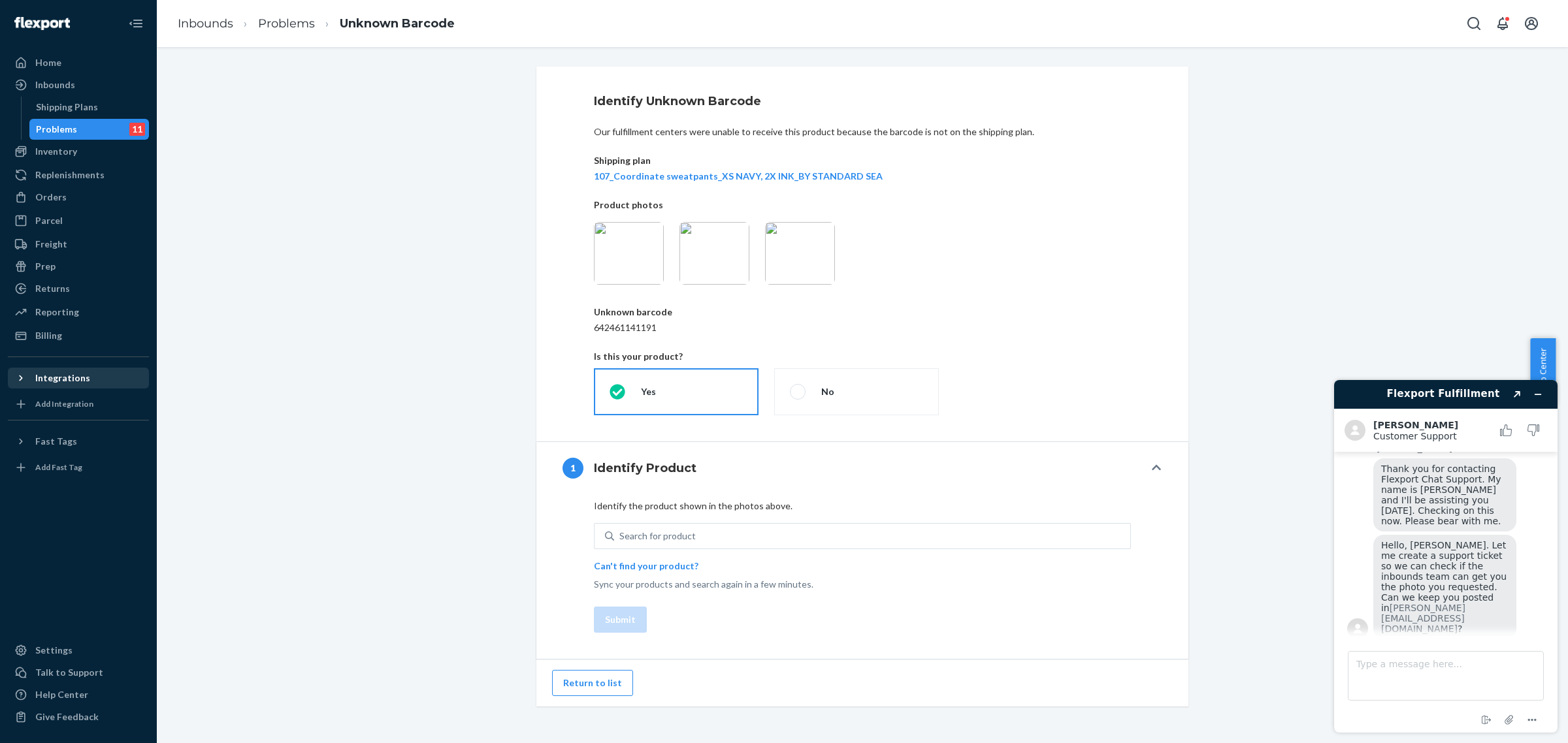
scroll to position [167, 0]
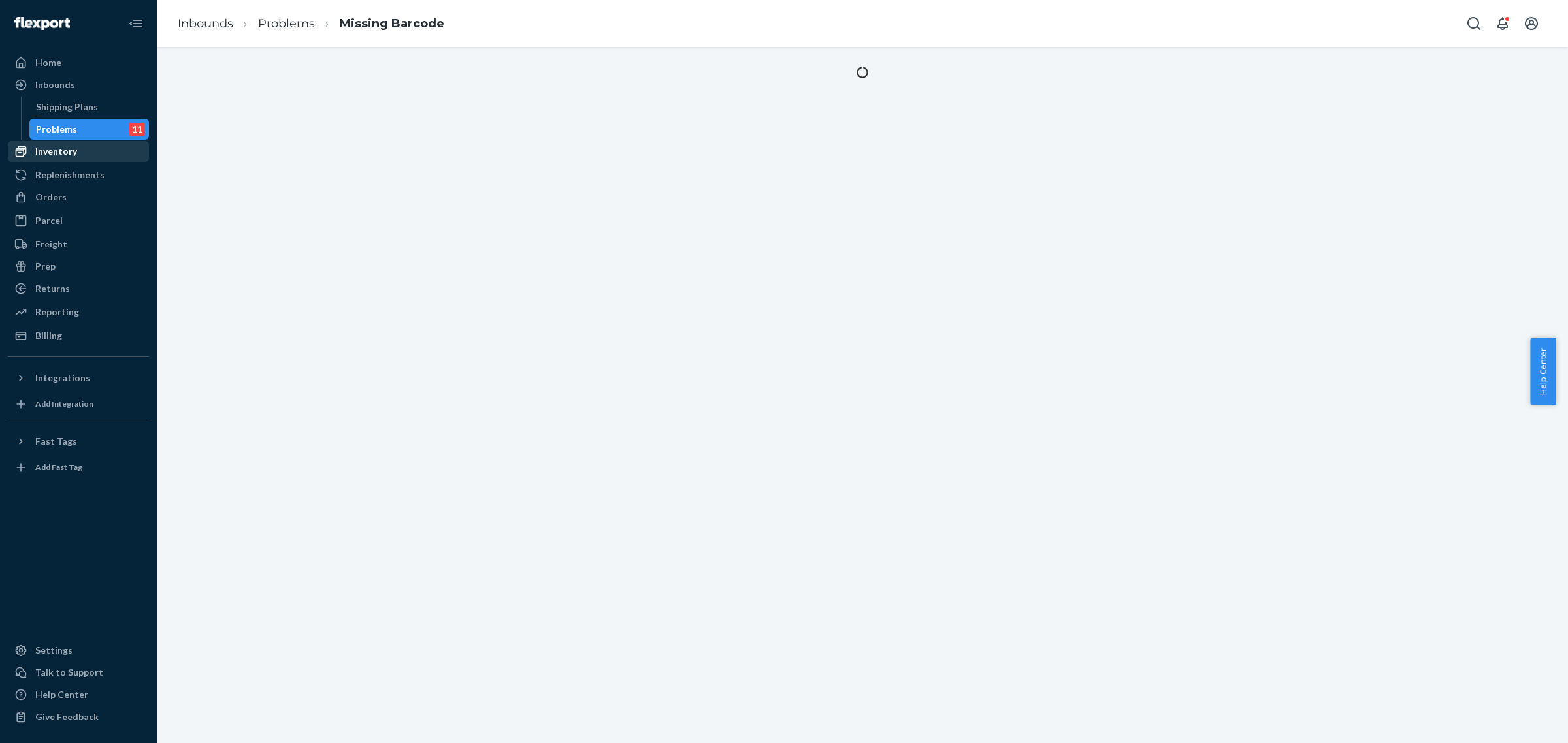
drag, startPoint x: 75, startPoint y: 148, endPoint x: 86, endPoint y: 148, distance: 11.0
click at [75, 148] on div "Inventory" at bounding box center [78, 151] width 138 height 18
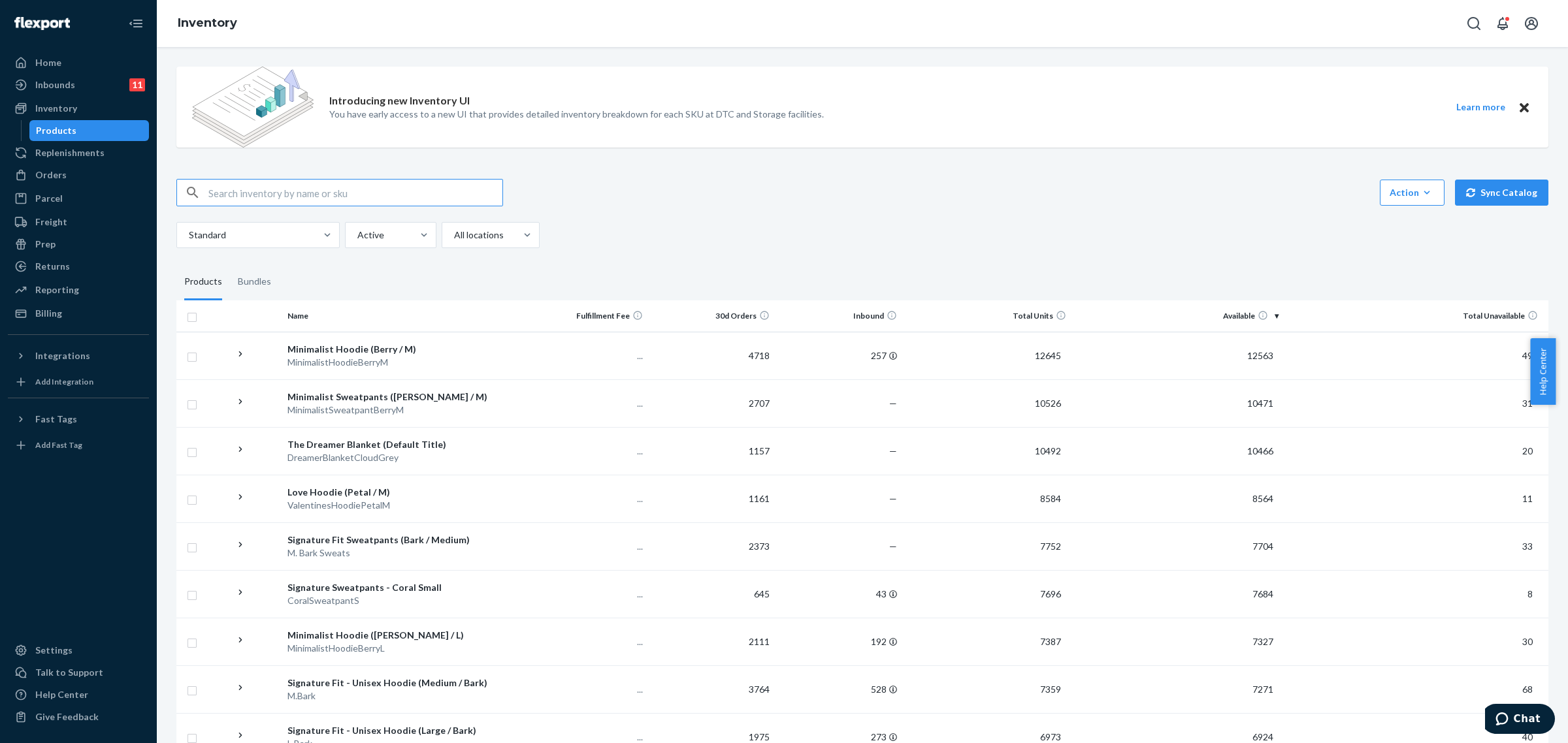
click at [296, 199] on input "text" at bounding box center [355, 192] width 294 height 26
type input "dreamer throw pillow frost"
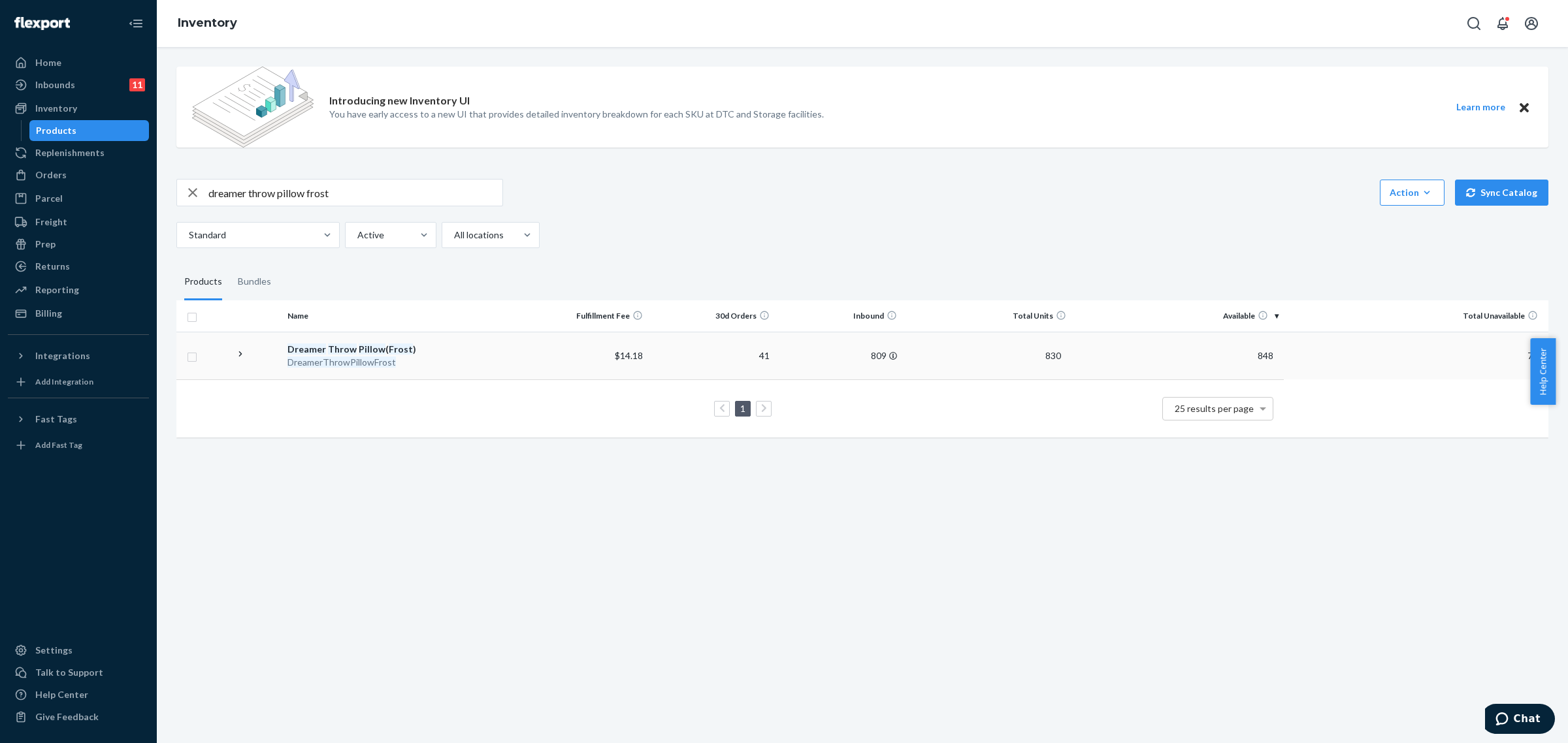
click at [427, 364] on div "DreamerThrowPillowFrost" at bounding box center [401, 362] width 228 height 13
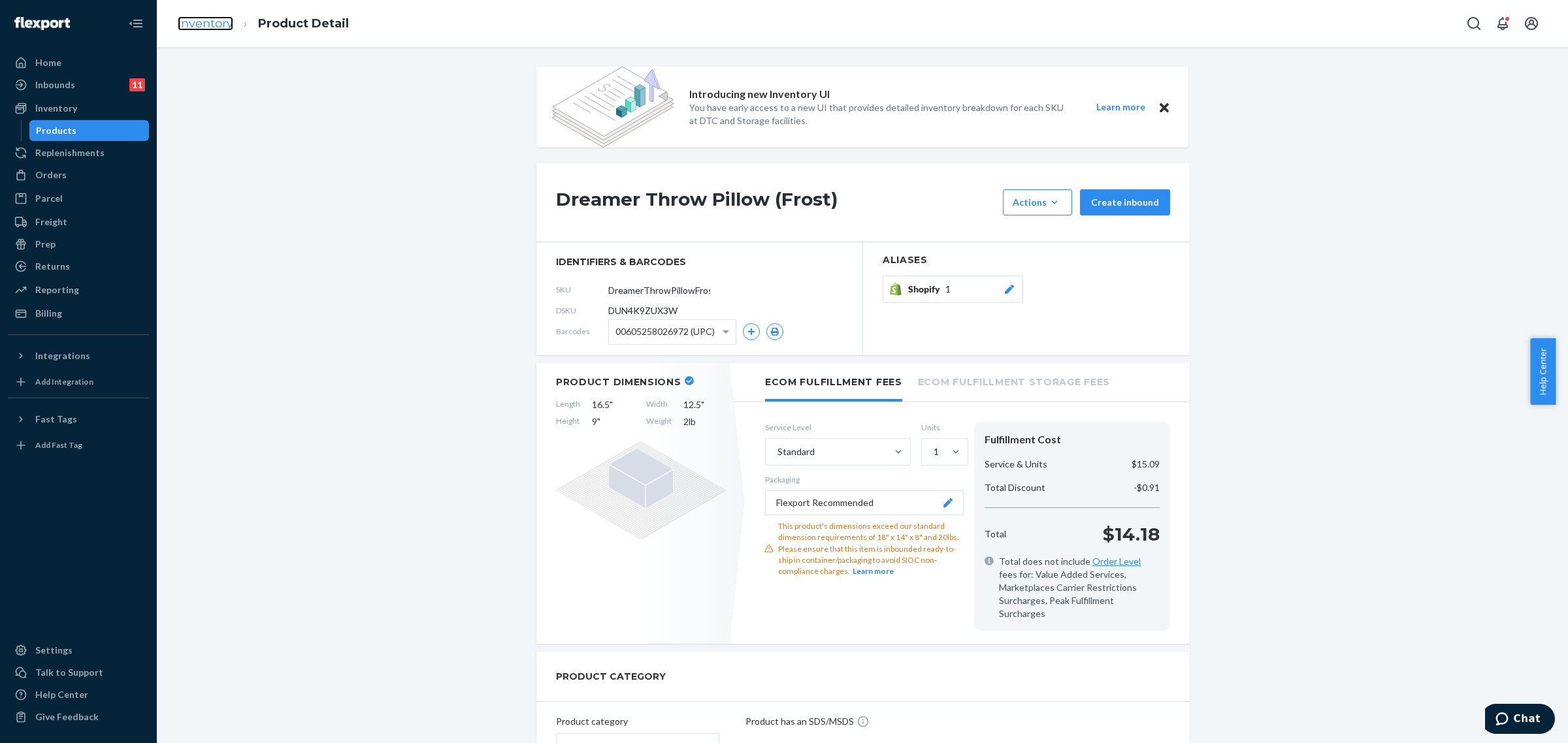
click at [206, 27] on link "Inventory" at bounding box center [205, 23] width 55 height 15
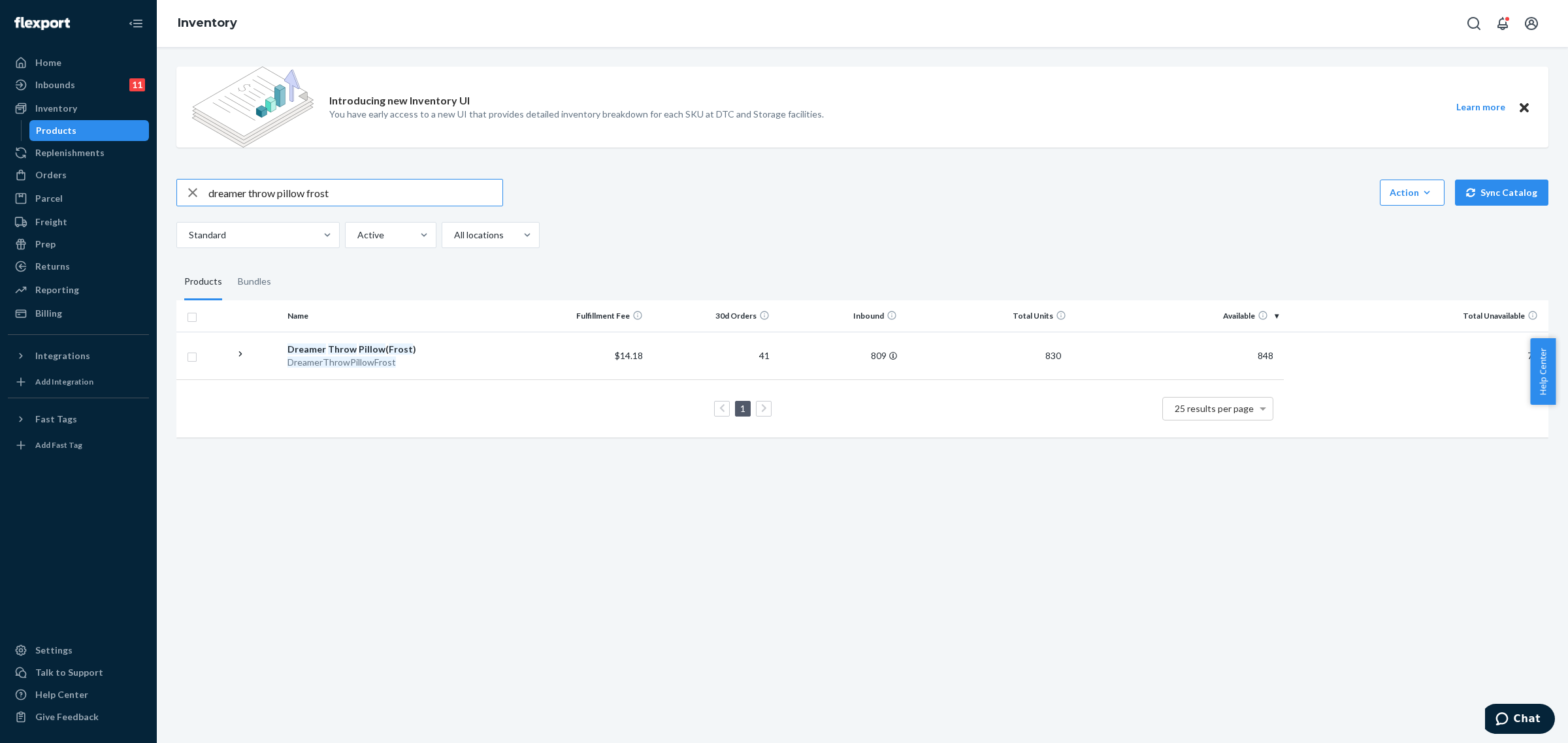
click at [319, 194] on input "dreamer throw pillow frost" at bounding box center [355, 192] width 294 height 26
click at [399, 197] on input "dreamer throw pillow bear" at bounding box center [355, 192] width 294 height 26
type input "dreamer throw pillow bear"
click at [425, 364] on div "DreamerThrowPillowBear" at bounding box center [401, 362] width 228 height 13
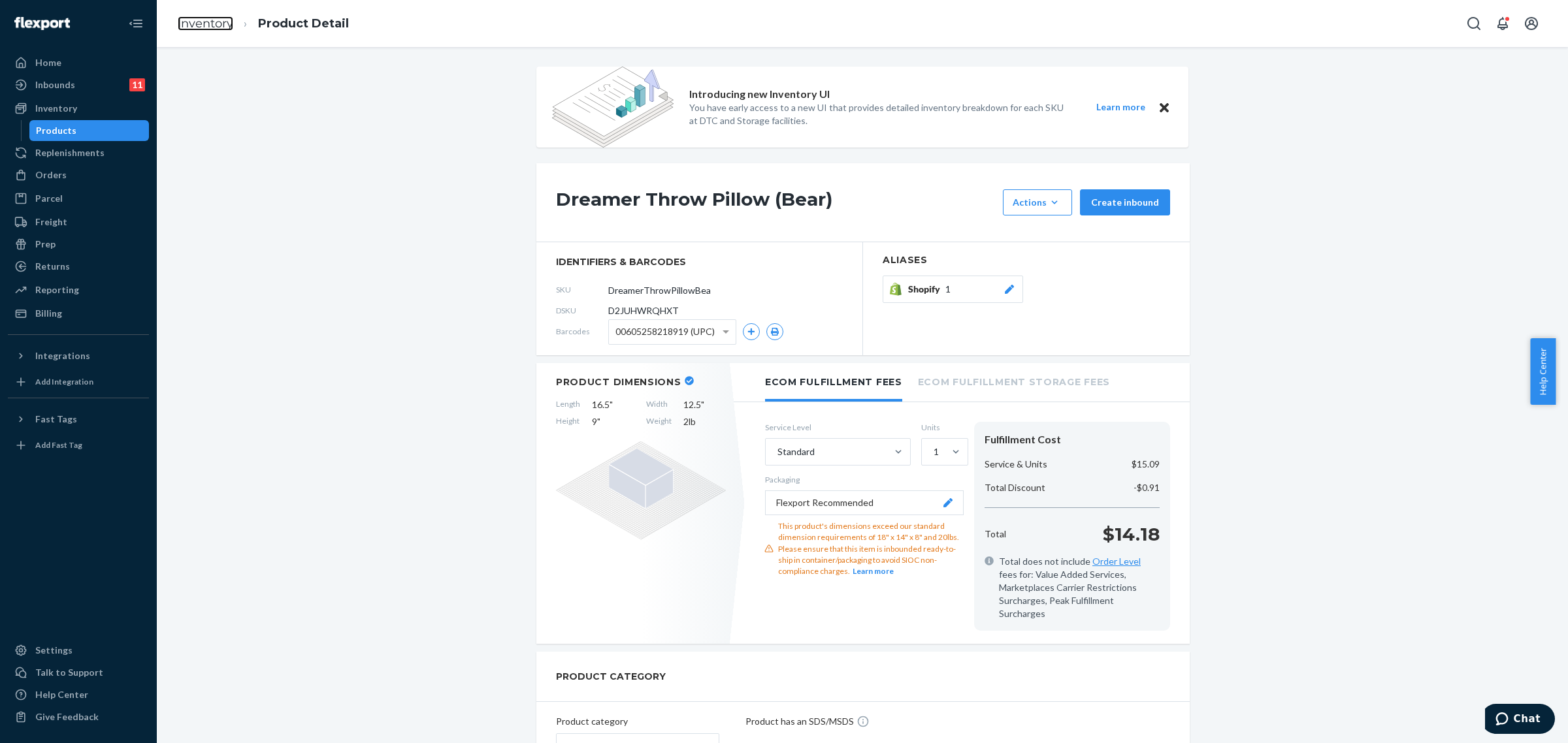
click at [216, 26] on link "Inventory" at bounding box center [205, 23] width 55 height 15
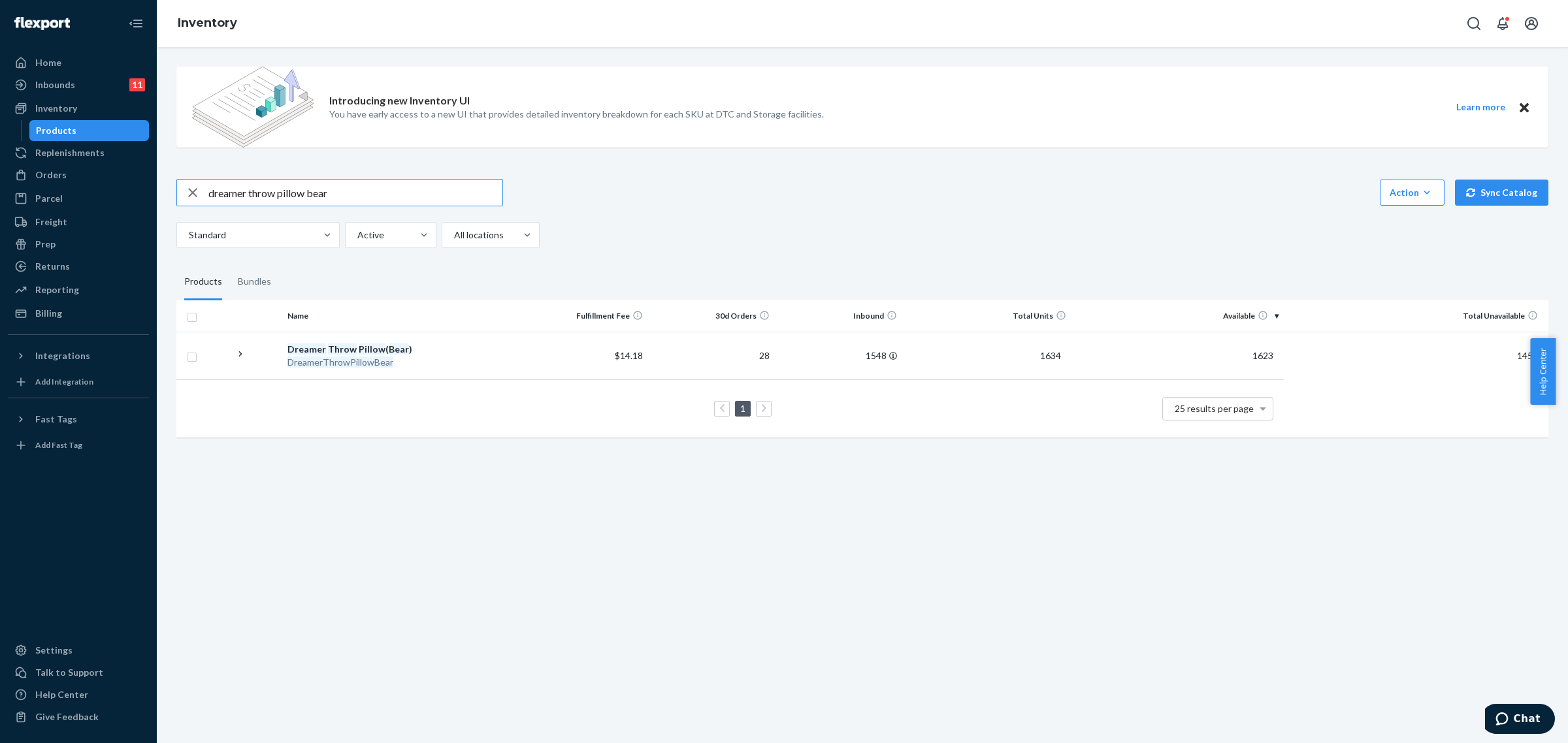
click at [387, 196] on input "dreamer throw pillow bear" at bounding box center [355, 192] width 294 height 26
type input "642461141191"
click at [624, 210] on div "642461141191 Action Create product Create bundle Bulk create products Bulk upda…" at bounding box center [862, 214] width 1372 height 69
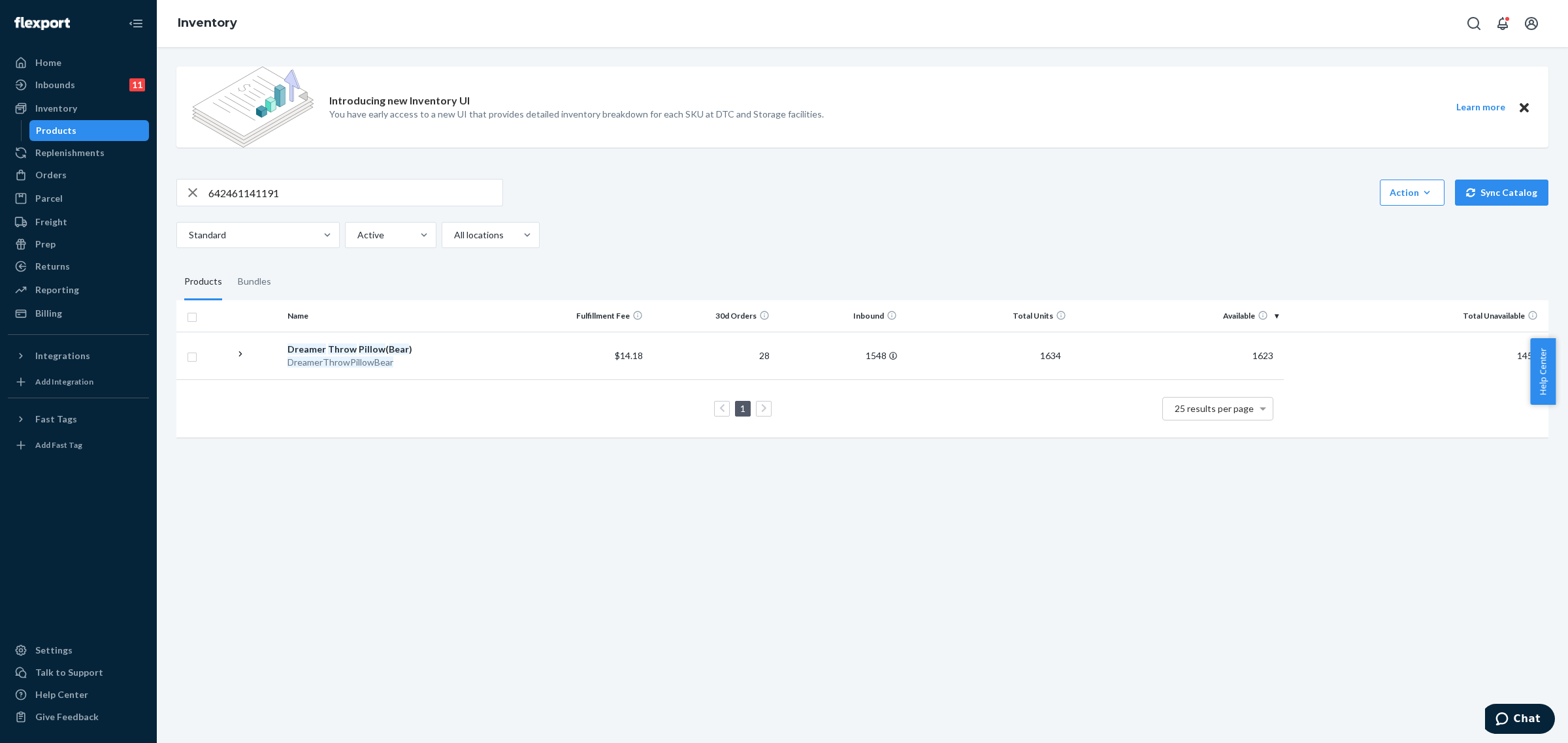
click at [325, 191] on input "642461141191" at bounding box center [355, 192] width 294 height 26
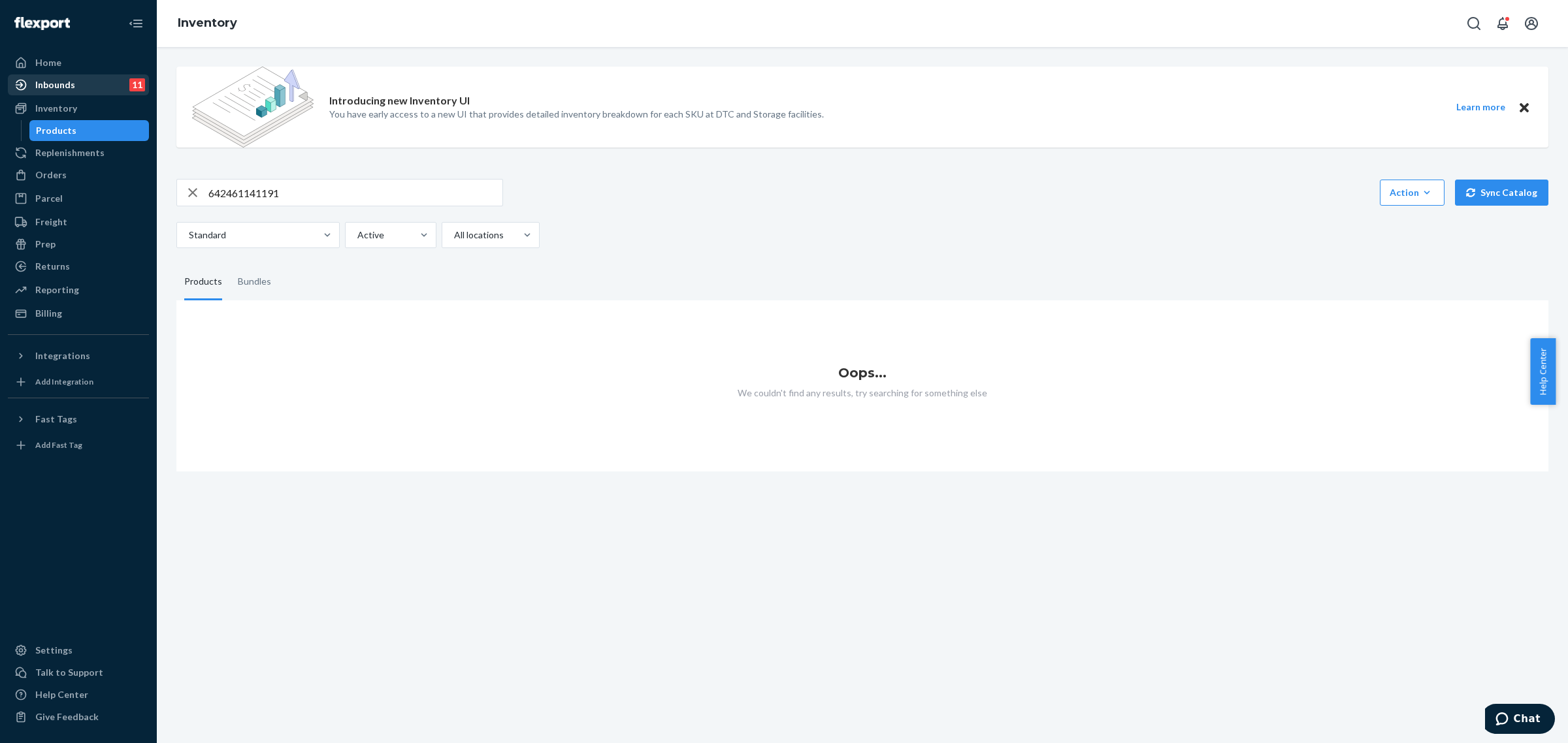
click at [31, 79] on div at bounding box center [25, 85] width 21 height 13
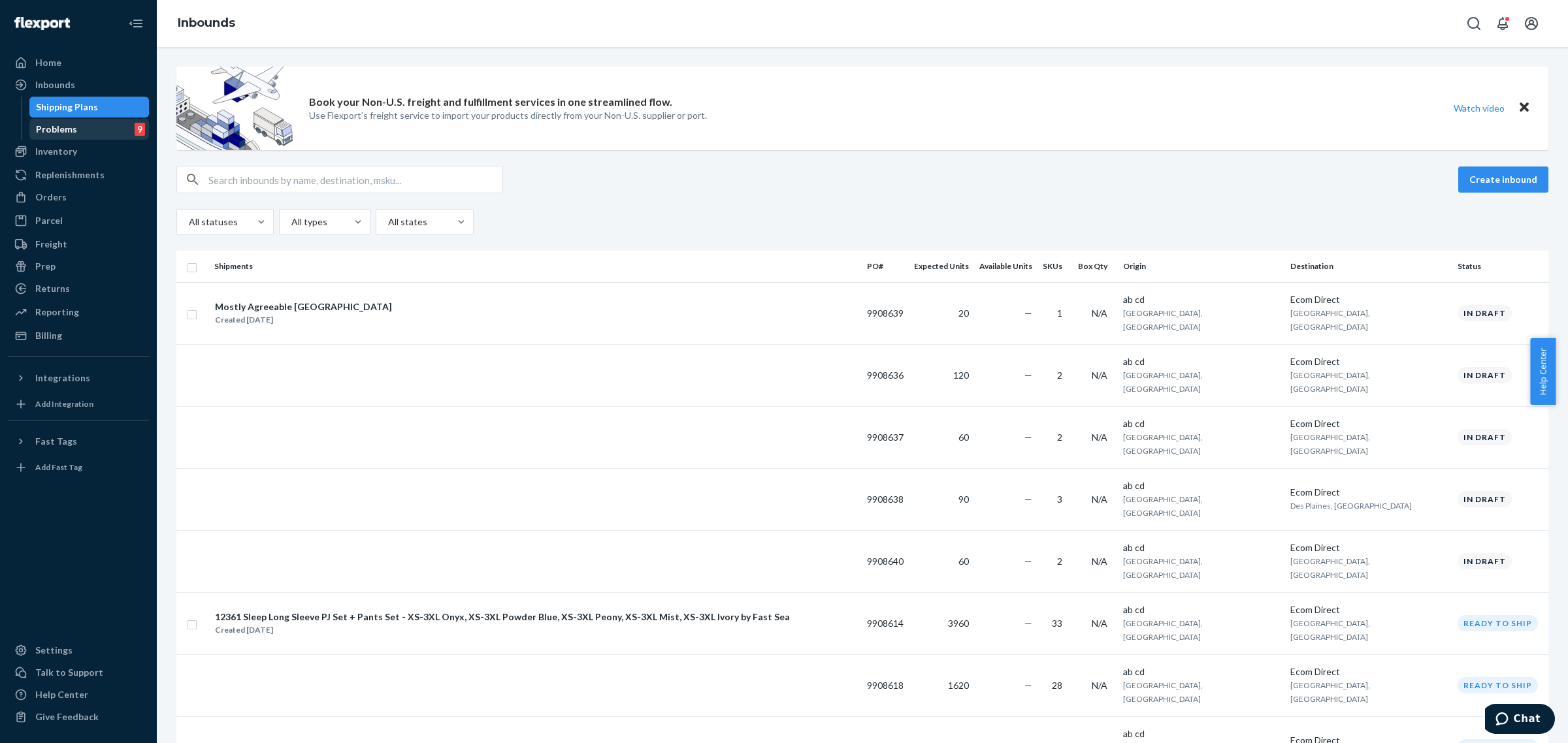
click at [93, 128] on div "Problems 9" at bounding box center [89, 129] width 118 height 18
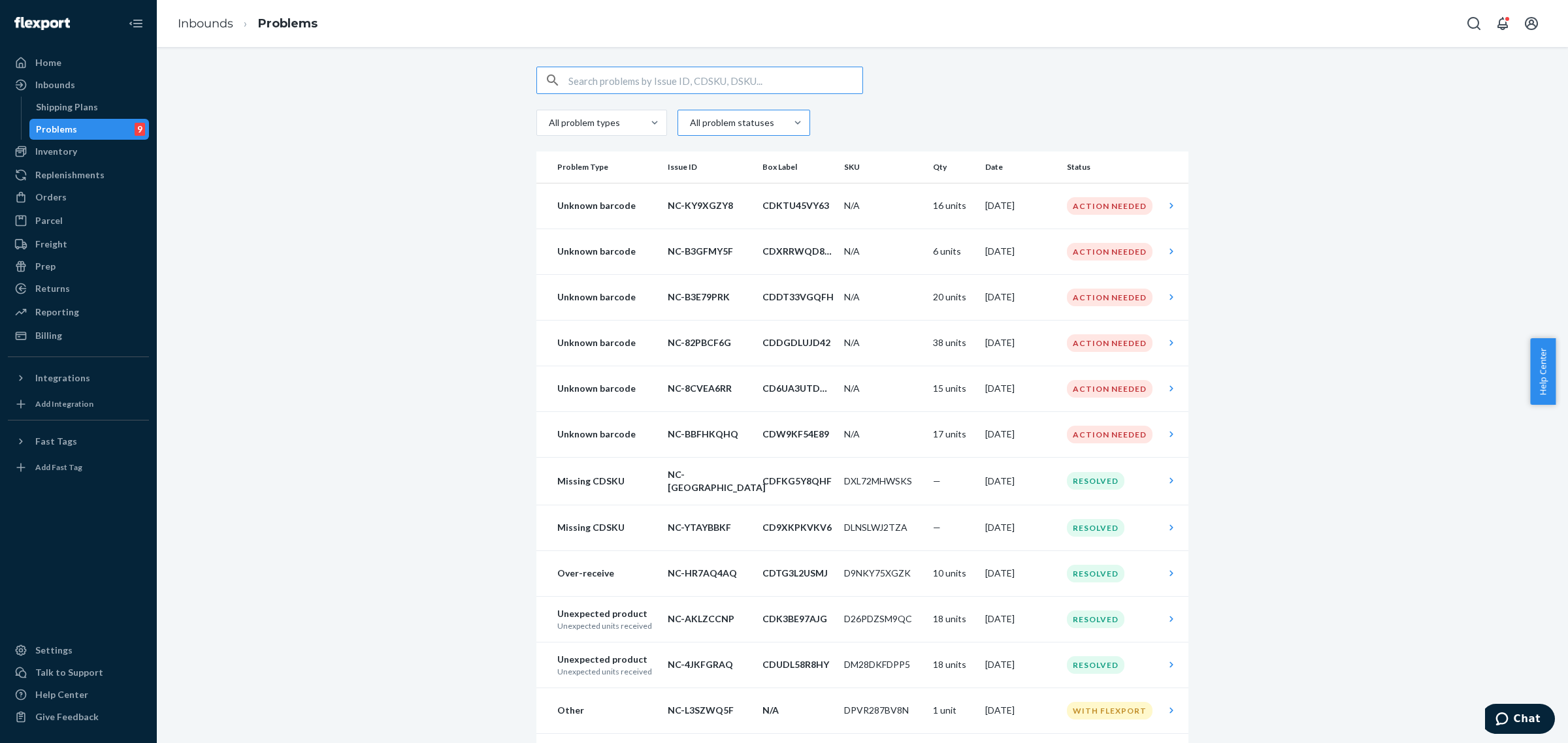
click at [733, 115] on div at bounding box center [742, 122] width 108 height 15
click at [690, 116] on input "All problem statuses" at bounding box center [689, 123] width 1 height 13
click at [722, 155] on span "All problem statuses" at bounding box center [752, 154] width 96 height 13
checkbox input "false"
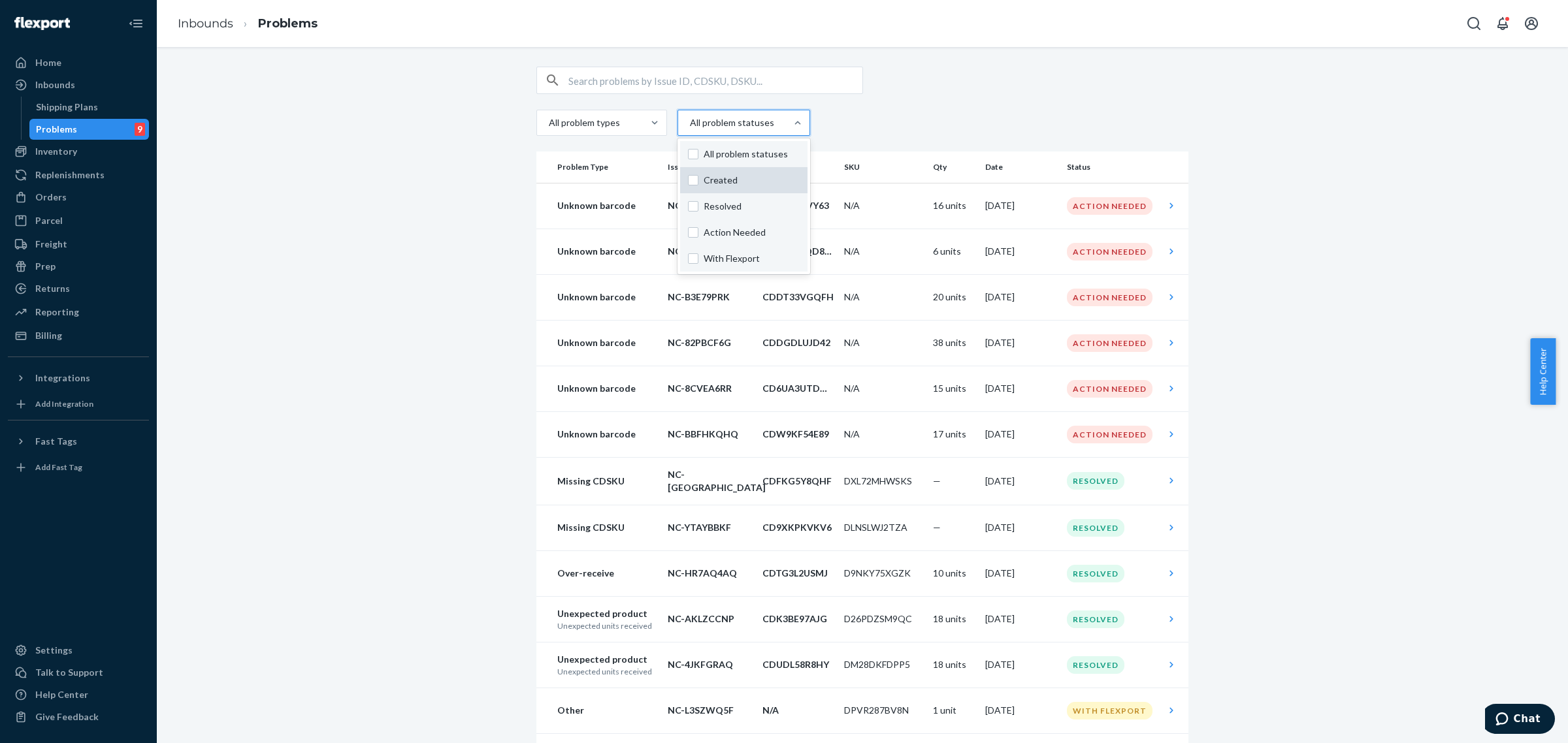
checkbox input "false"
drag, startPoint x: 710, startPoint y: 236, endPoint x: 729, endPoint y: 236, distance: 19.0
click at [711, 236] on span "Action Needed" at bounding box center [751, 233] width 94 height 13
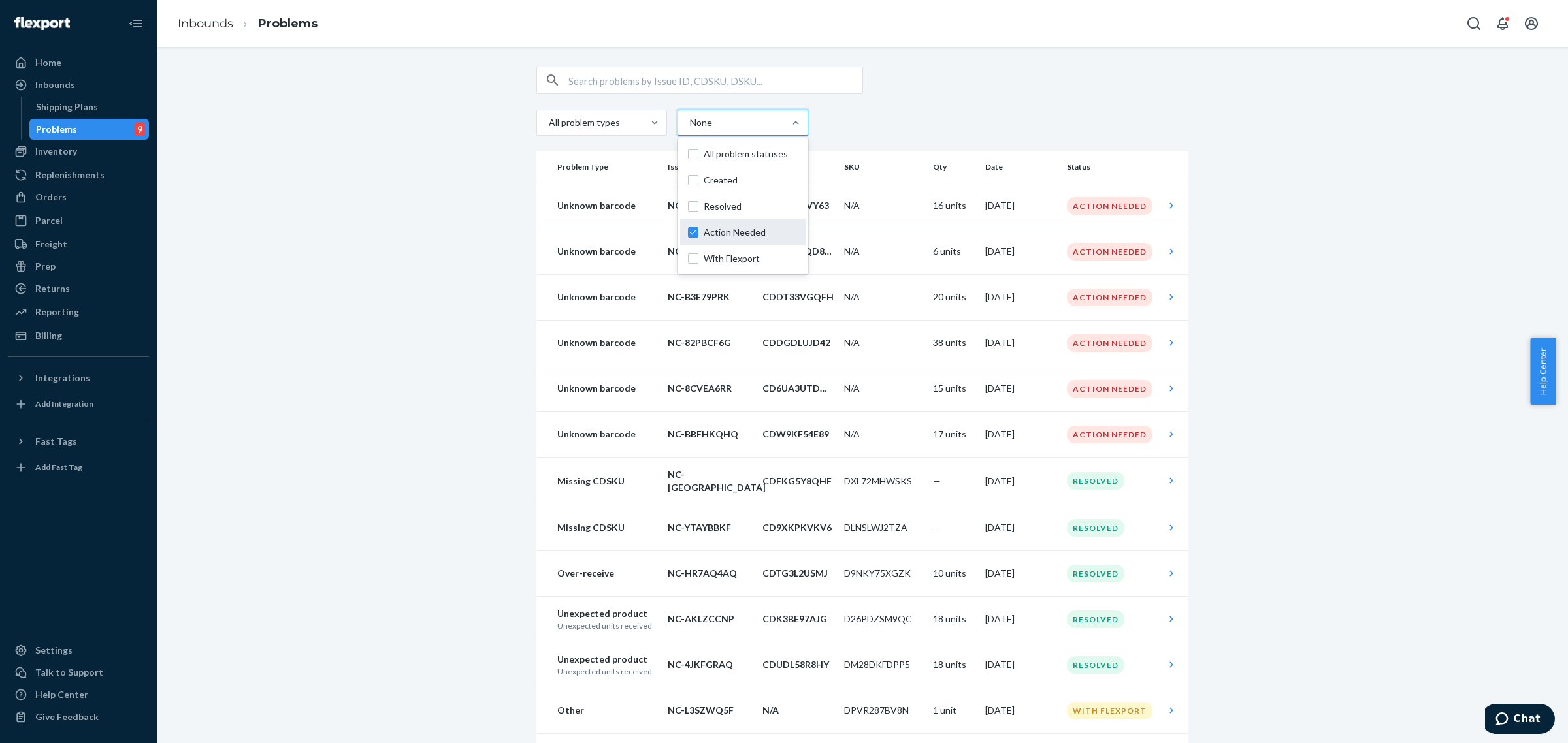
checkbox input "true"
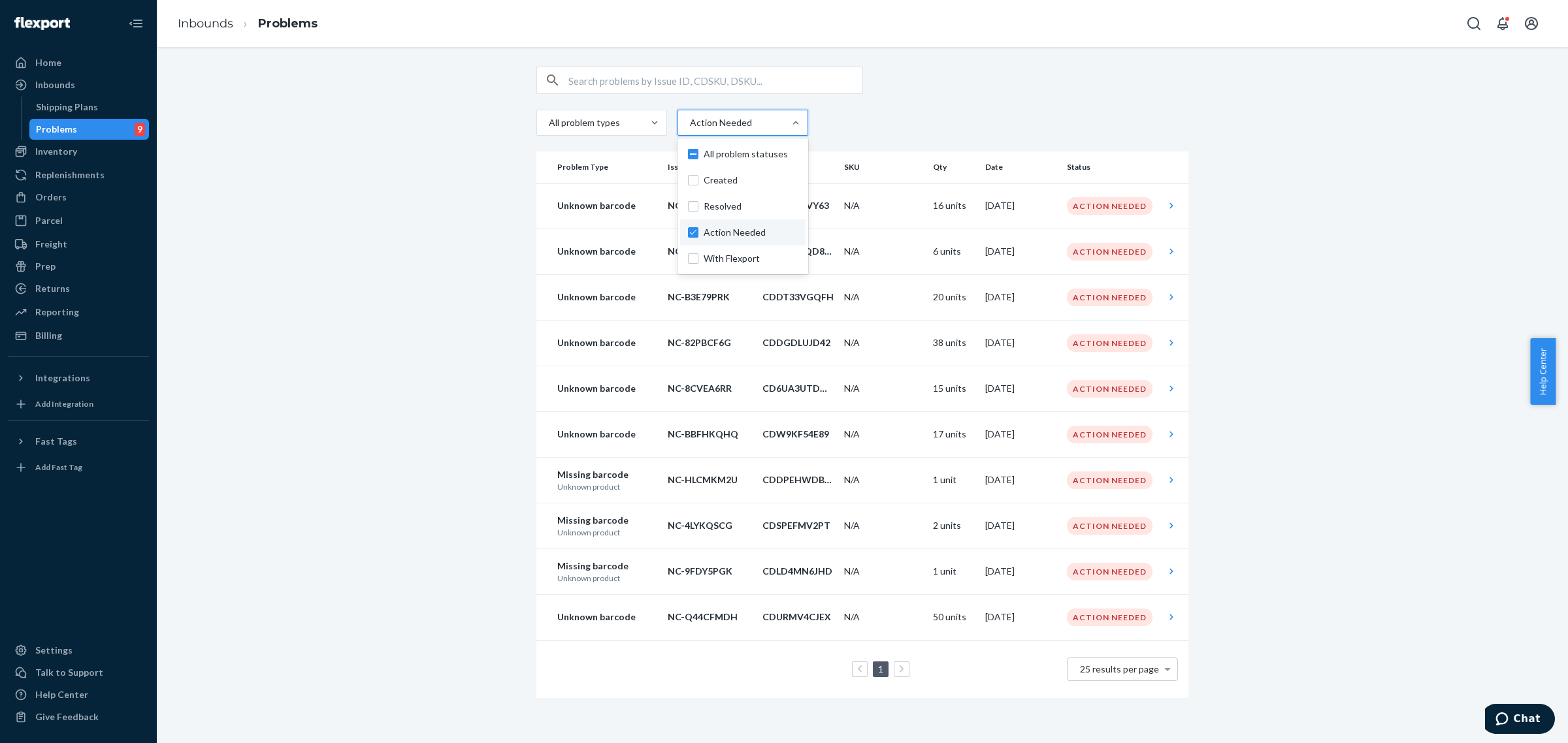
click at [1311, 354] on div "All problem types option Action Needed, selected. option Action Needed focused,…" at bounding box center [862, 383] width 1392 height 632
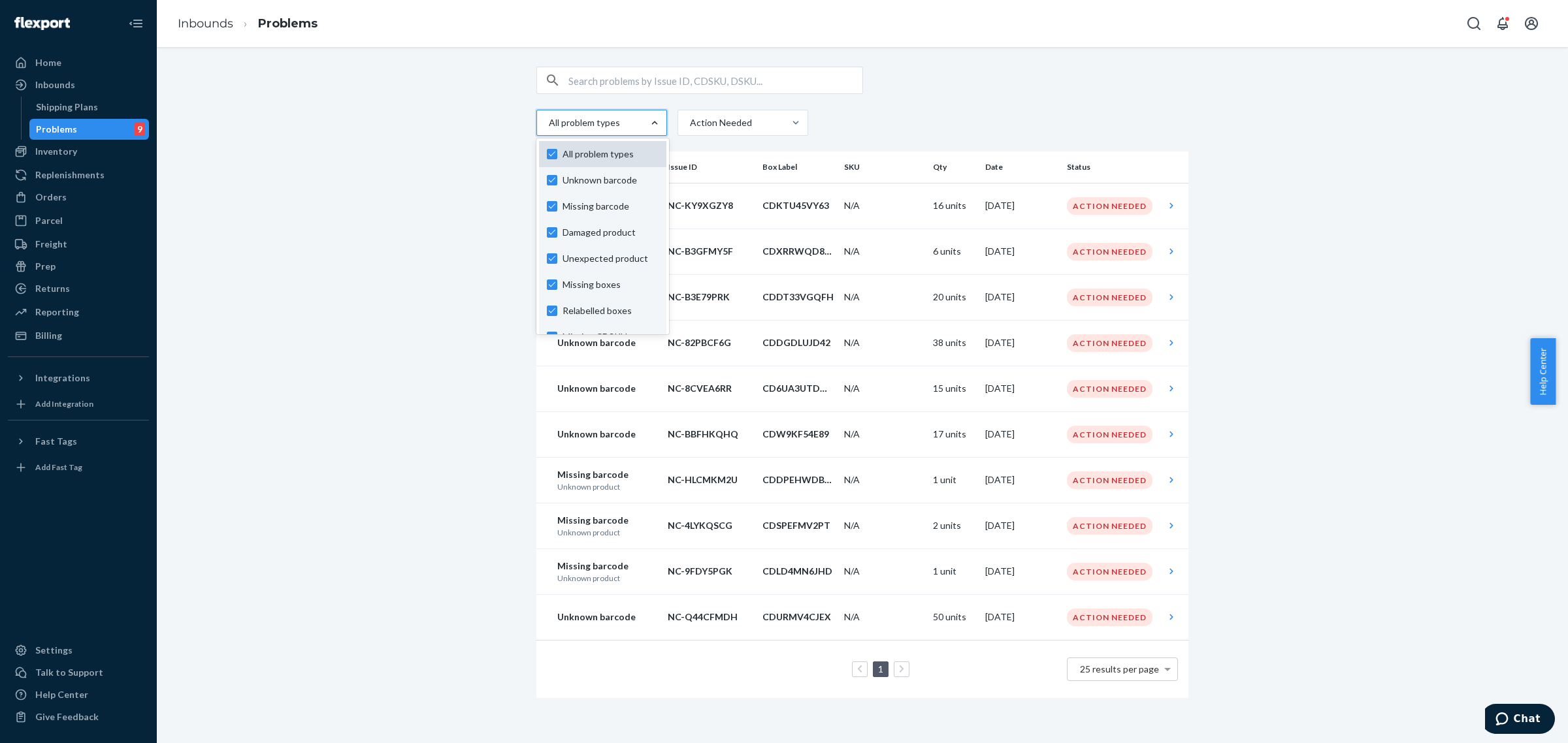
click at [547, 154] on label "All problem types" at bounding box center [602, 154] width 112 height 13
checkbox input "false"
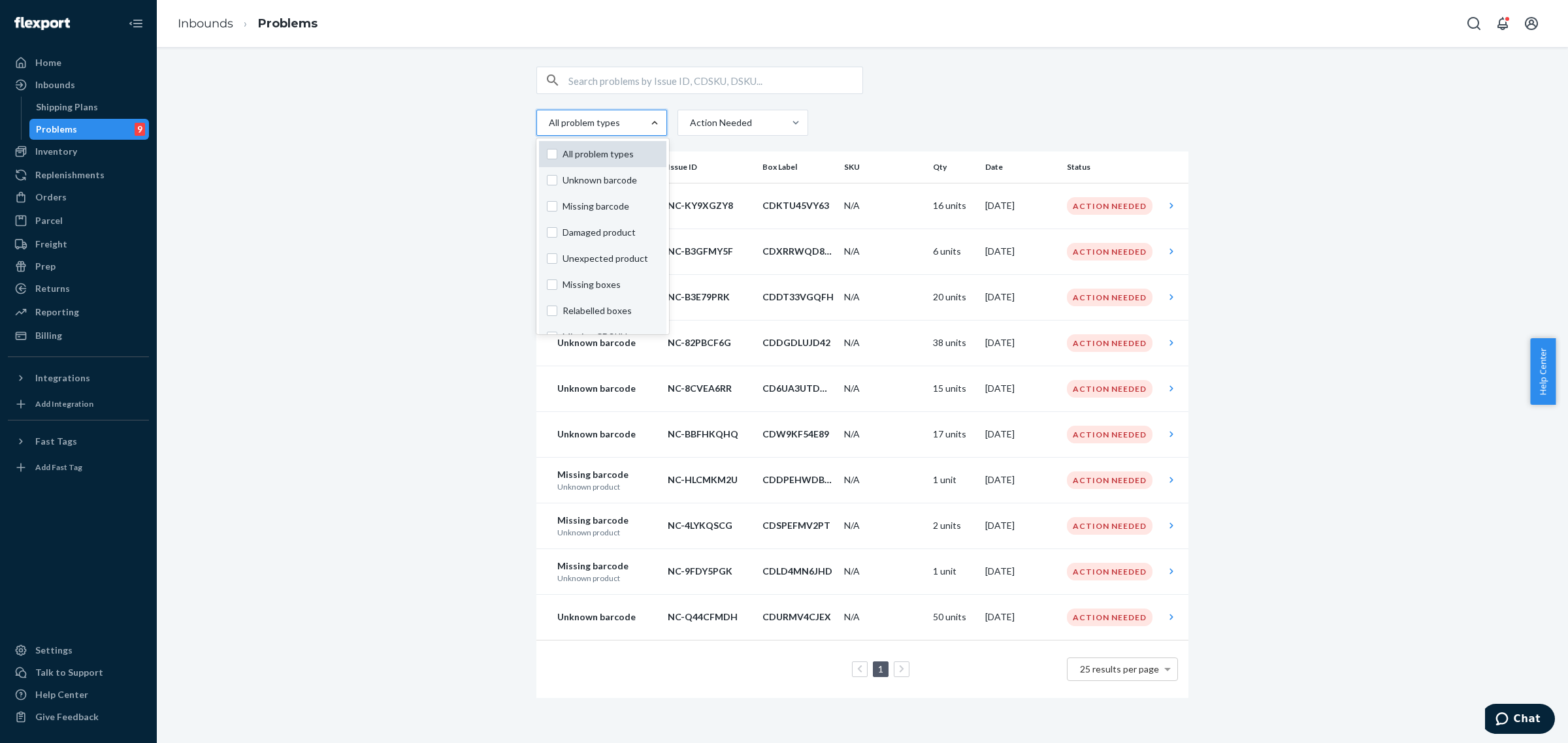
checkbox input "false"
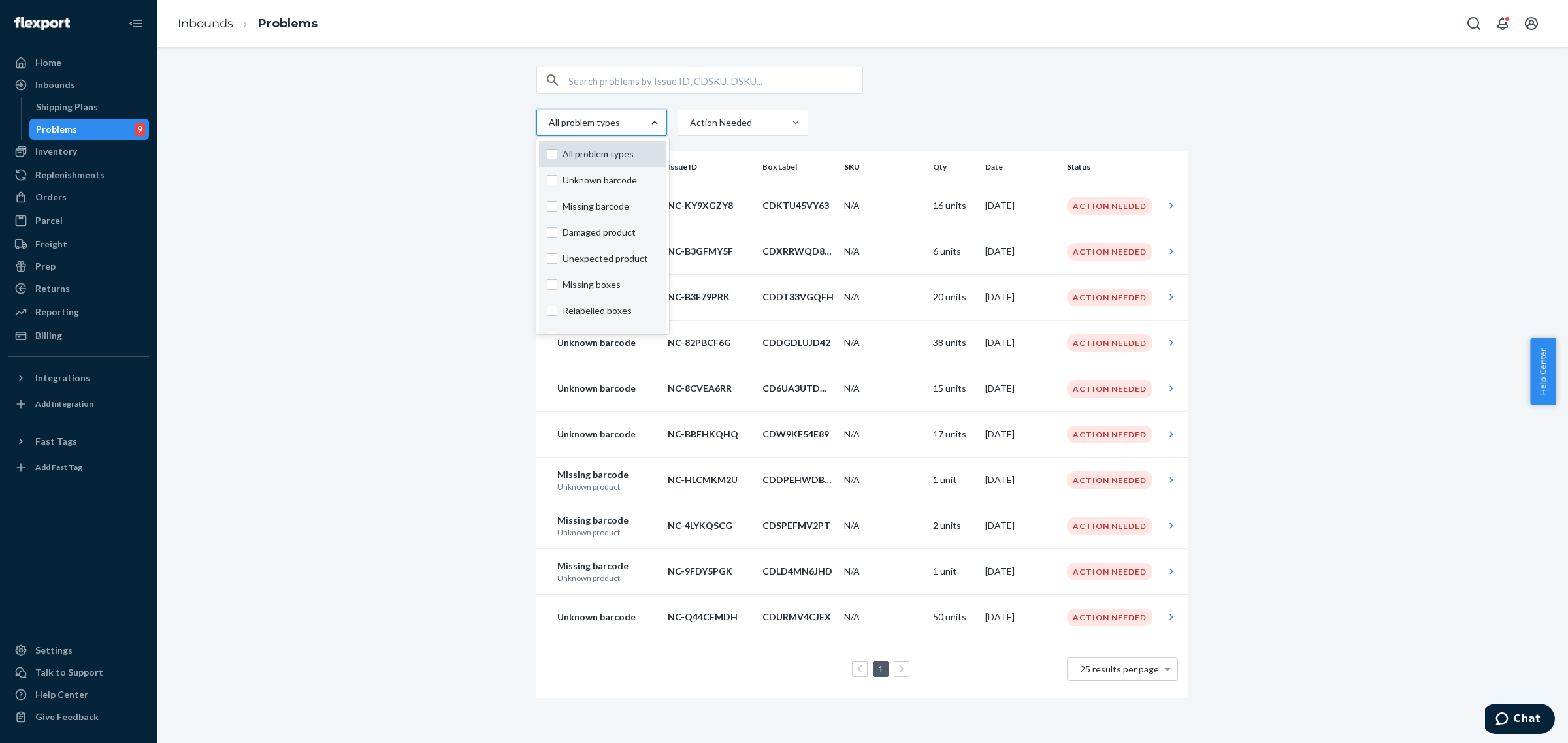
checkbox input "false"
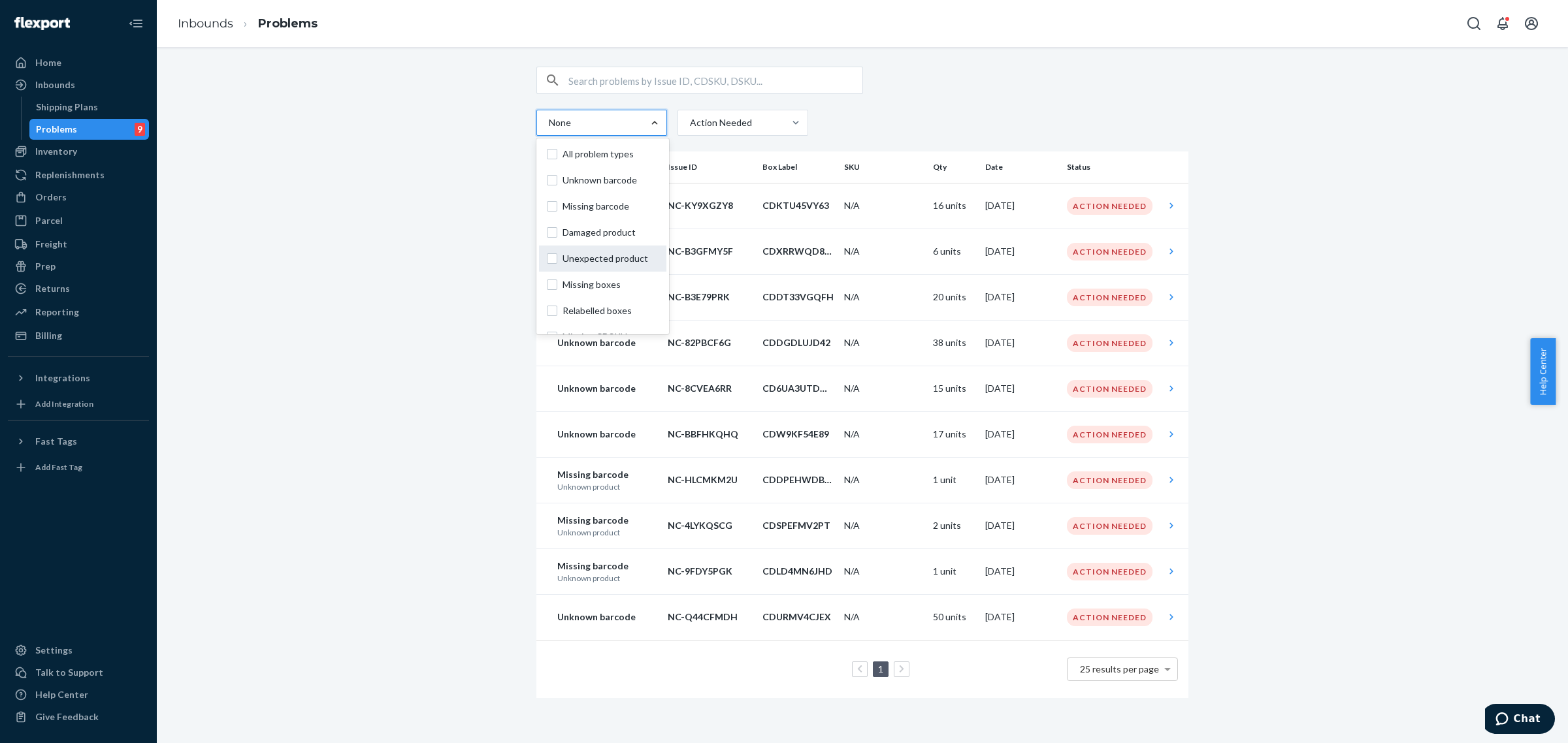
click at [547, 258] on label "Unexpected product" at bounding box center [602, 259] width 112 height 13
checkbox input "true"
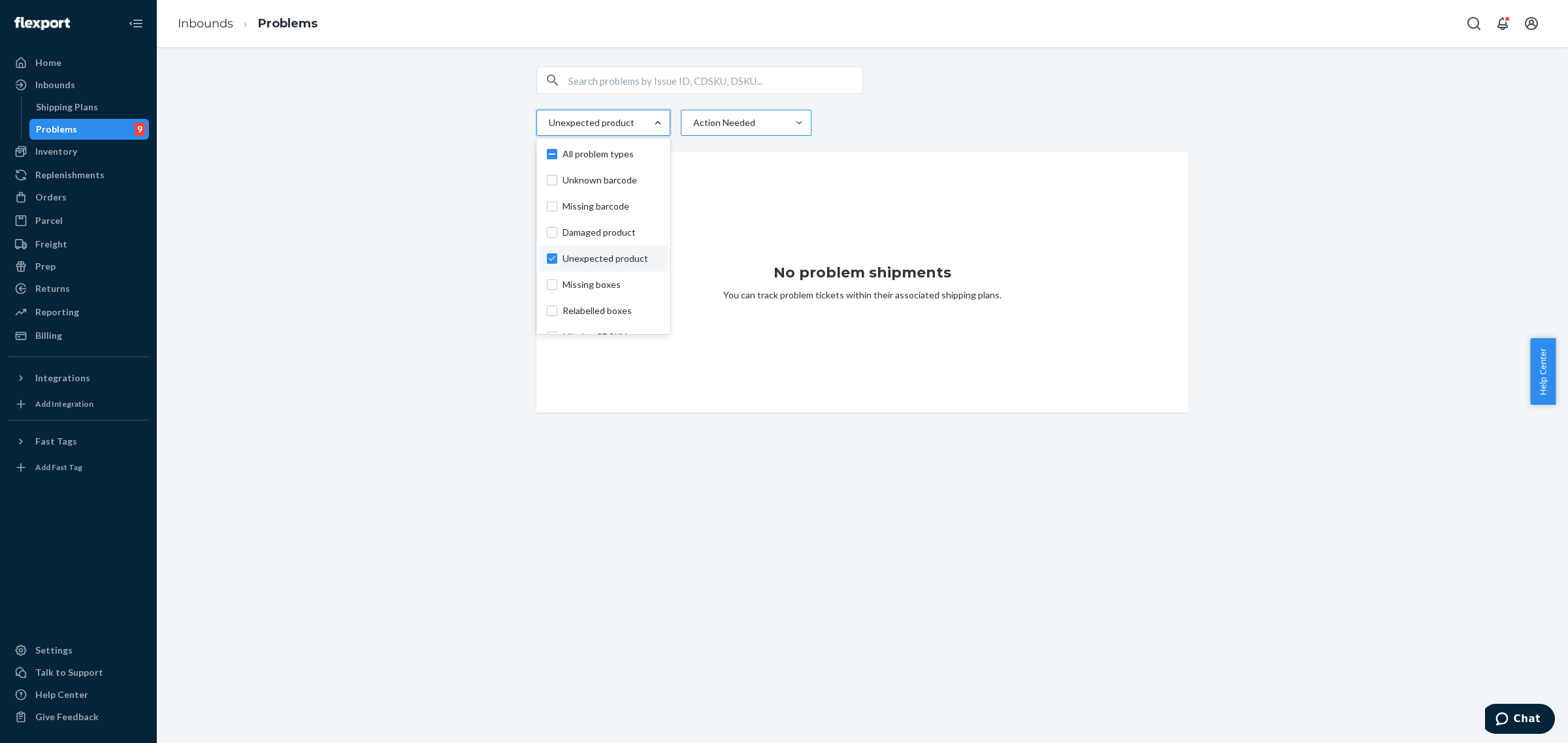
click at [734, 119] on div at bounding box center [745, 122] width 106 height 15
click at [693, 119] on input "Action Needed" at bounding box center [693, 123] width 1 height 13
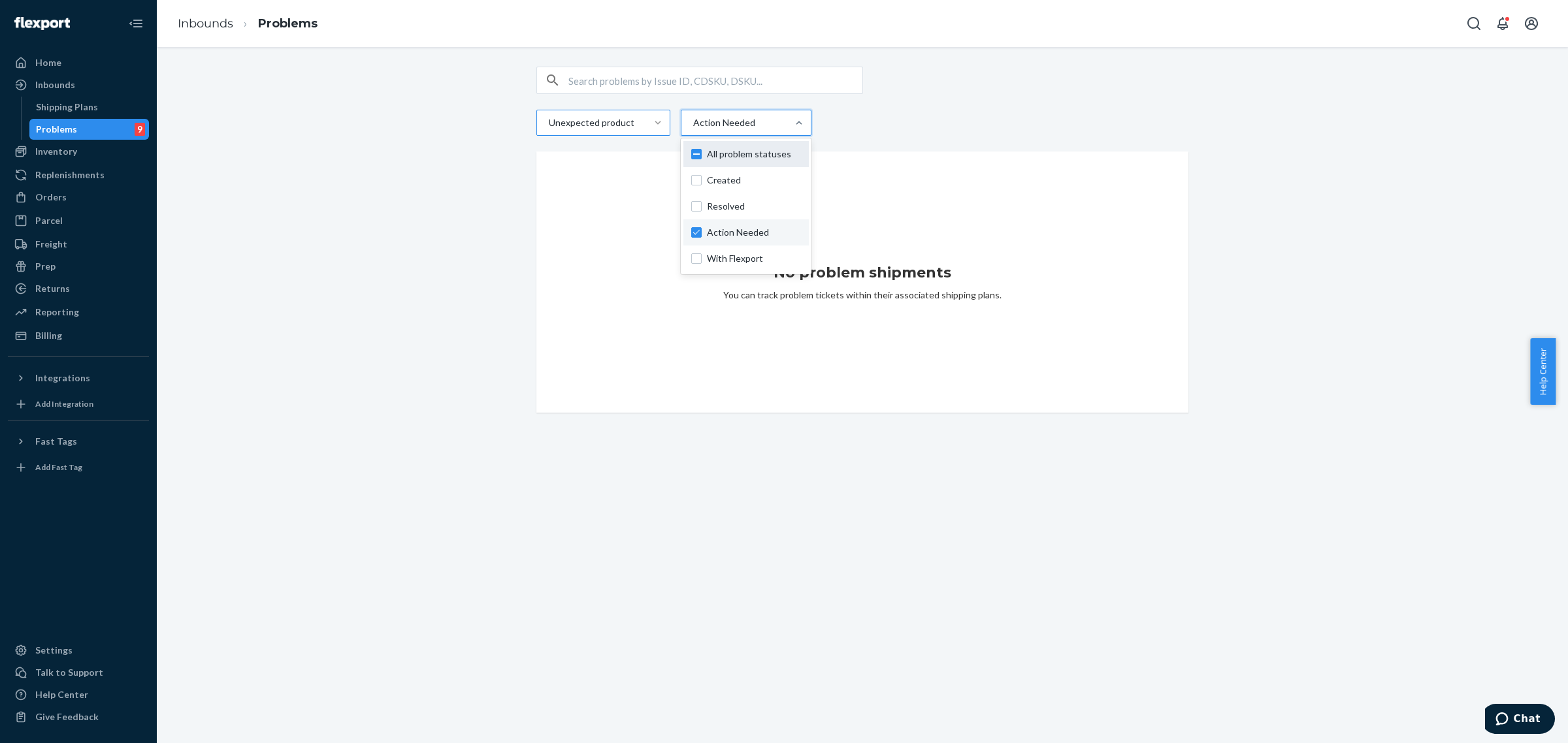
click at [727, 152] on span "All problem statuses" at bounding box center [754, 154] width 94 height 13
checkbox input "true"
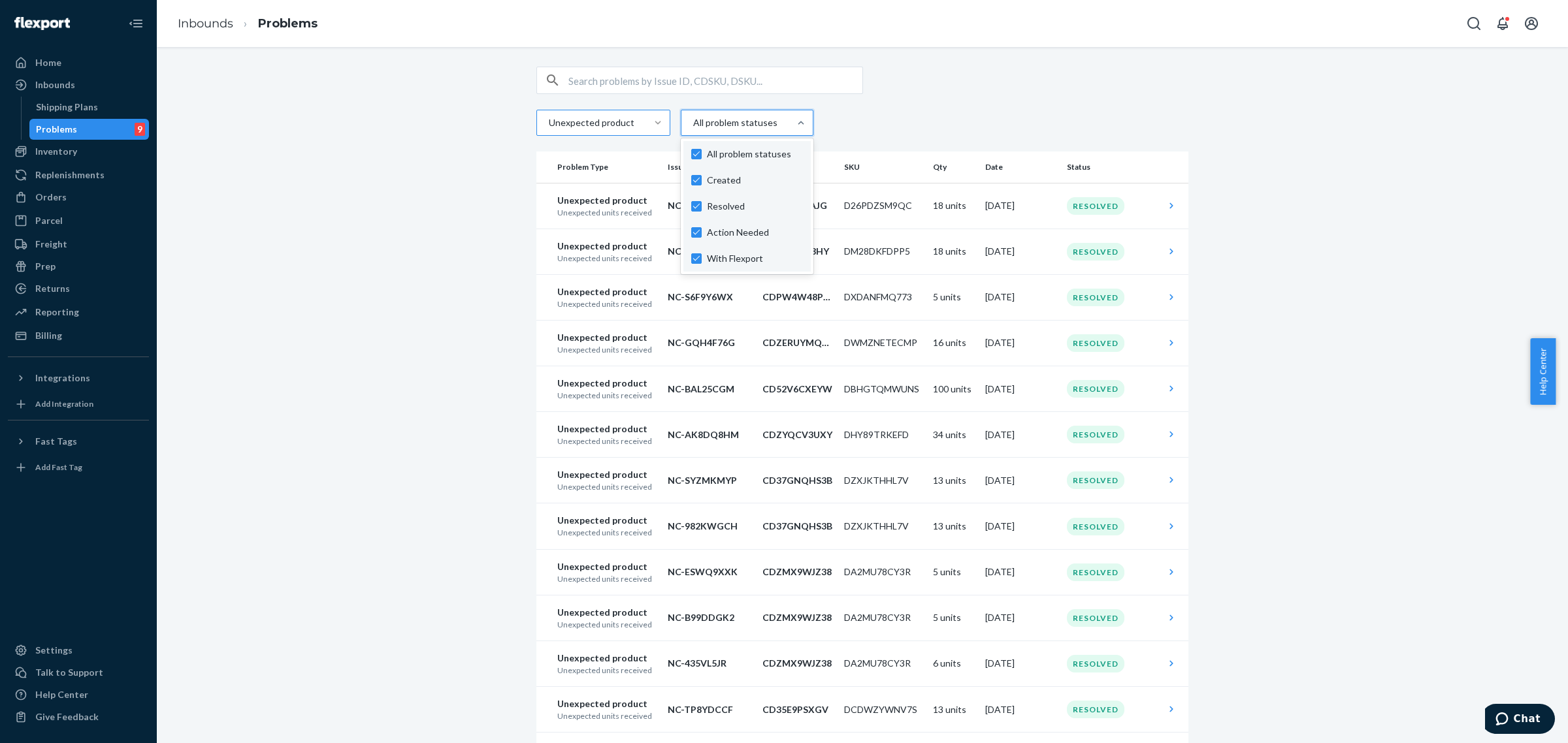
click at [976, 103] on div "Unexpected product option Action Needed, selected. option Created focused, 0 of…" at bounding box center [862, 101] width 652 height 69
click at [612, 208] on p "Unexpected units received" at bounding box center [608, 212] width 100 height 11
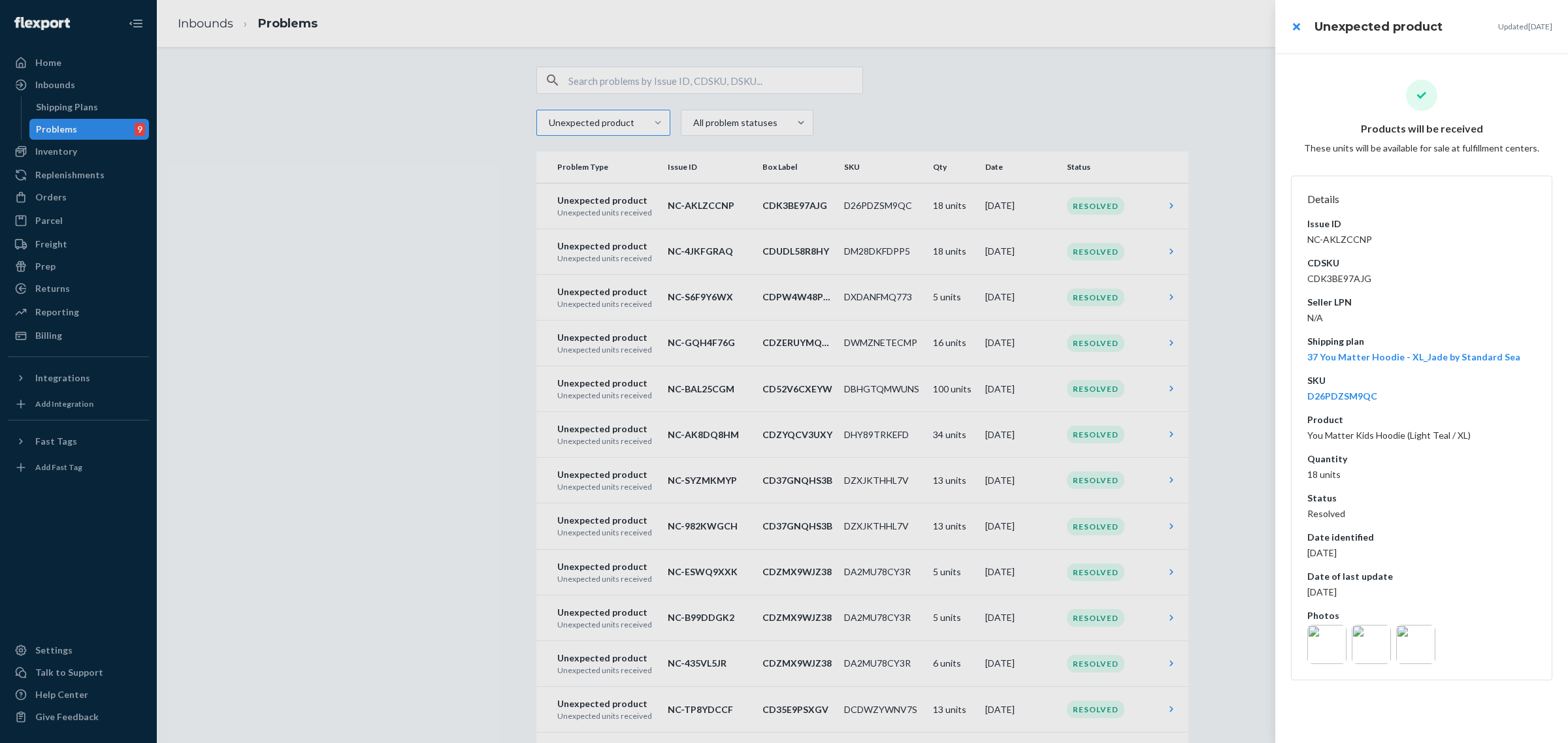
click at [1376, 642] on img at bounding box center [1371, 644] width 39 height 39
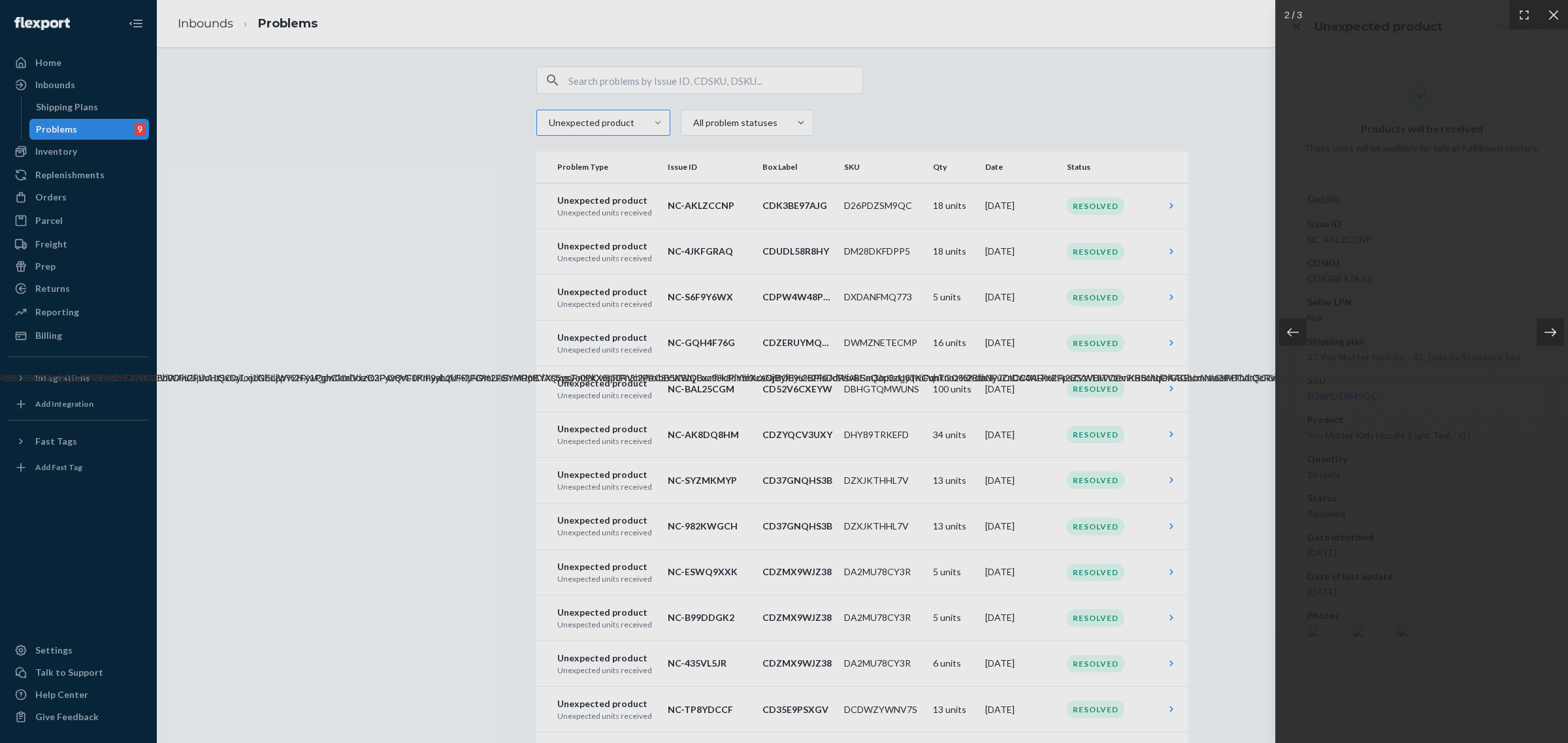
click at [1546, 334] on icon at bounding box center [1551, 332] width 13 height 13
click at [1484, 506] on div at bounding box center [1422, 371] width 292 height 743
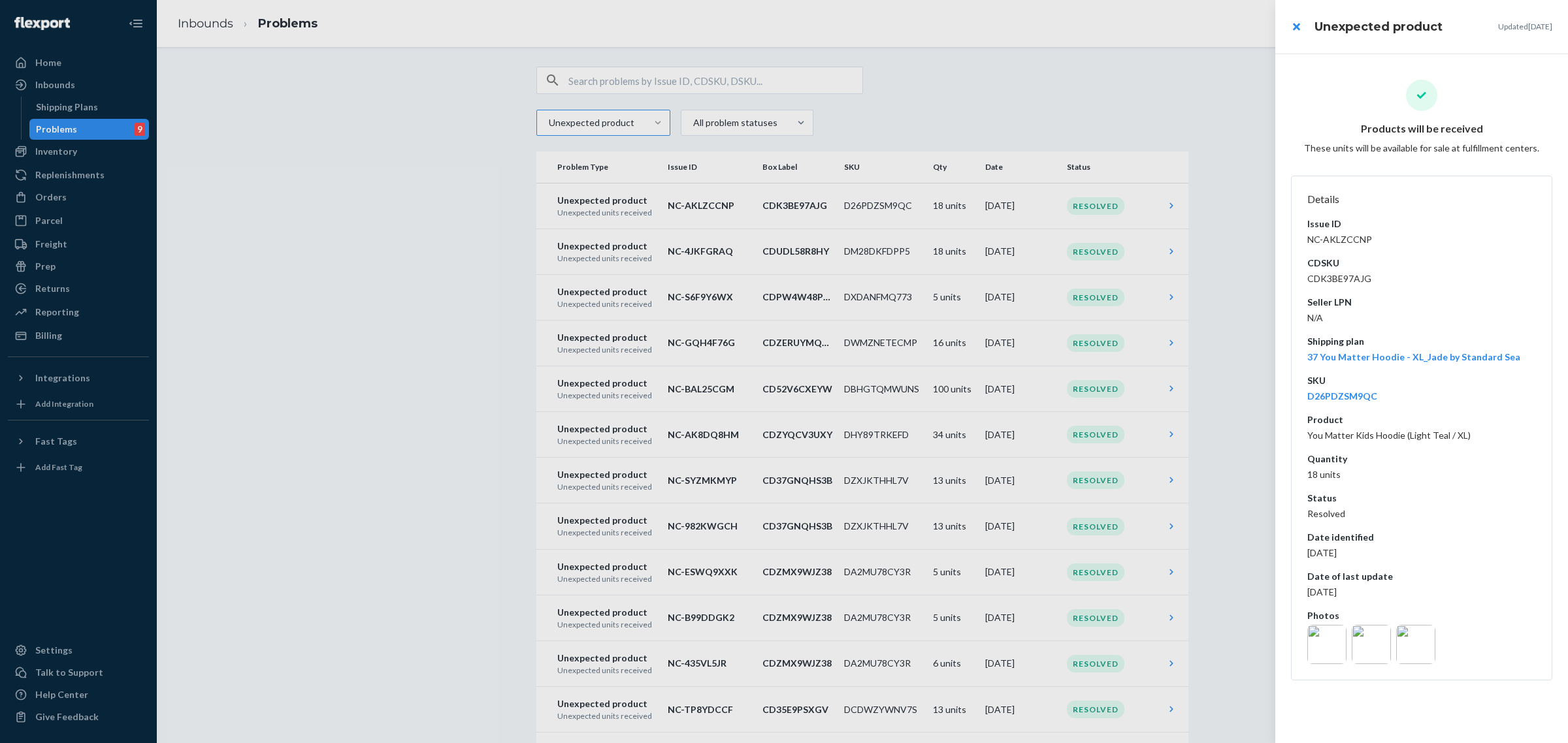
click at [1236, 285] on div at bounding box center [784, 371] width 1568 height 743
